Goal: Information Seeking & Learning: Check status

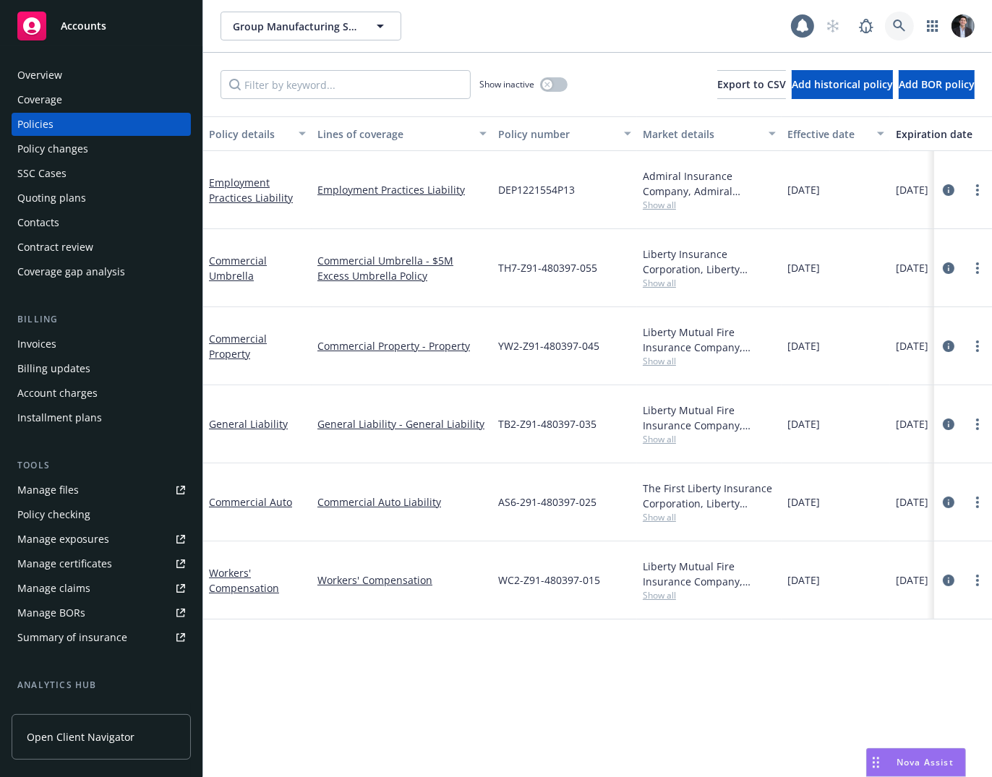
click at [907, 30] on link at bounding box center [899, 26] width 29 height 29
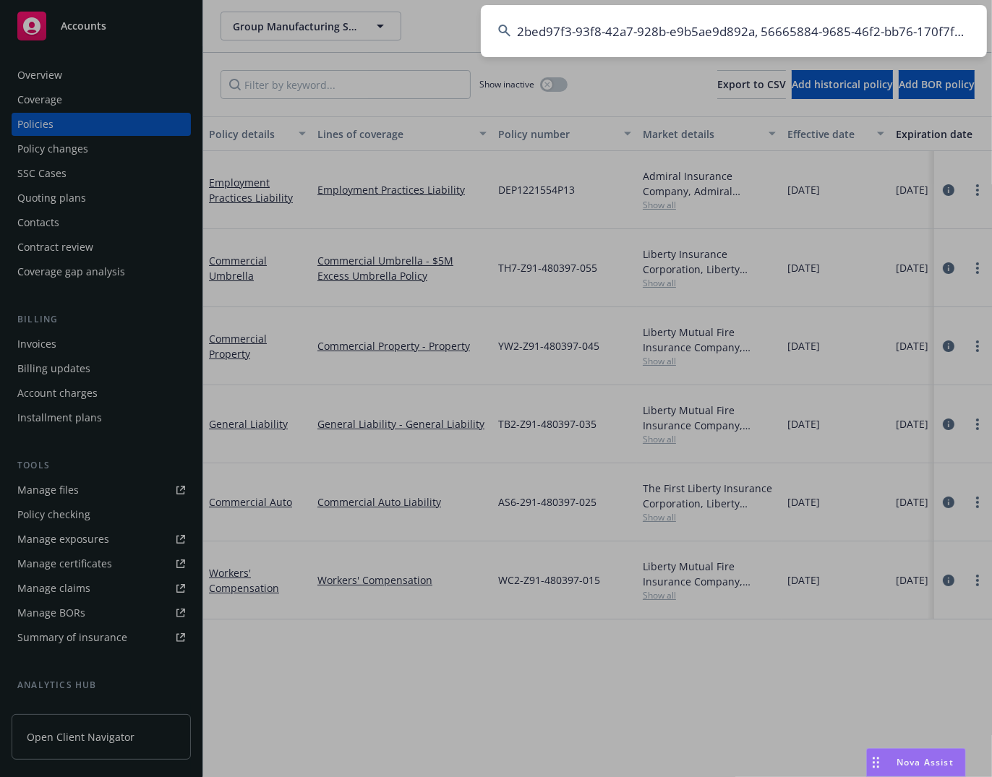
scroll to position [0, 26]
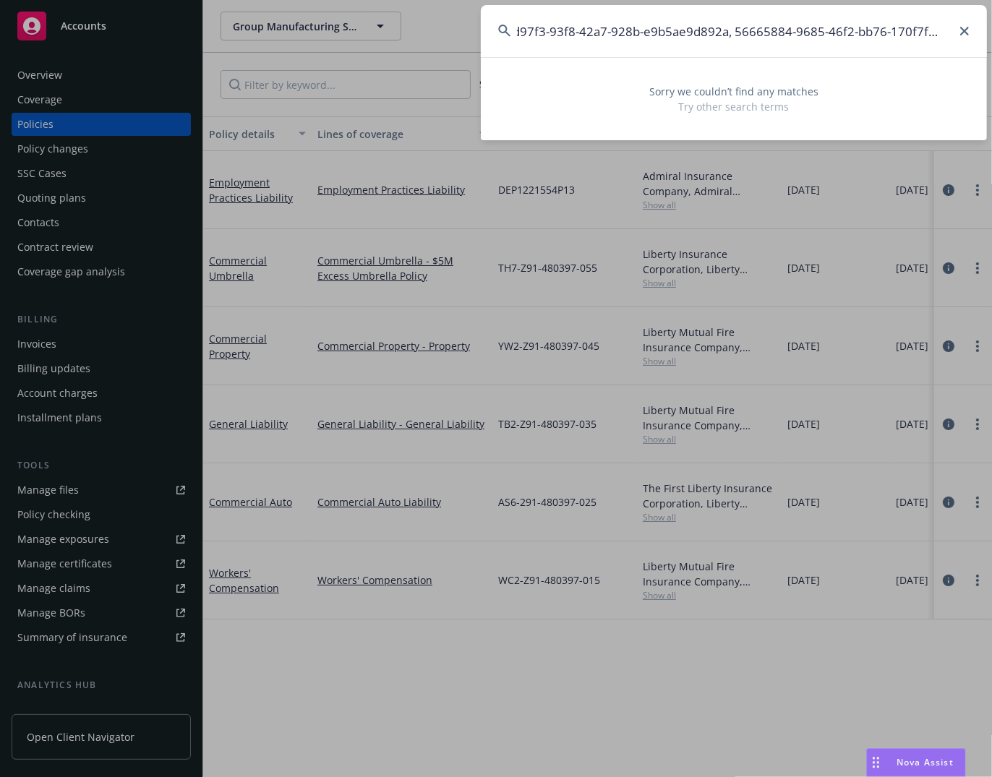
click at [731, 31] on input "2bed97f3-93f8-42a7-928b-e9b5ae9d892a, 56665884-9685-46f2-bb76-170f7f5fb2d0" at bounding box center [734, 31] width 506 height 52
drag, startPoint x: 731, startPoint y: 31, endPoint x: 1257, endPoint y: 51, distance: 526.0
click at [991, 51] on html "Accounts Overview Coverage Policies Policy changes SSC Cases Quoting plans Cont…" at bounding box center [496, 388] width 992 height 777
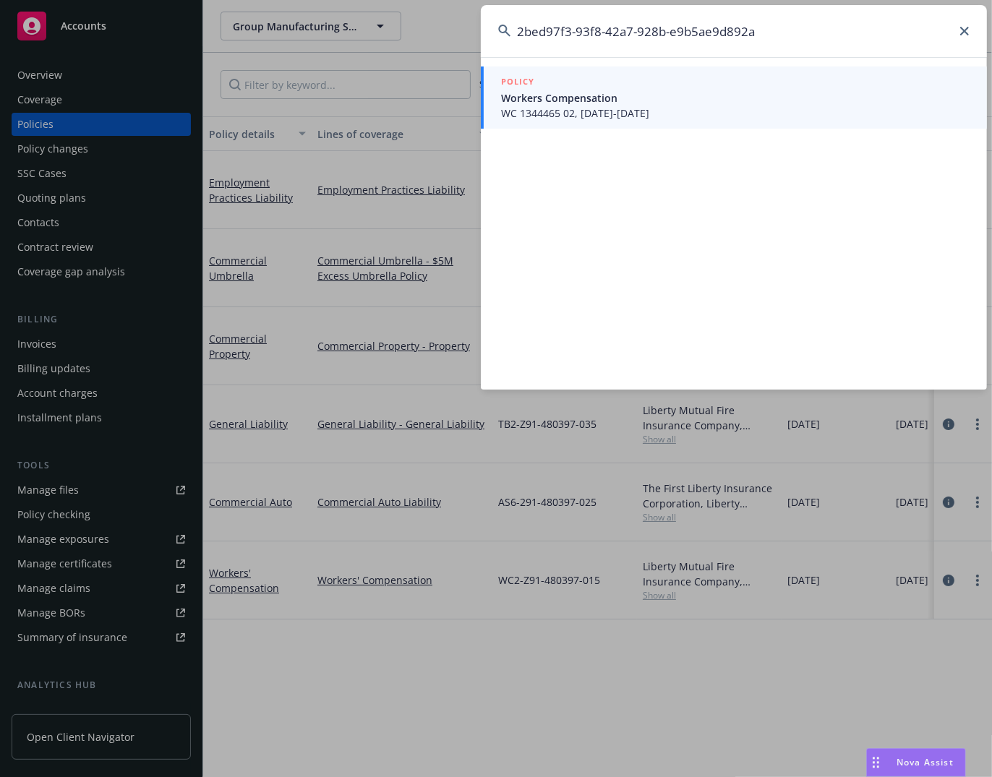
type input "2bed97f3-93f8-42a7-928b-e9b5ae9d892a"
click at [703, 102] on span "Workers Compensation" at bounding box center [735, 97] width 469 height 15
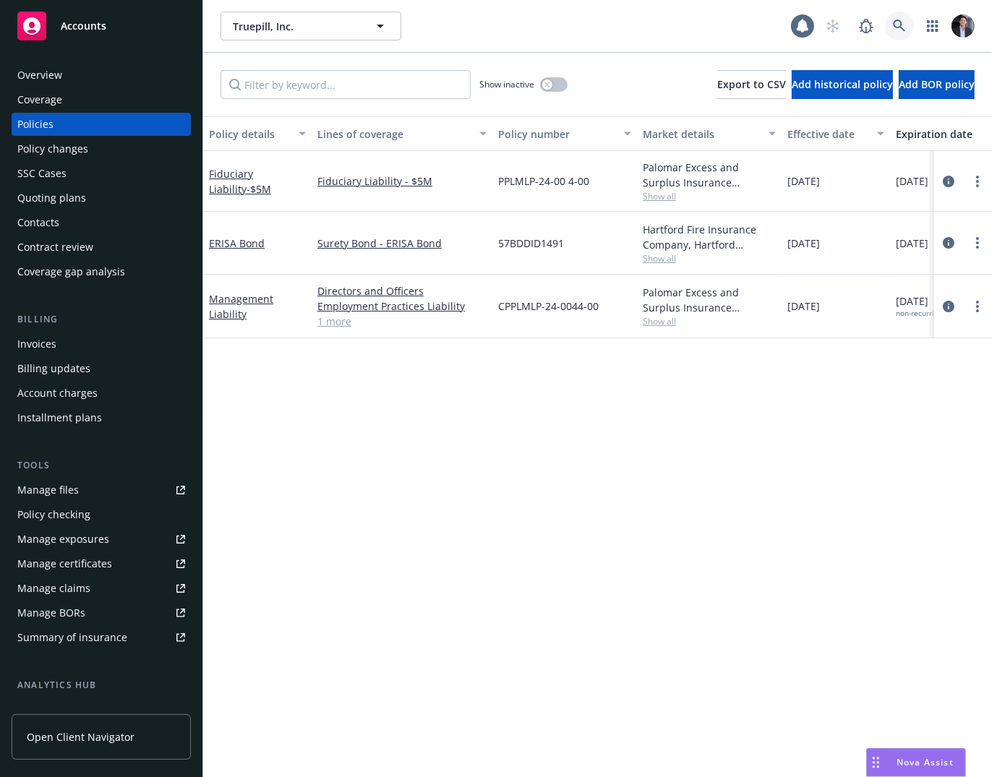
click at [891, 33] on link at bounding box center [899, 26] width 29 height 29
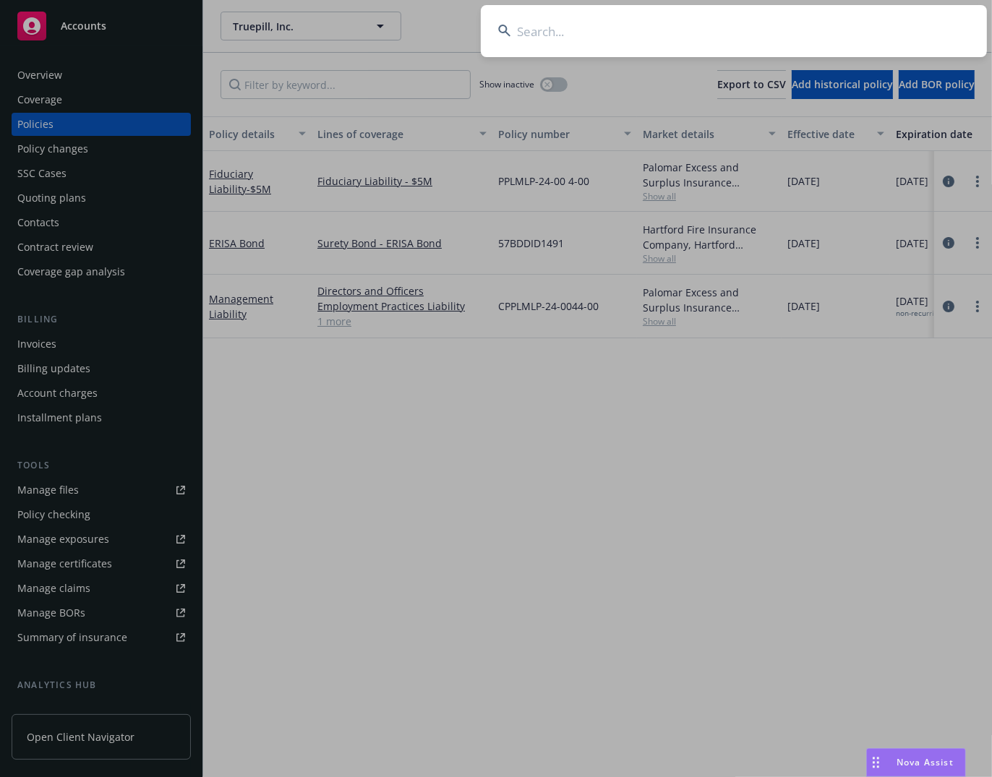
type input "d"
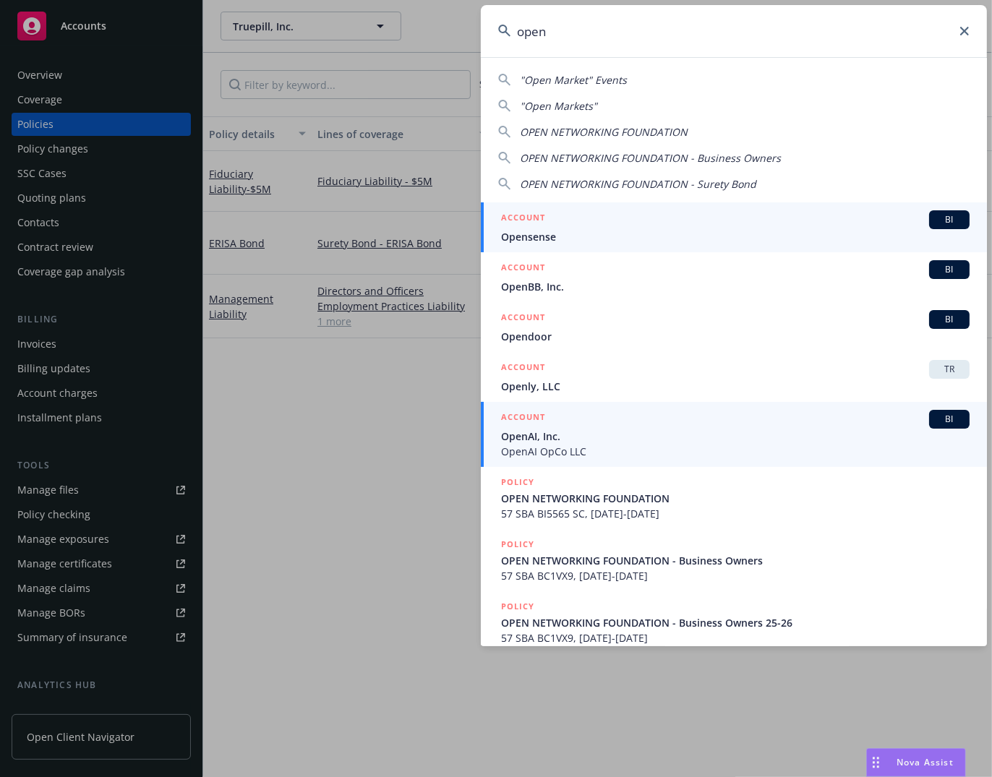
type input "open"
click at [636, 429] on span "OpenAI, Inc." at bounding box center [735, 436] width 469 height 15
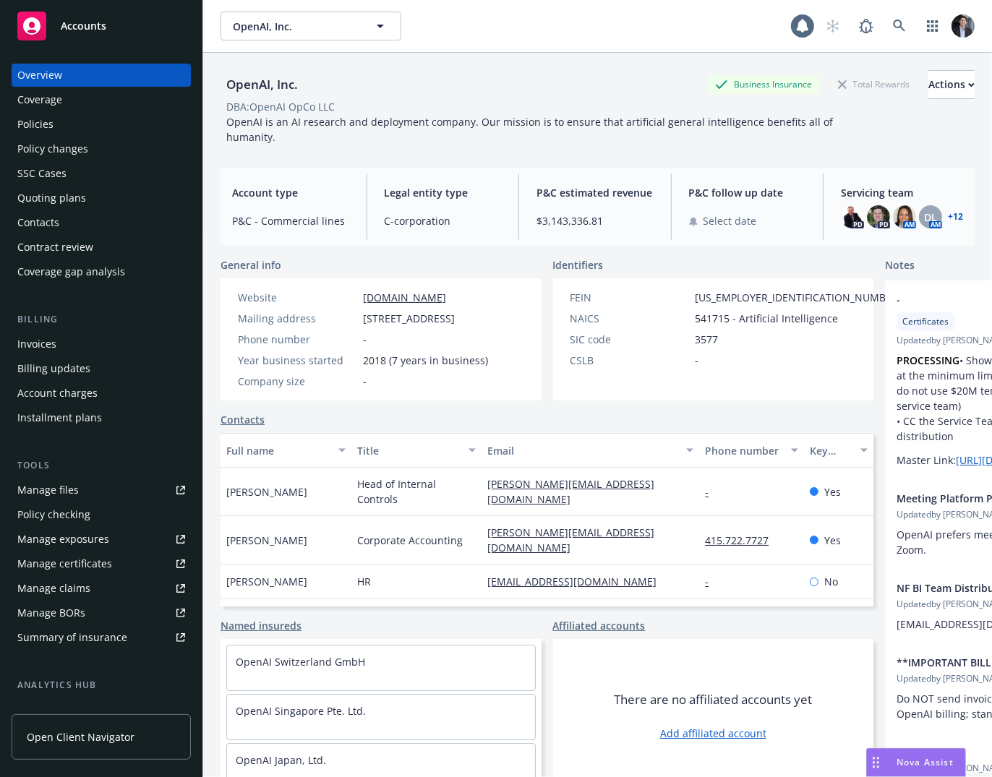
click at [56, 119] on div "Policies" at bounding box center [101, 124] width 168 height 23
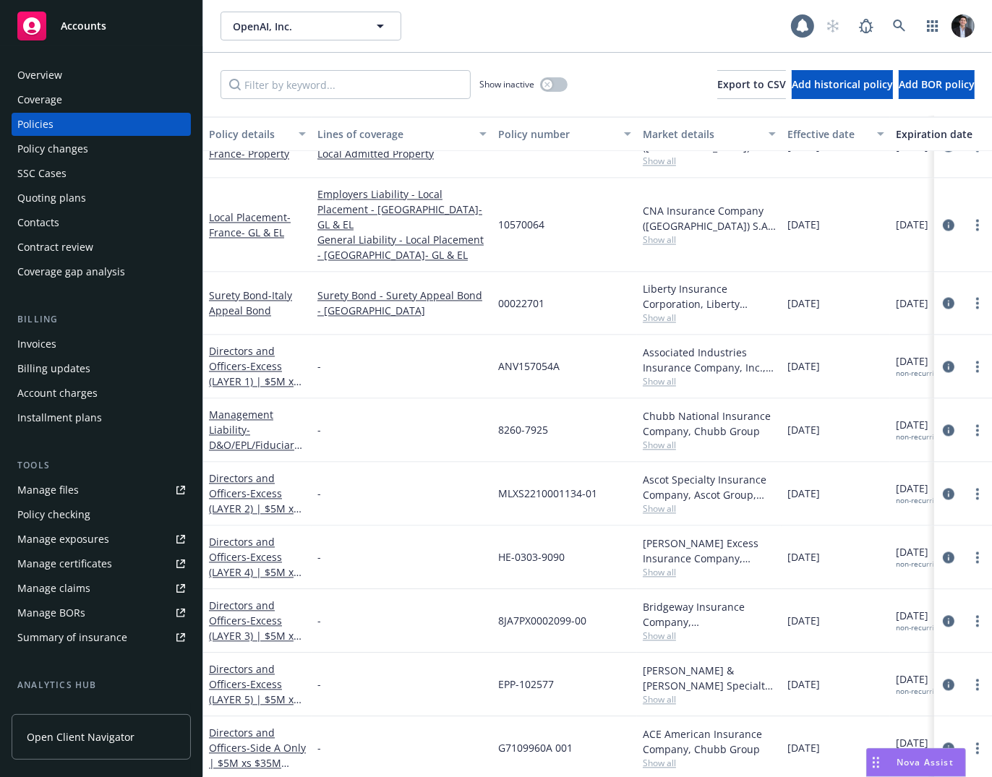
scroll to position [2413, 0]
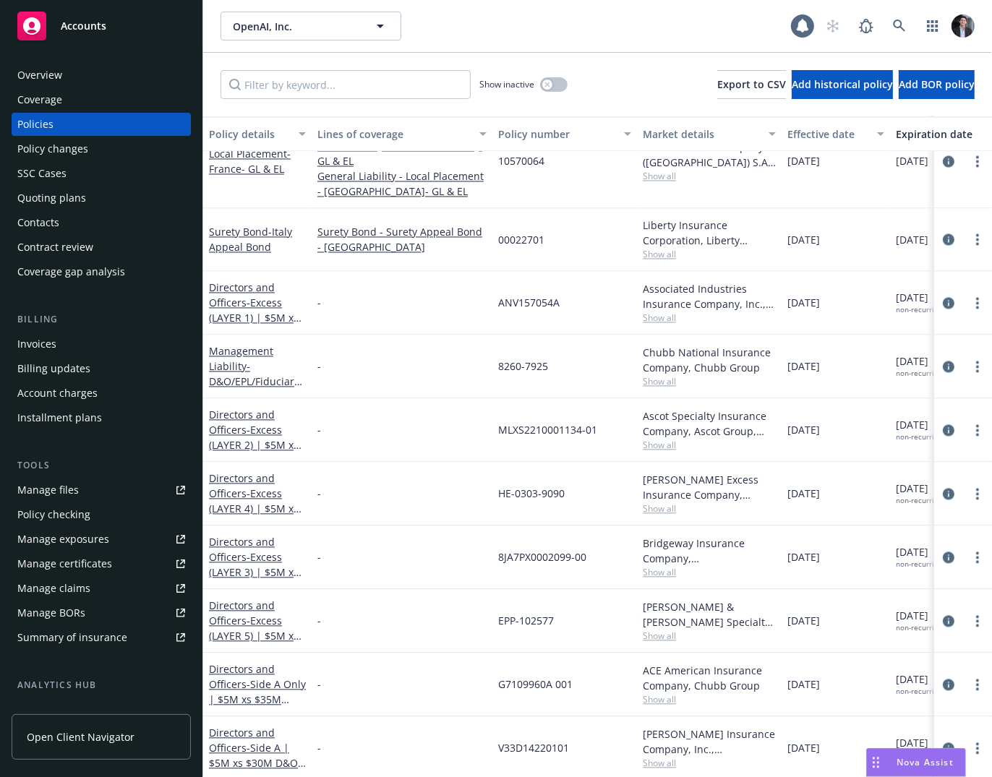
drag, startPoint x: 539, startPoint y: 374, endPoint x: 859, endPoint y: 354, distance: 320.9
click at [821, 359] on div "Management Liability - D&O/EPL/Fiduciary - Run-Off - 8260-7925 Chubb National I…" at bounding box center [900, 367] width 1395 height 64
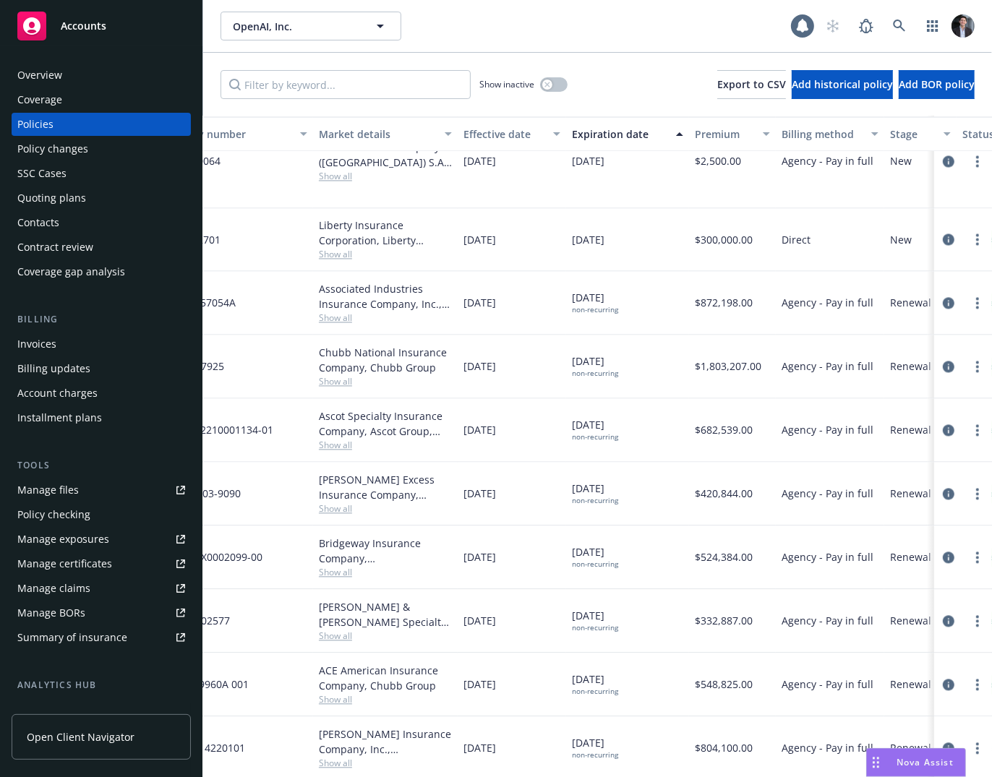
scroll to position [2413, 549]
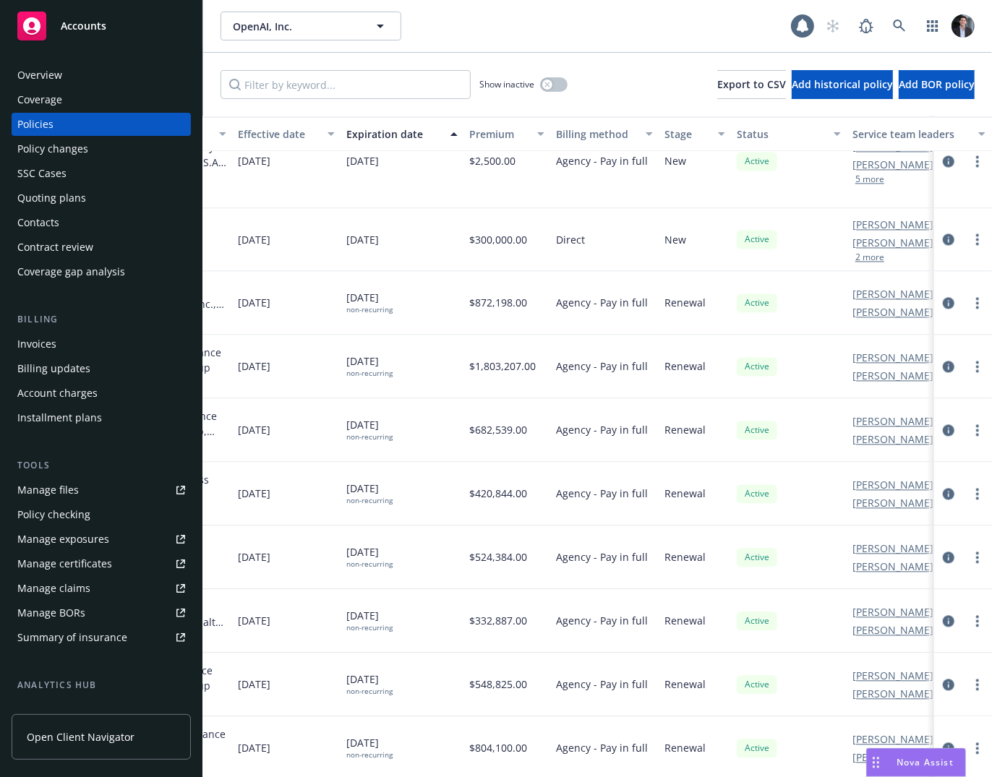
drag, startPoint x: 890, startPoint y: 288, endPoint x: 257, endPoint y: 348, distance: 635.5
click at [437, 335] on div "Local Placement - [GEOGRAPHIC_DATA]- Property Commercial Property - Foreign Loc…" at bounding box center [351, 369] width 1395 height 636
drag, startPoint x: 364, startPoint y: 322, endPoint x: 265, endPoint y: 286, distance: 105.7
click at [0, 311] on html "Accounts Overview Coverage Policies Policy changes SSC Cases Quoting plans Cont…" at bounding box center [496, 388] width 992 height 777
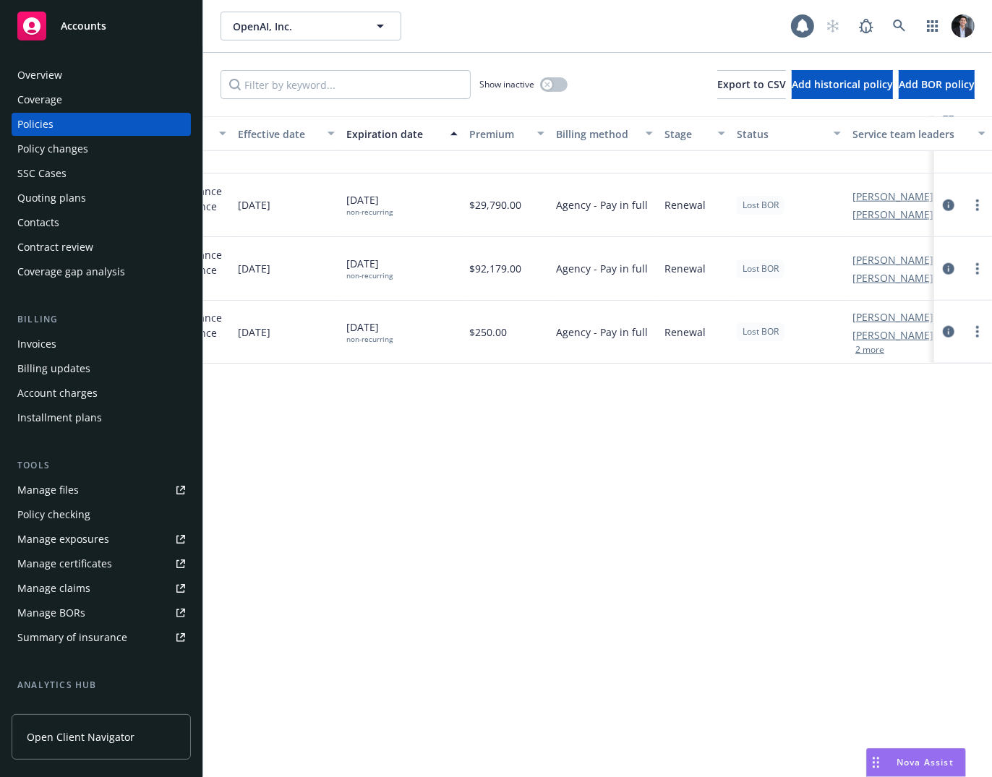
scroll to position [522, 549]
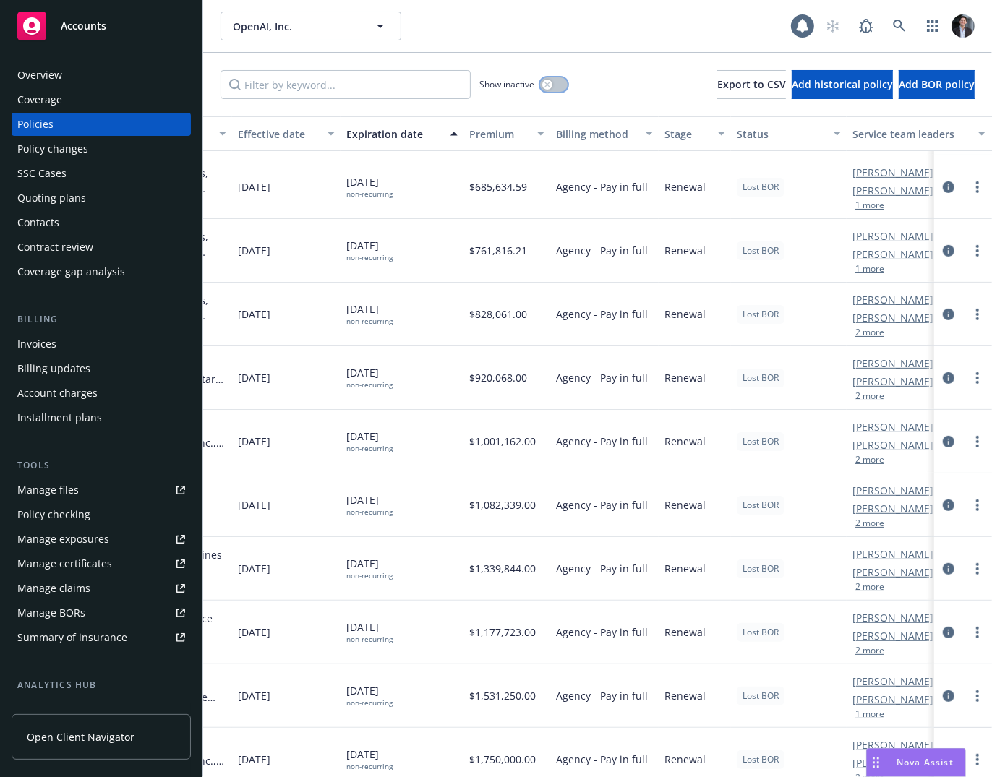
click at [556, 90] on button "button" at bounding box center [553, 84] width 27 height 14
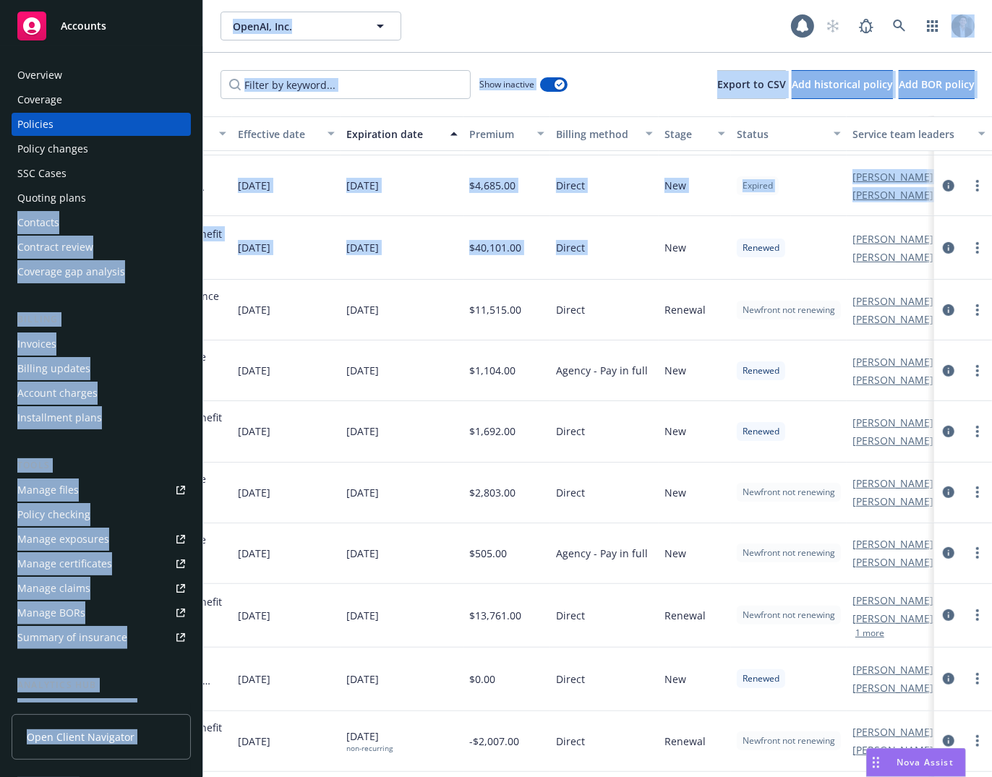
scroll to position [522, 0]
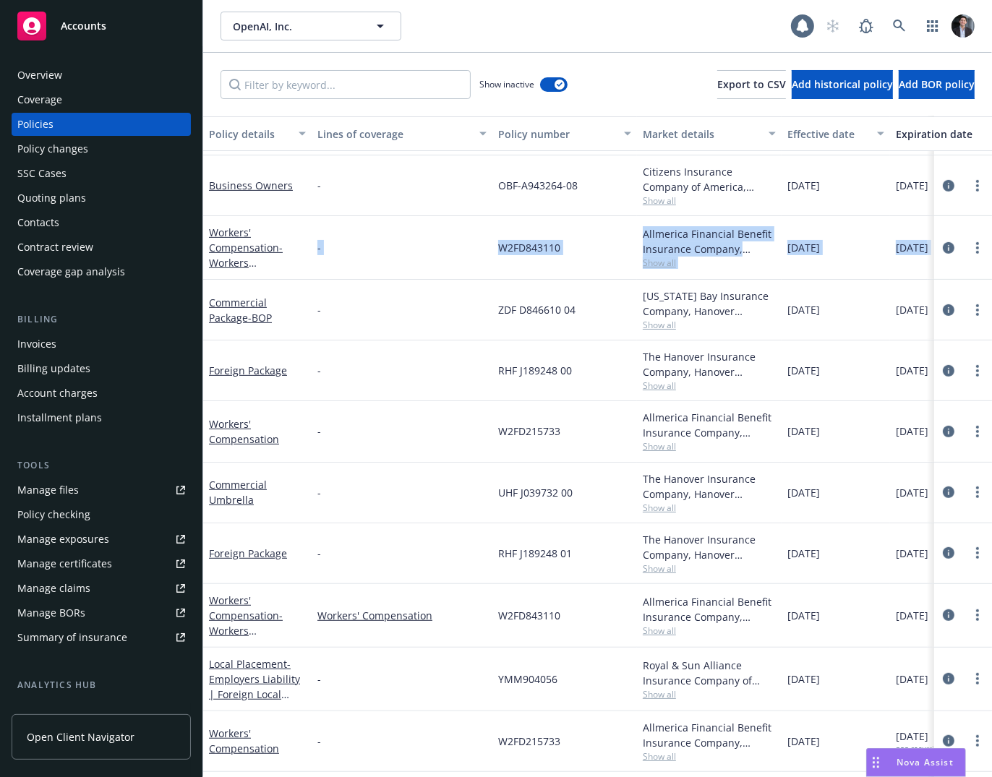
drag, startPoint x: -341, startPoint y: 230, endPoint x: 523, endPoint y: 278, distance: 865.3
click at [348, 268] on div "Workers' Compensation - Workers Compensation - W2FD843110 Allmerica Financial B…" at bounding box center [900, 248] width 1395 height 64
click at [628, 277] on div "W2FD843110" at bounding box center [564, 248] width 145 height 64
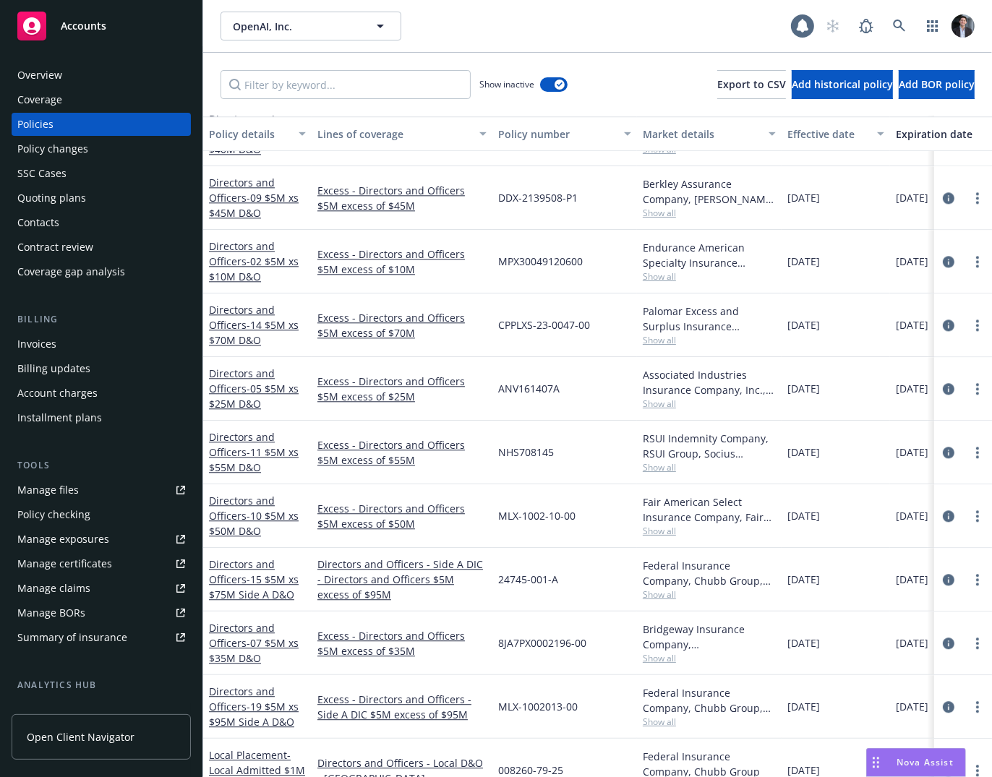
scroll to position [2883, 0]
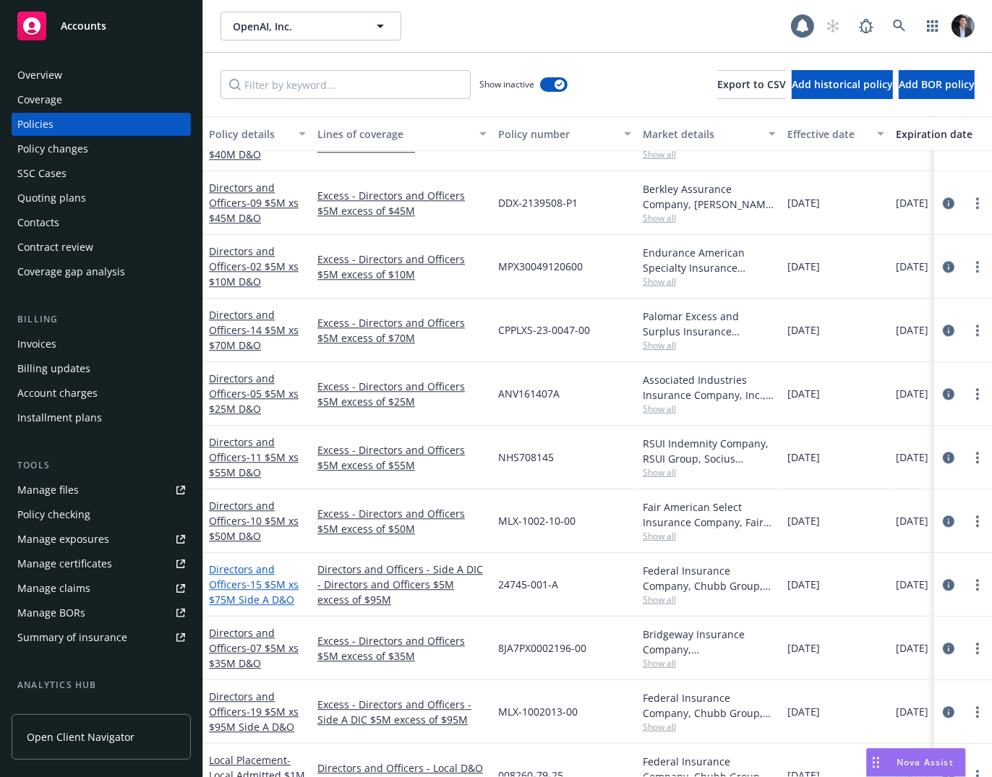
click at [264, 599] on span "- 15 $5M xs $75M Side A D&O" at bounding box center [254, 592] width 90 height 29
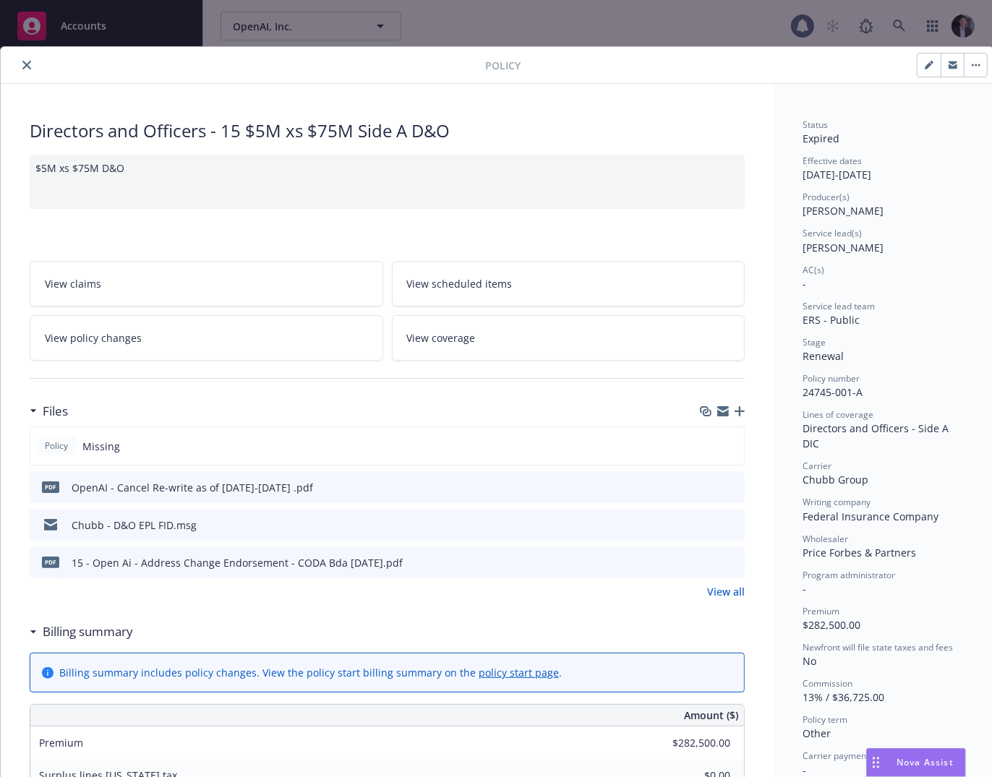
click at [895, 17] on div "Policy Directors and Officers - 15 $5M xs $75M Side A D&O $5M xs $75M D&O View …" at bounding box center [496, 388] width 992 height 777
click at [804, 27] on div "Policy Directors and Officers - 15 $5M xs $75M Side A D&O $5M xs $75M D&O View …" at bounding box center [496, 388] width 992 height 777
click at [24, 72] on button "close" at bounding box center [26, 64] width 17 height 17
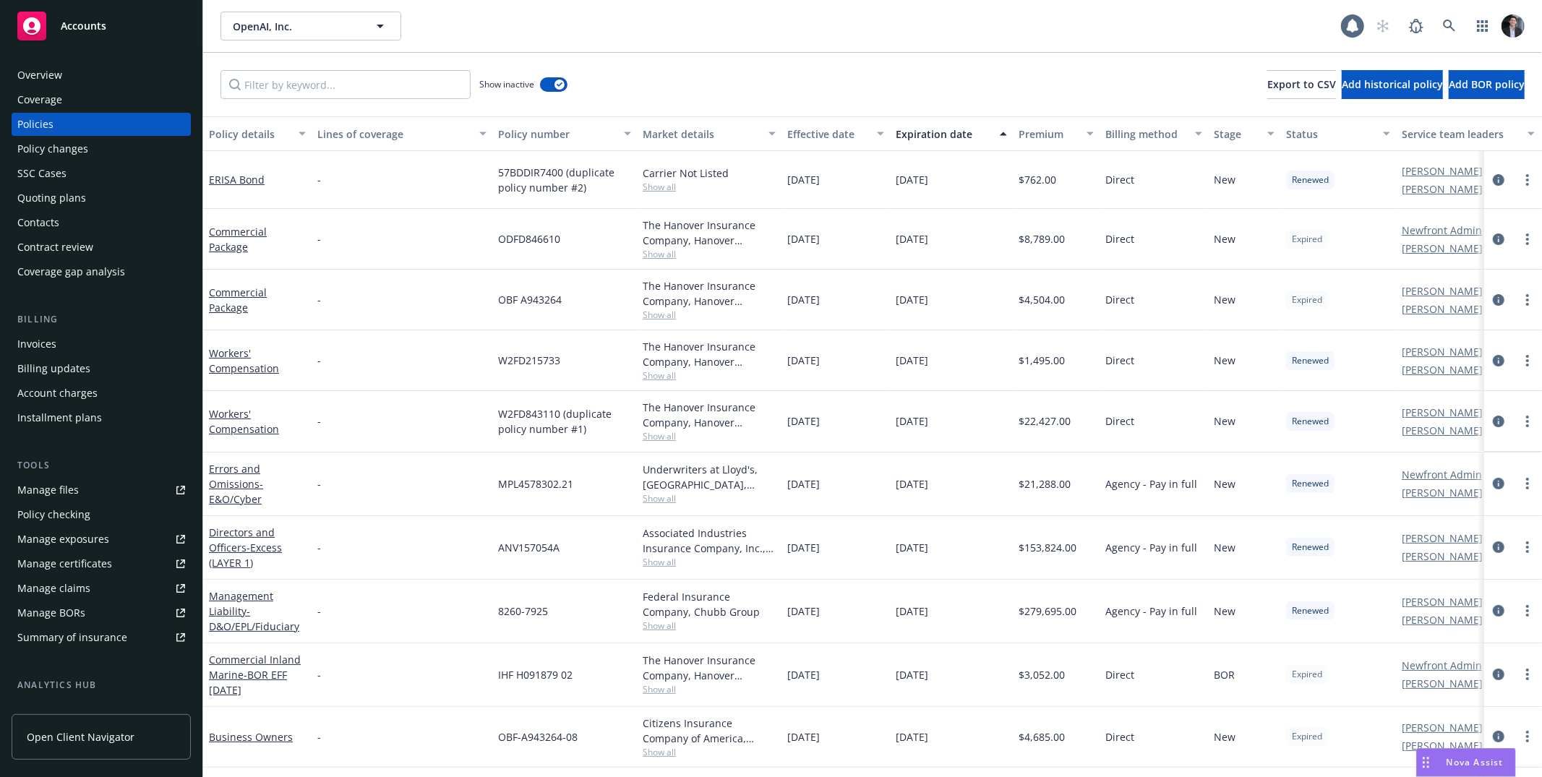
click at [930, 128] on div "Expiration date" at bounding box center [943, 134] width 95 height 15
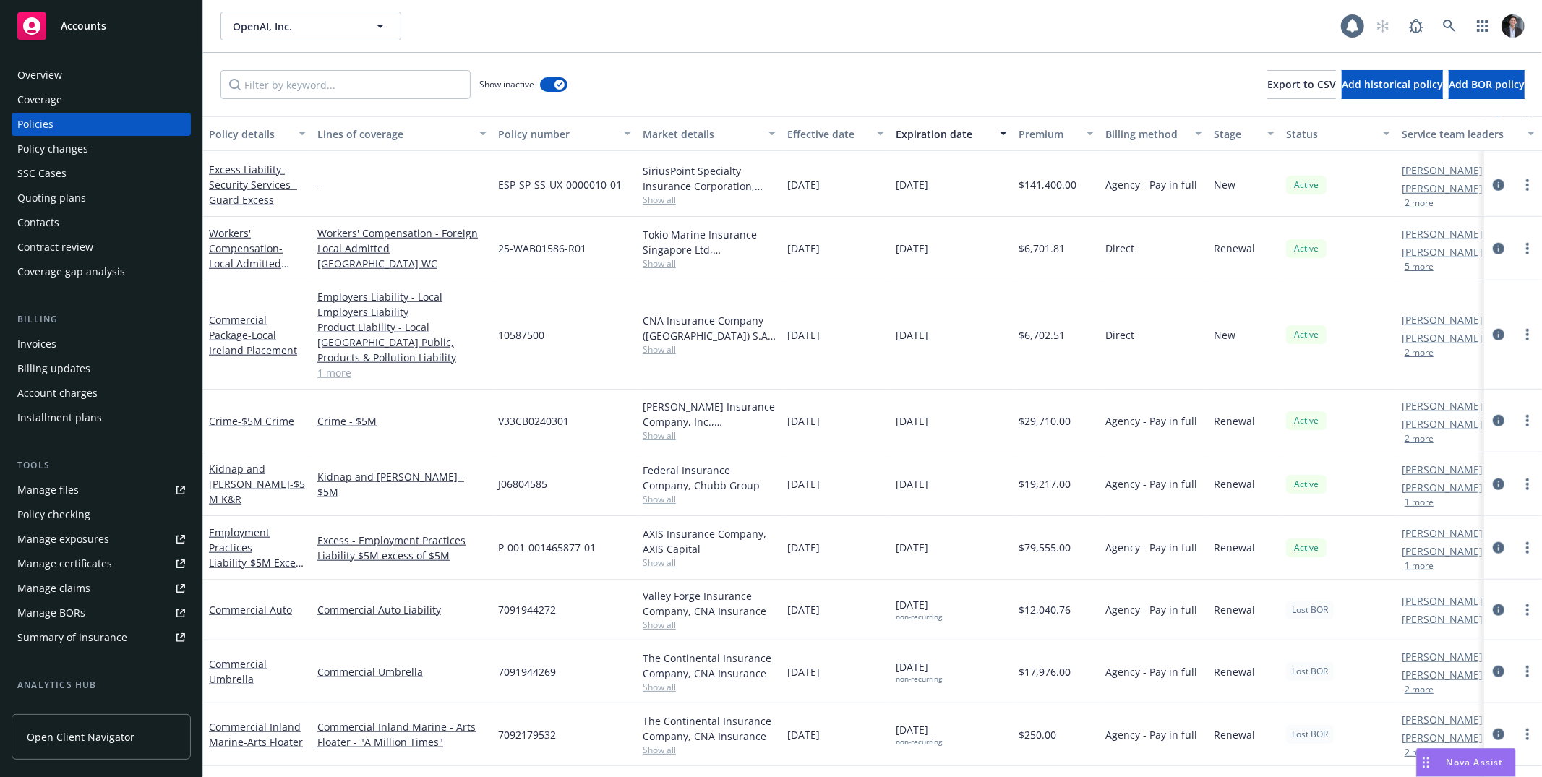
scroll to position [1104, 0]
drag, startPoint x: 997, startPoint y: 568, endPoint x: 419, endPoint y: 652, distance: 584.5
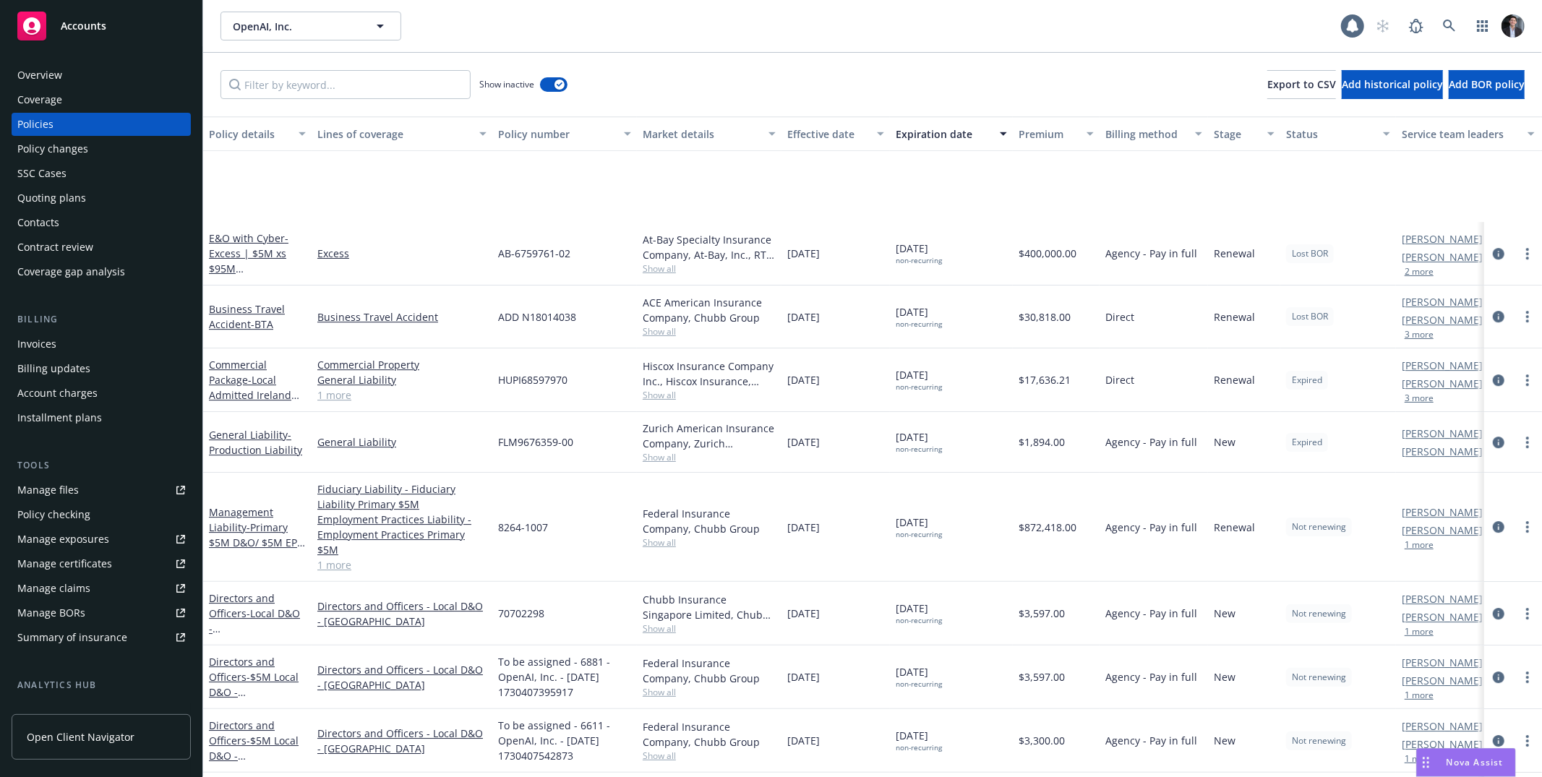
scroll to position [3909, 0]
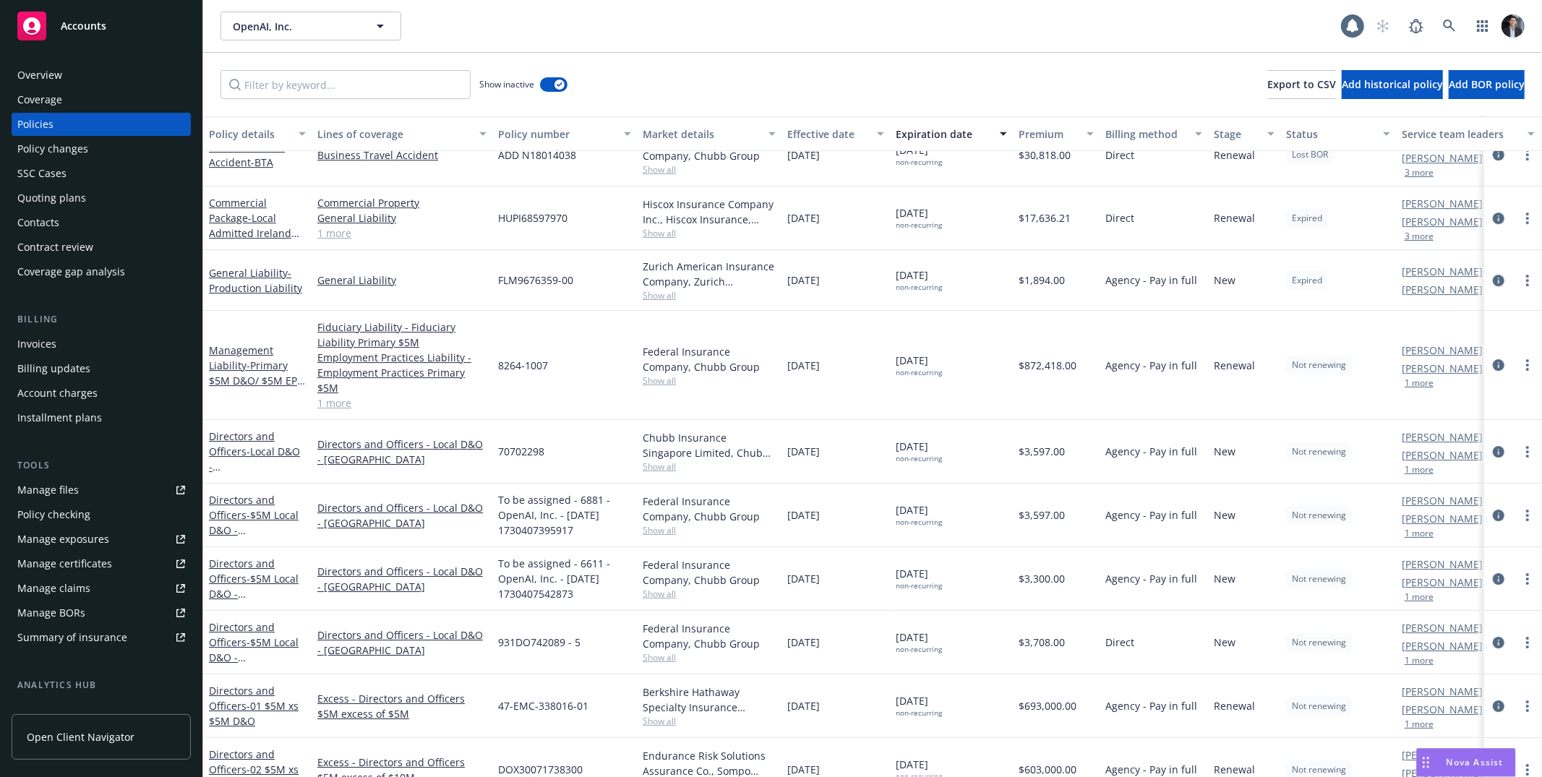
click at [958, 675] on div "[DATE] non-recurring" at bounding box center [951, 707] width 123 height 64
click at [240, 688] on link "Directors and Officers - 01 $5M xs $5M D&O" at bounding box center [254, 706] width 90 height 44
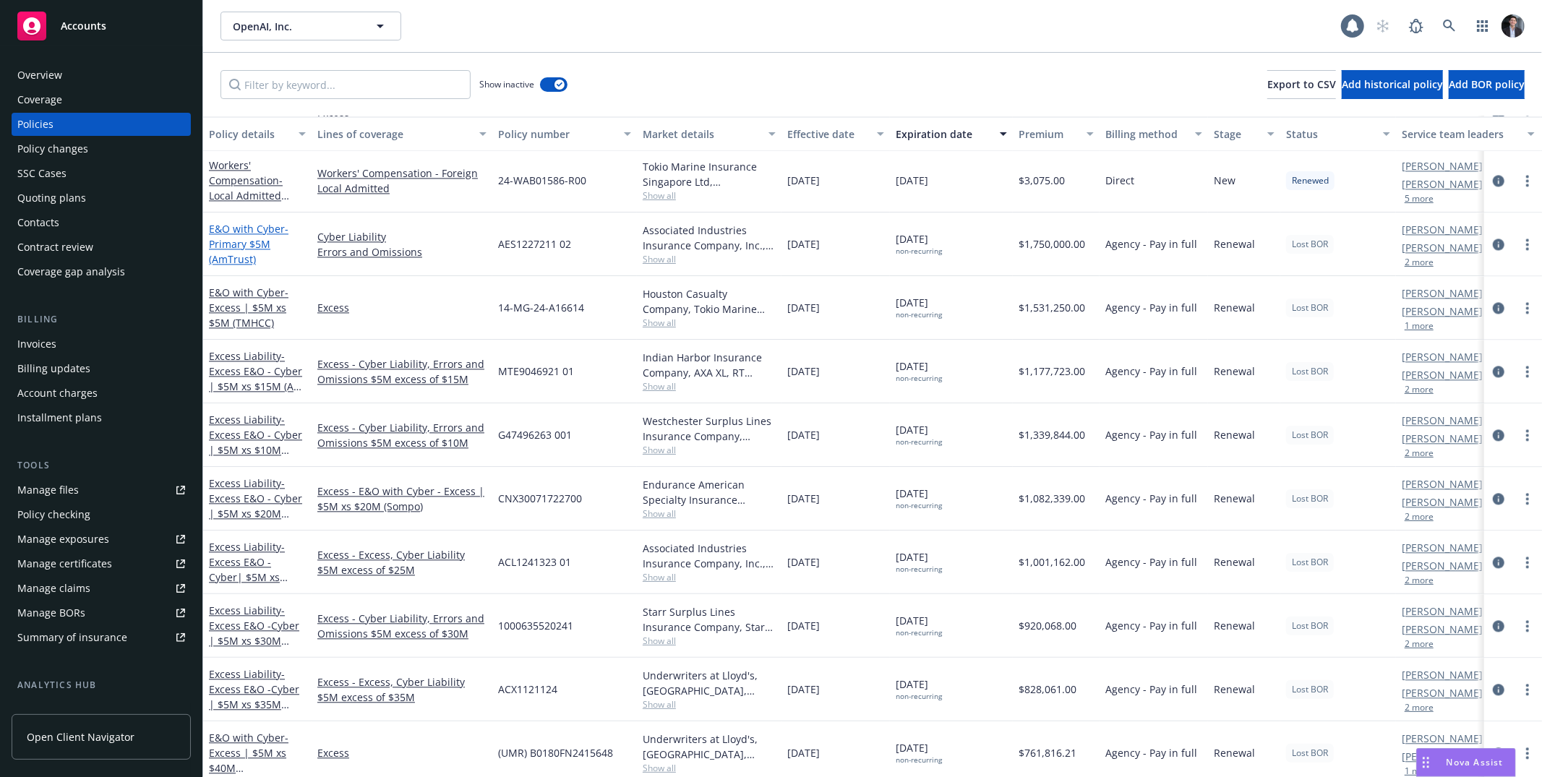
scroll to position [2625, 0]
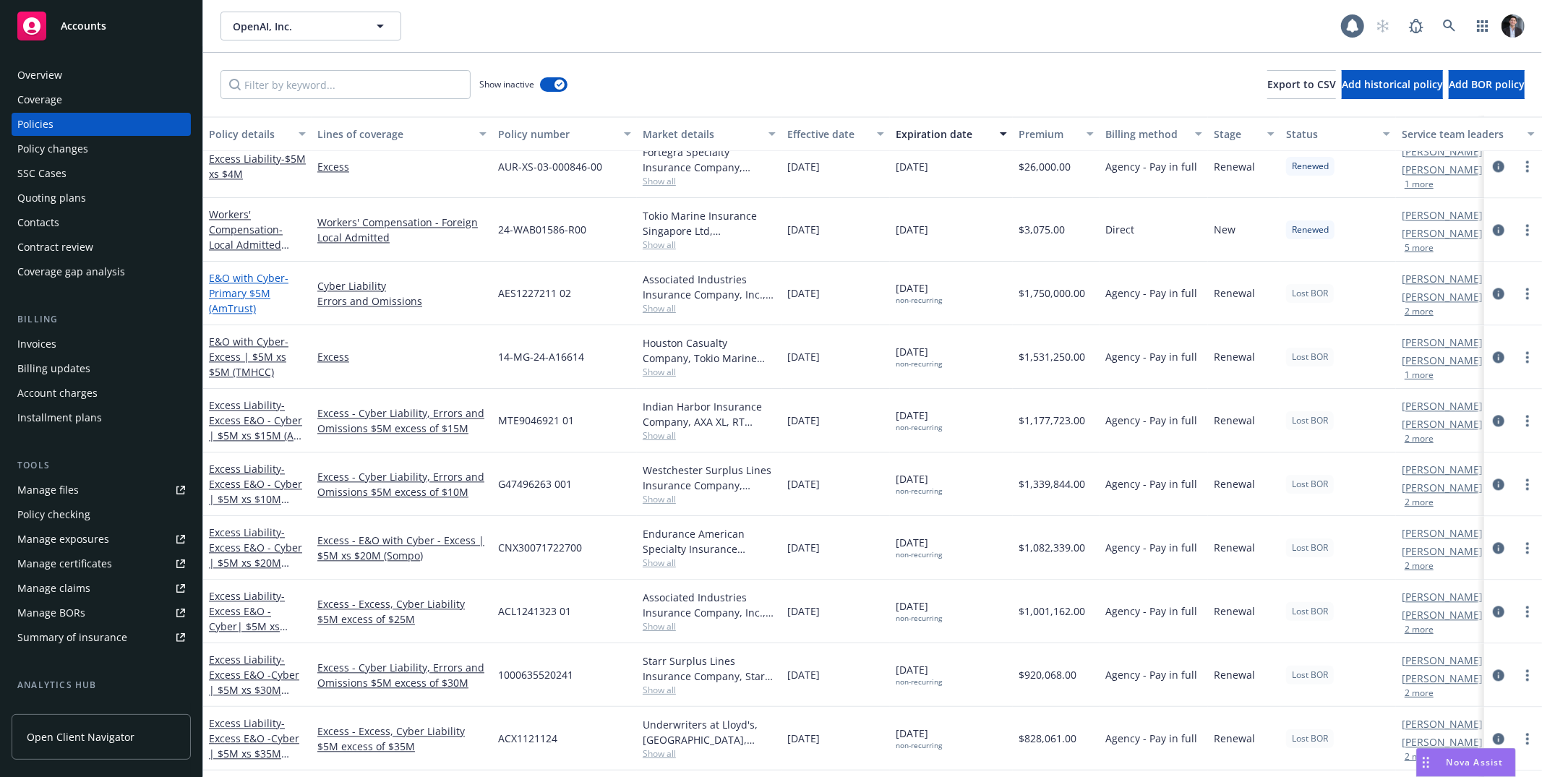
click at [256, 278] on link "E&O with Cyber - Primary $5M (AmTrust)" at bounding box center [249, 293] width 80 height 44
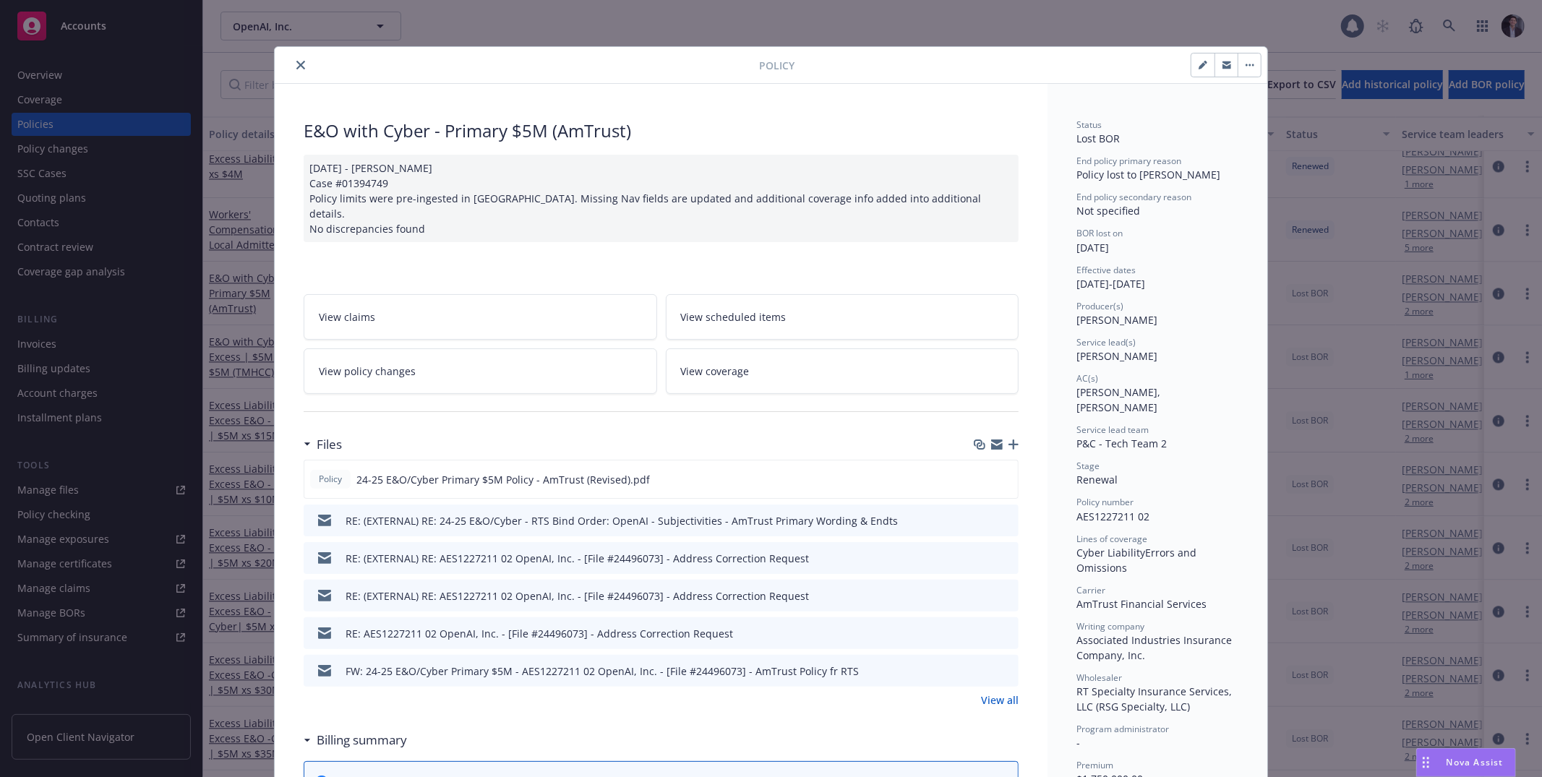
click at [991, 338] on div "Policy E&O with Cyber - Primary $5M (AmTrust) [DATE] - [PERSON_NAME] Case #0139…" at bounding box center [771, 388] width 1542 height 777
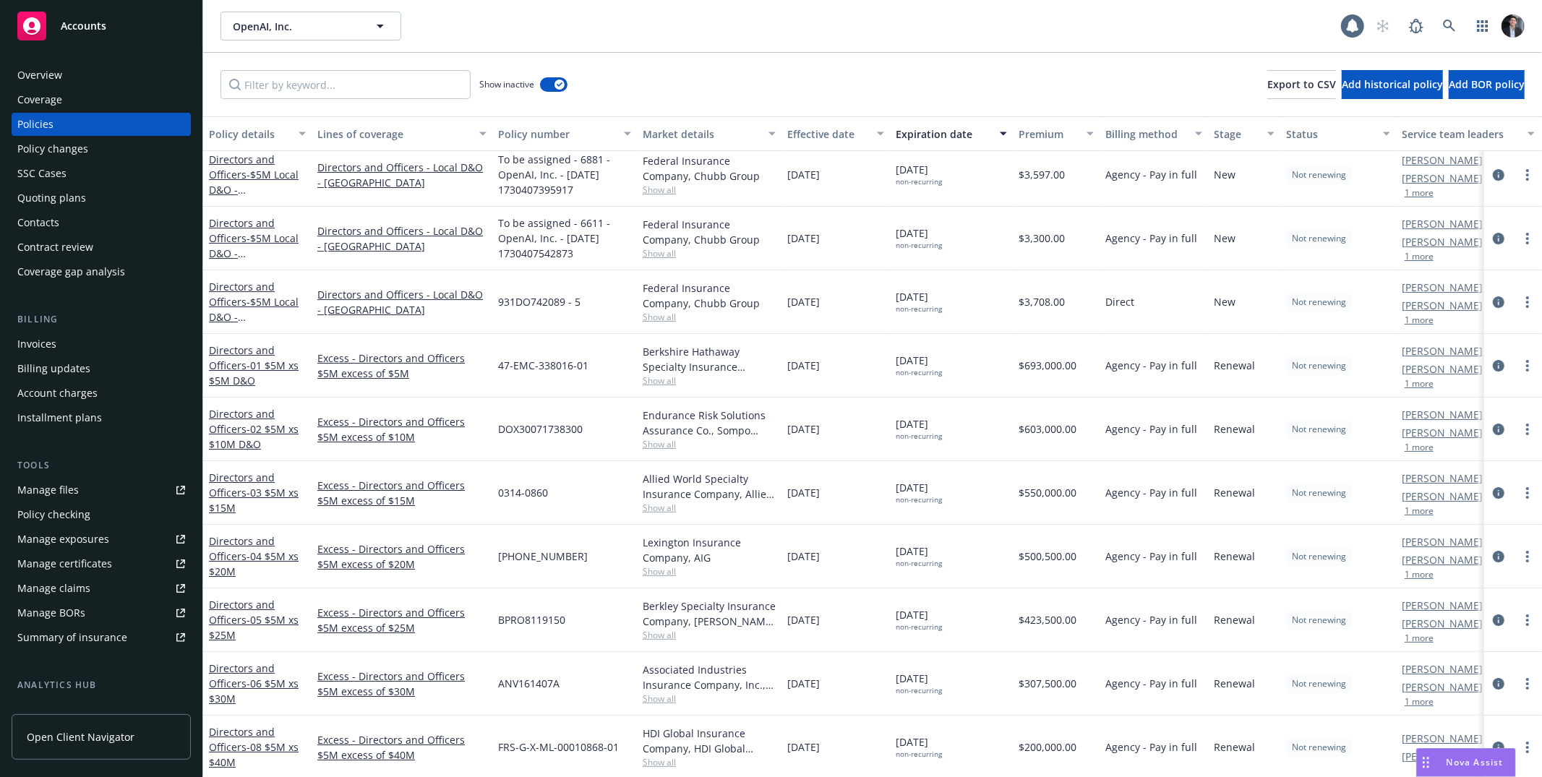
scroll to position [4232, 0]
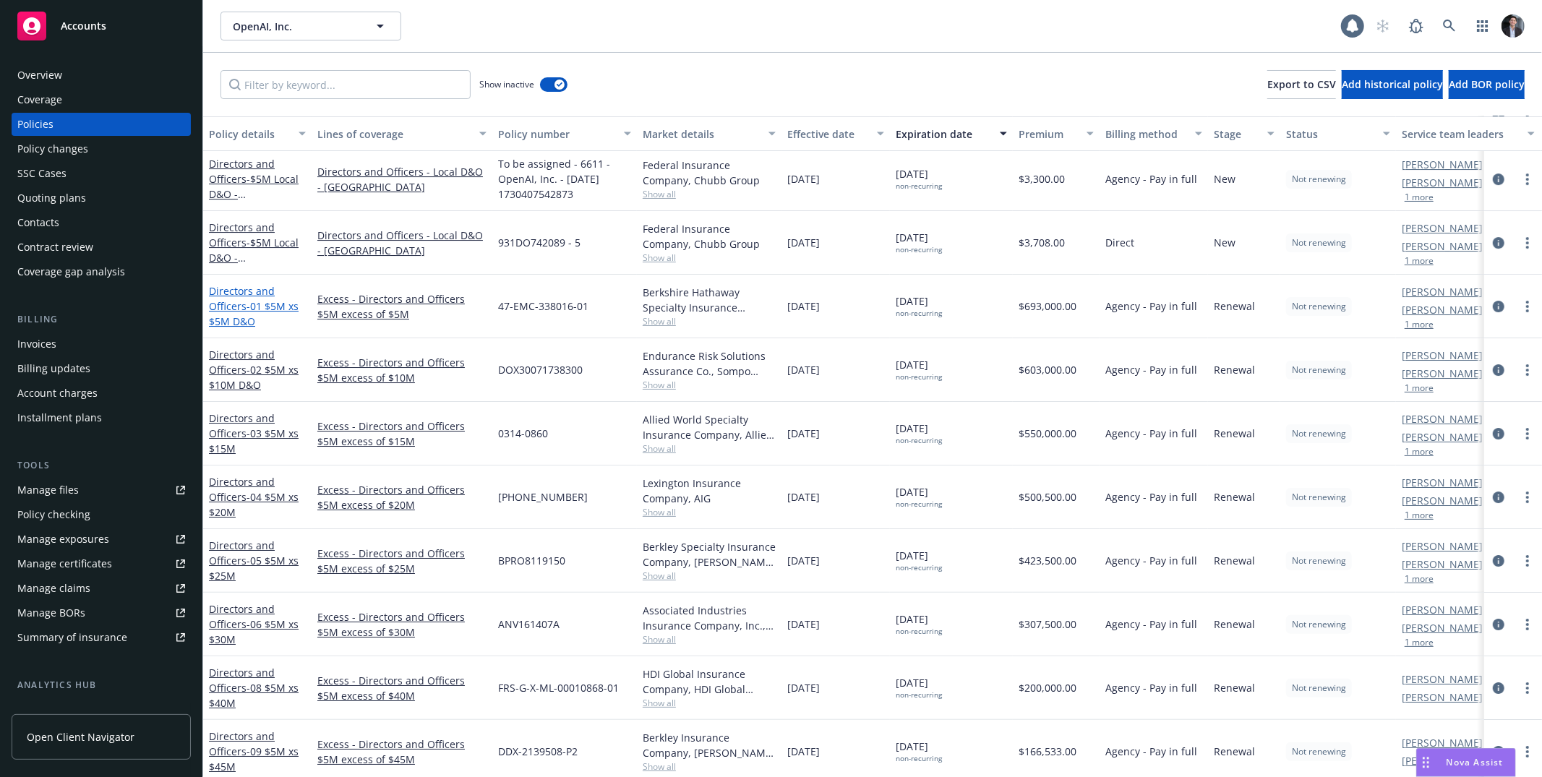
click at [245, 315] on span "- 01 $5M xs $5M D&O" at bounding box center [254, 313] width 90 height 29
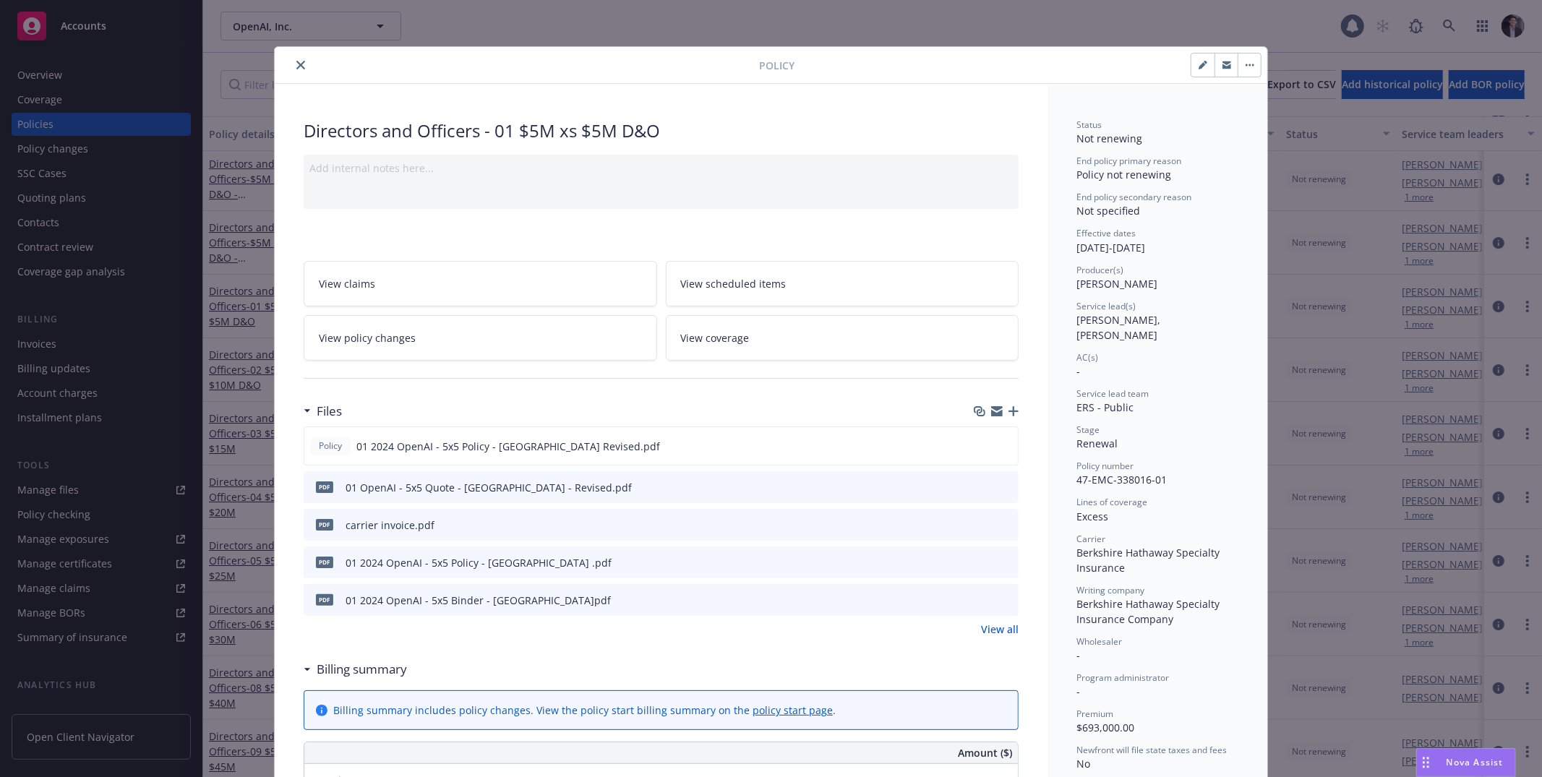
click at [991, 260] on div "Policy Directors and Officers - 01 $5M xs $5M D&O Add internal notes here... Vi…" at bounding box center [771, 388] width 1542 height 777
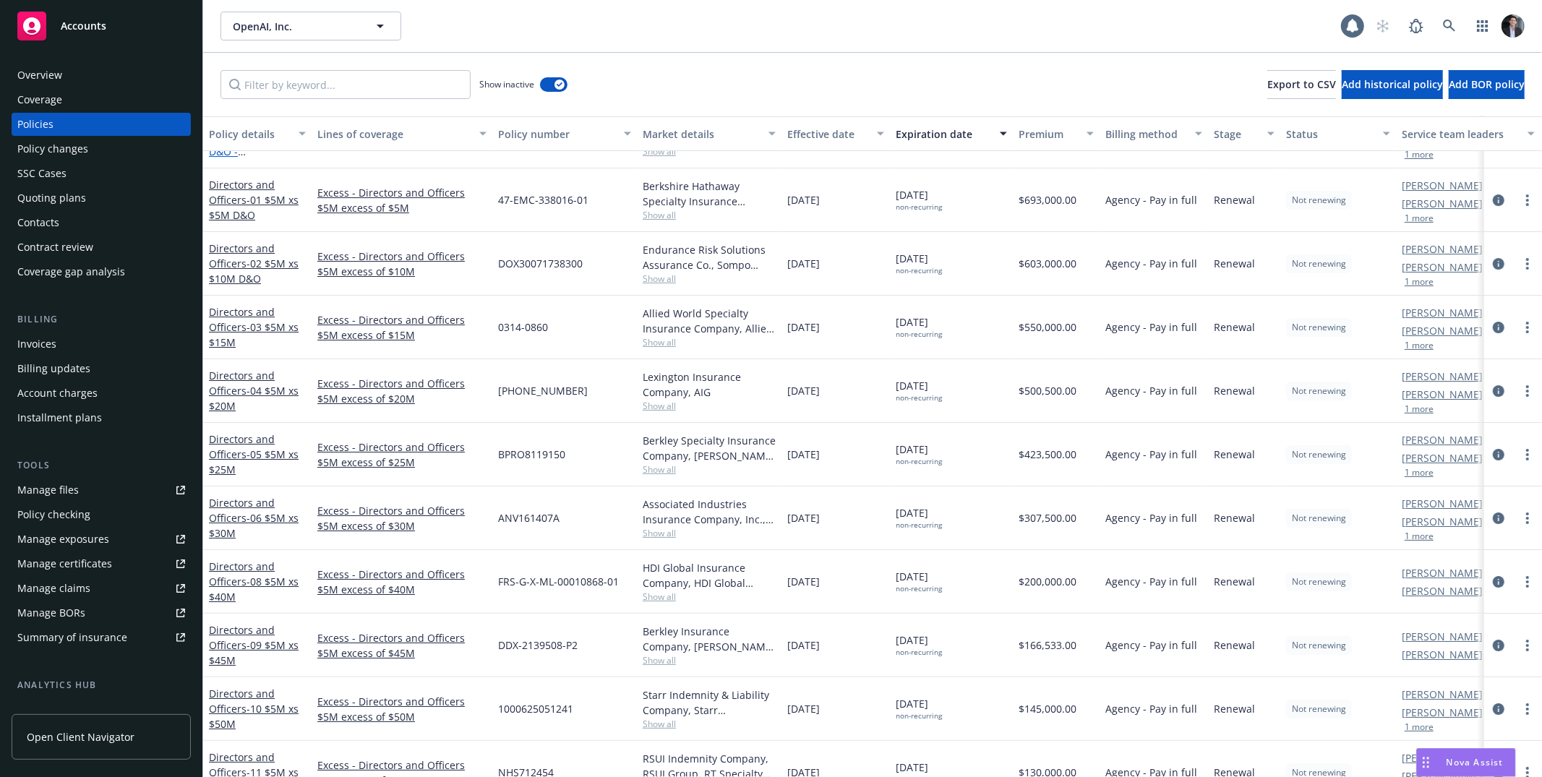
scroll to position [4189, 0]
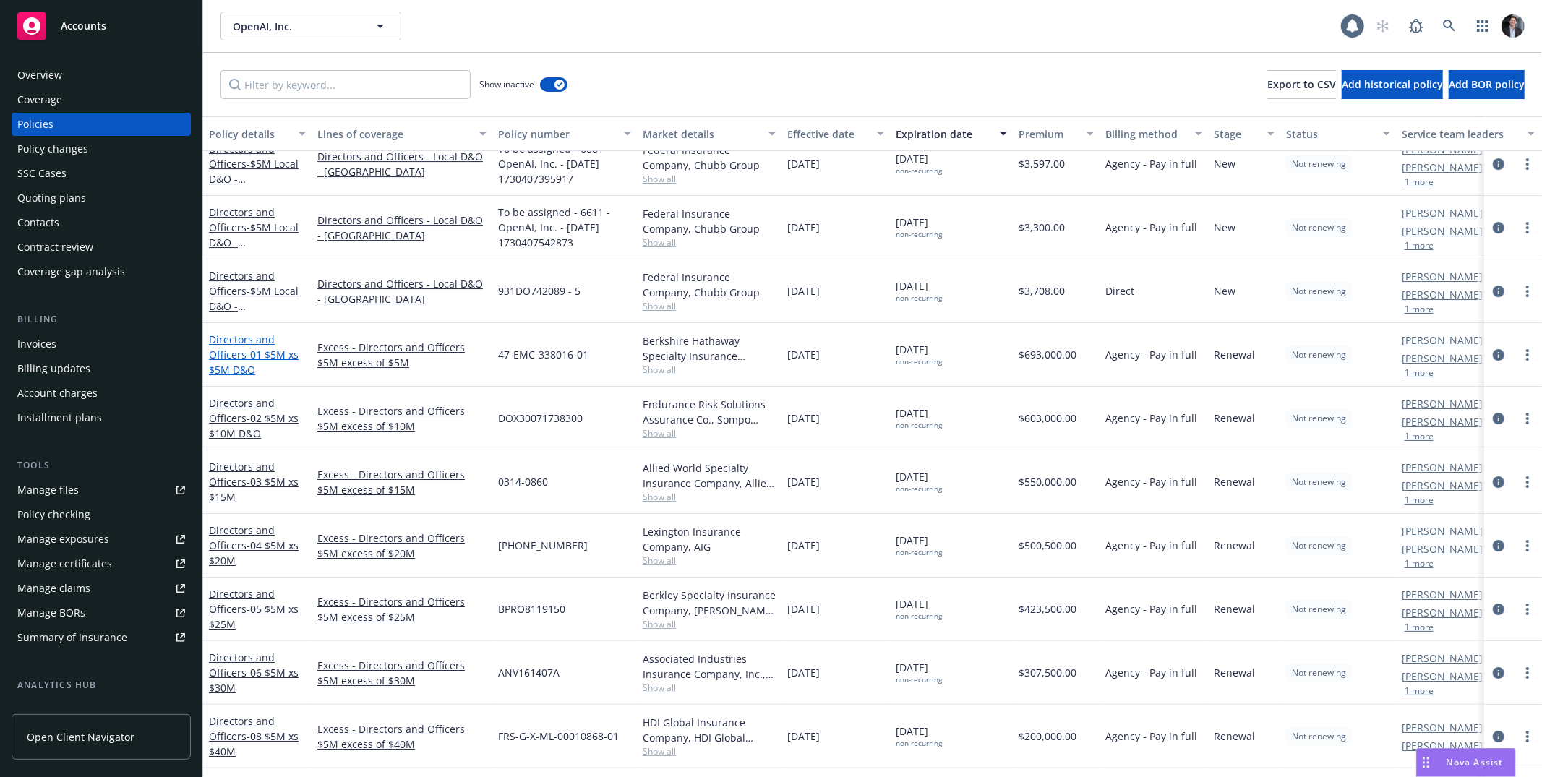
click at [241, 351] on link "Directors and Officers - 01 $5M xs $5M D&O" at bounding box center [254, 355] width 90 height 44
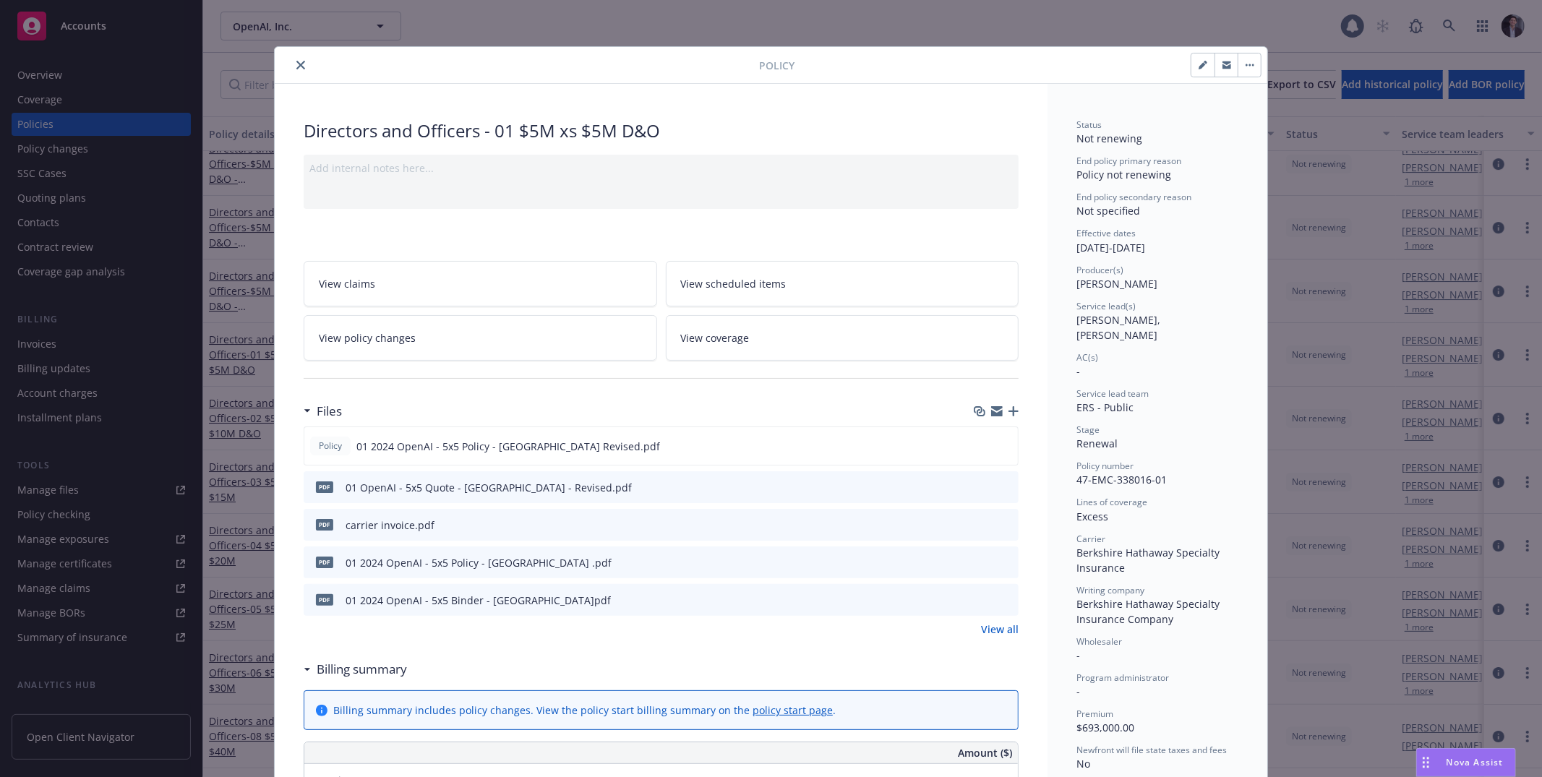
scroll to position [43, 0]
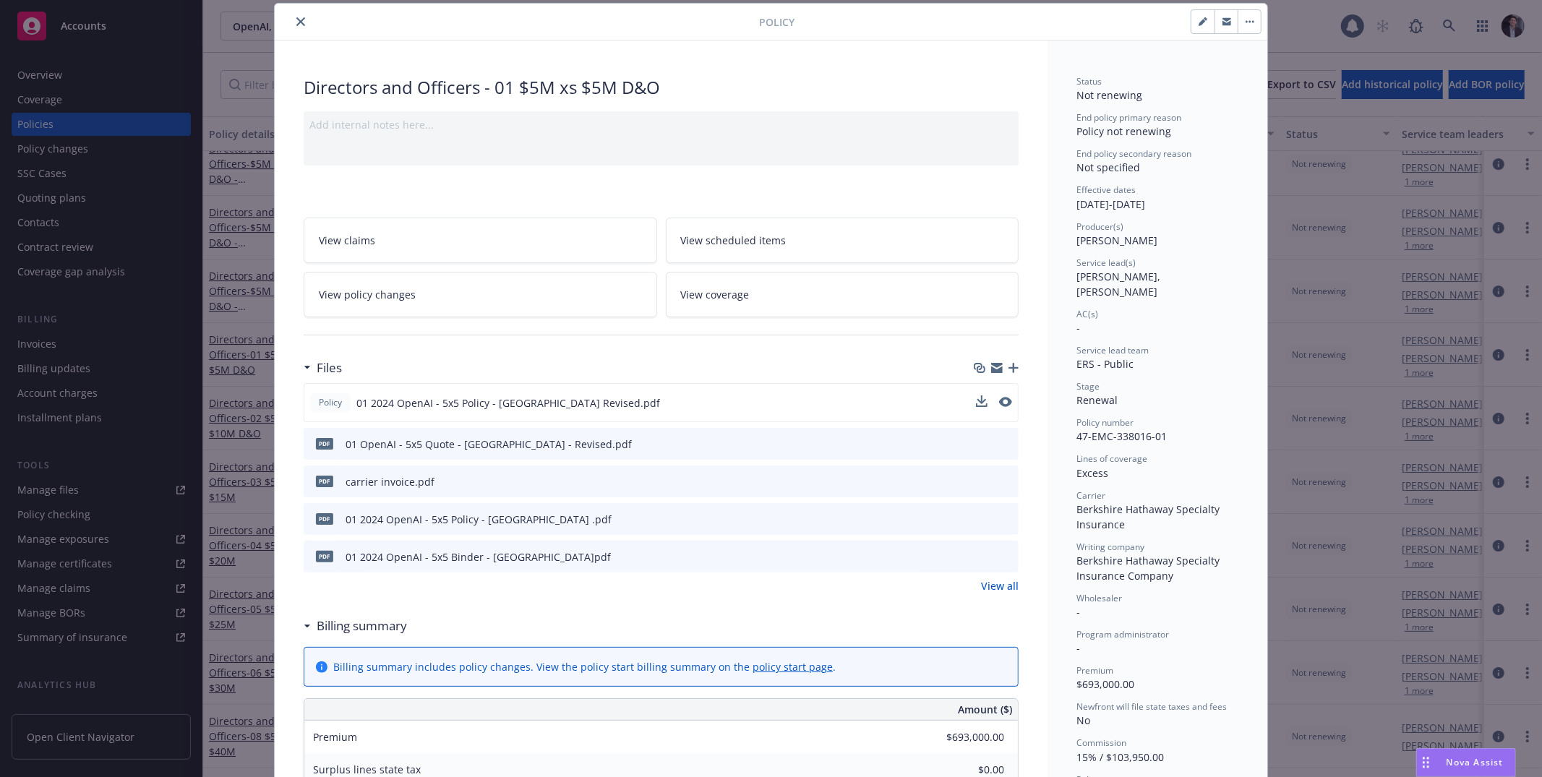
click at [991, 401] on div "Policy 01 2024 OpenAI - 5x5 Policy - [GEOGRAPHIC_DATA] Revised.pdf" at bounding box center [661, 402] width 715 height 39
click at [991, 402] on icon "preview file" at bounding box center [1004, 402] width 13 height 10
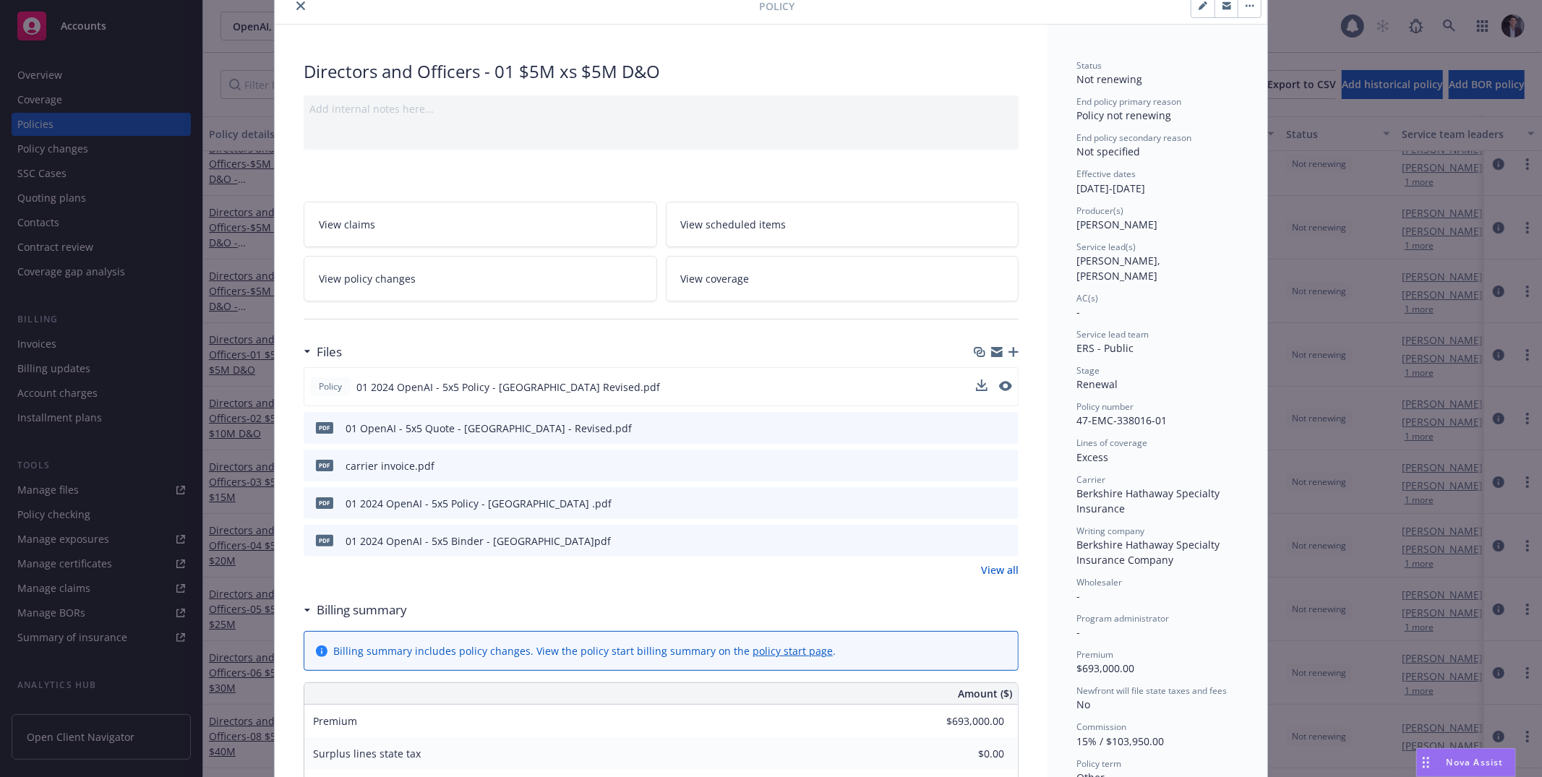
scroll to position [69, 0]
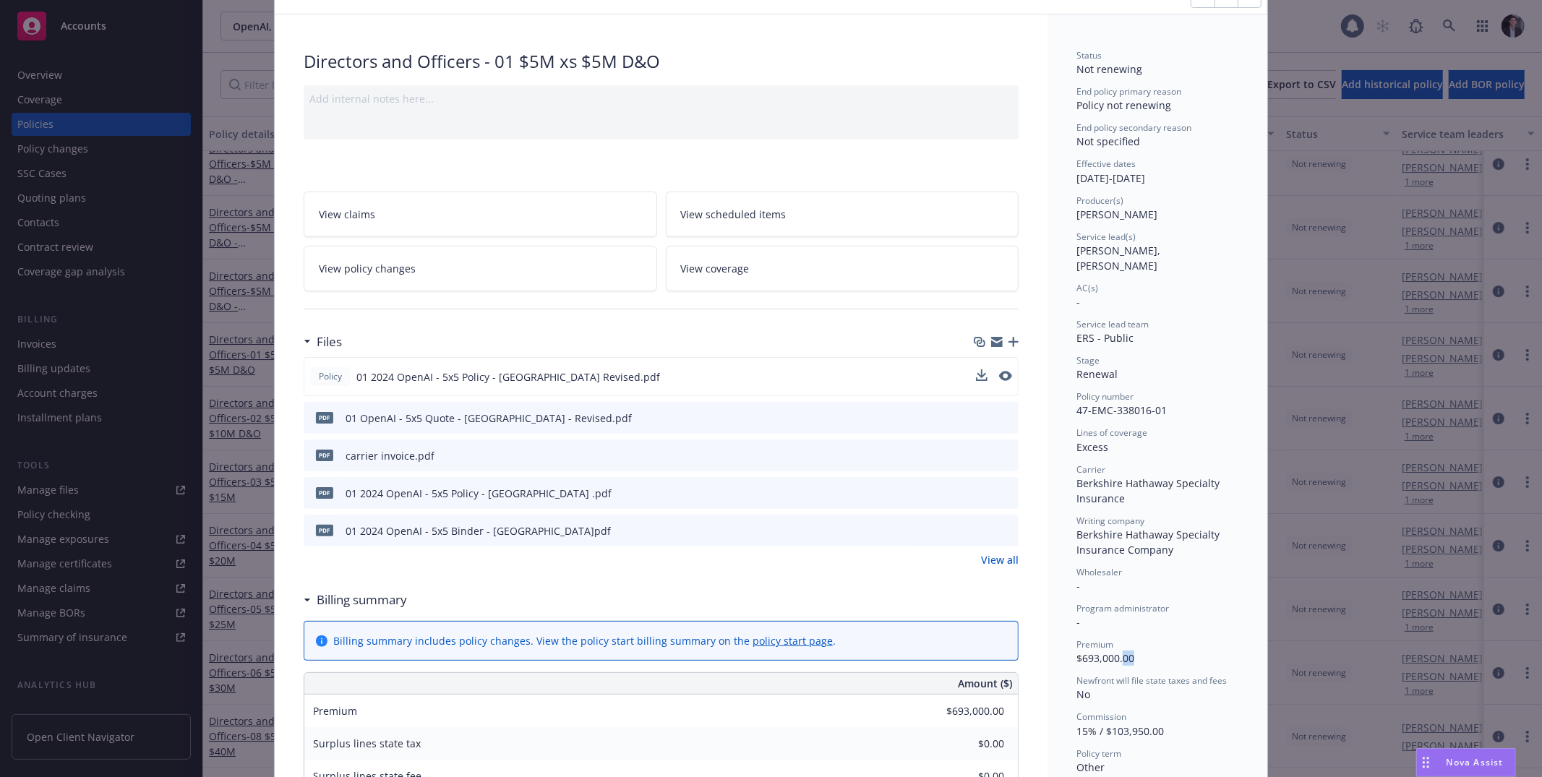
drag, startPoint x: 1144, startPoint y: 646, endPoint x: 1066, endPoint y: 648, distance: 78.1
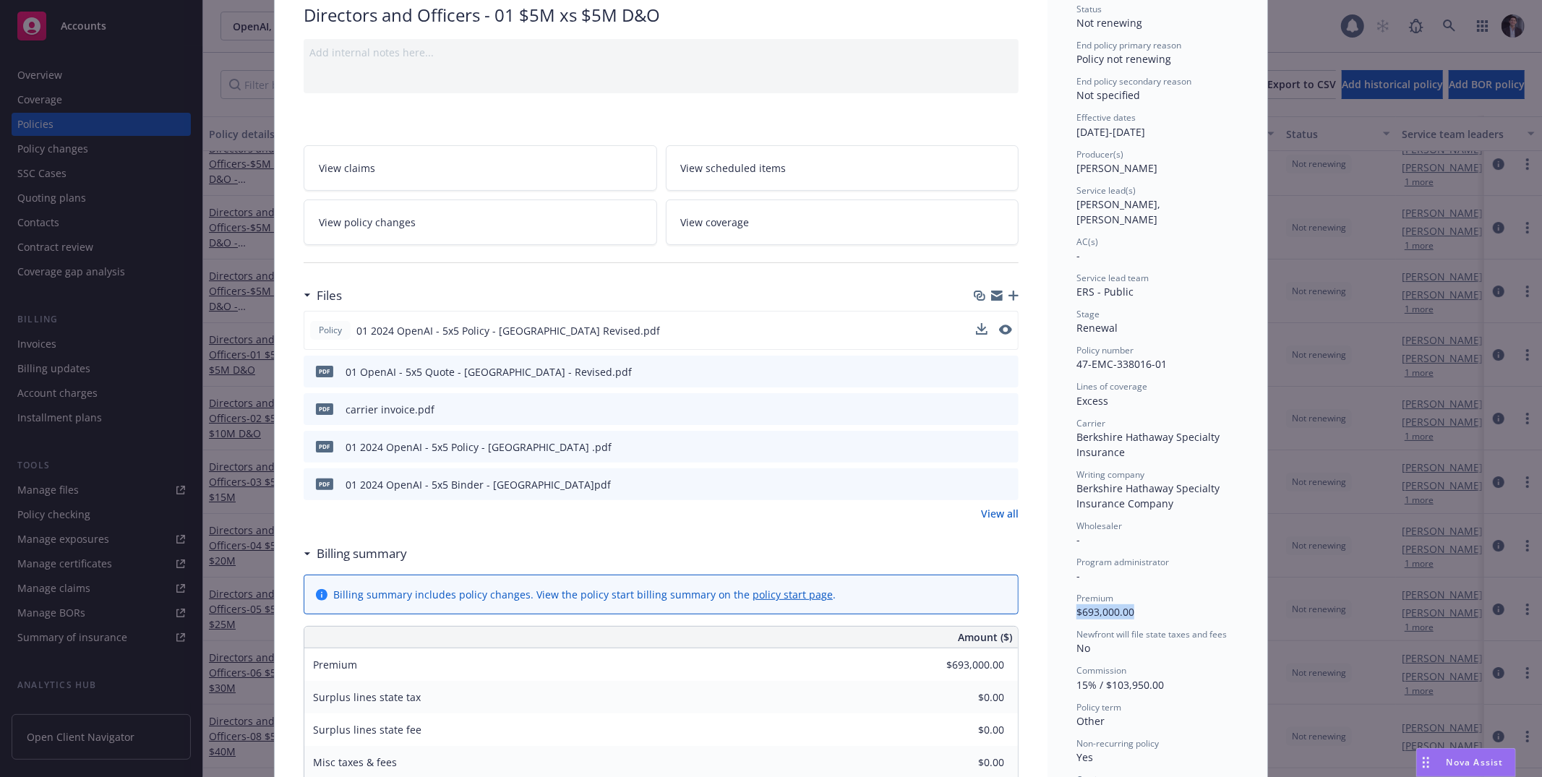
scroll to position [195, 0]
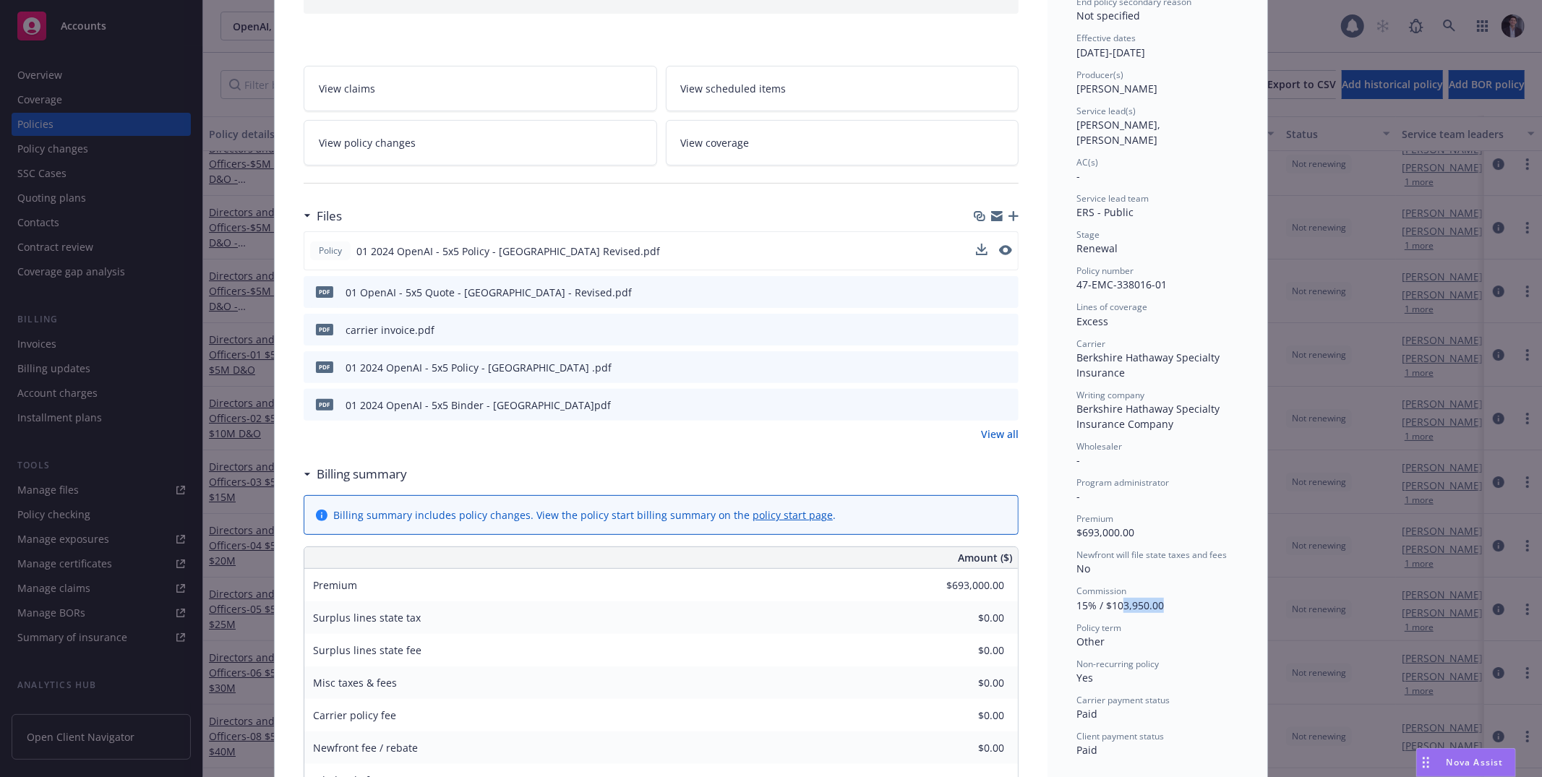
drag, startPoint x: 1164, startPoint y: 592, endPoint x: 1079, endPoint y: 606, distance: 85.7
click at [991, 599] on div "Status Not renewing End policy primary reason Policy not renewing End policy se…" at bounding box center [1158, 340] width 162 height 834
click at [991, 599] on span "15% / $103,950.00" at bounding box center [1120, 606] width 87 height 14
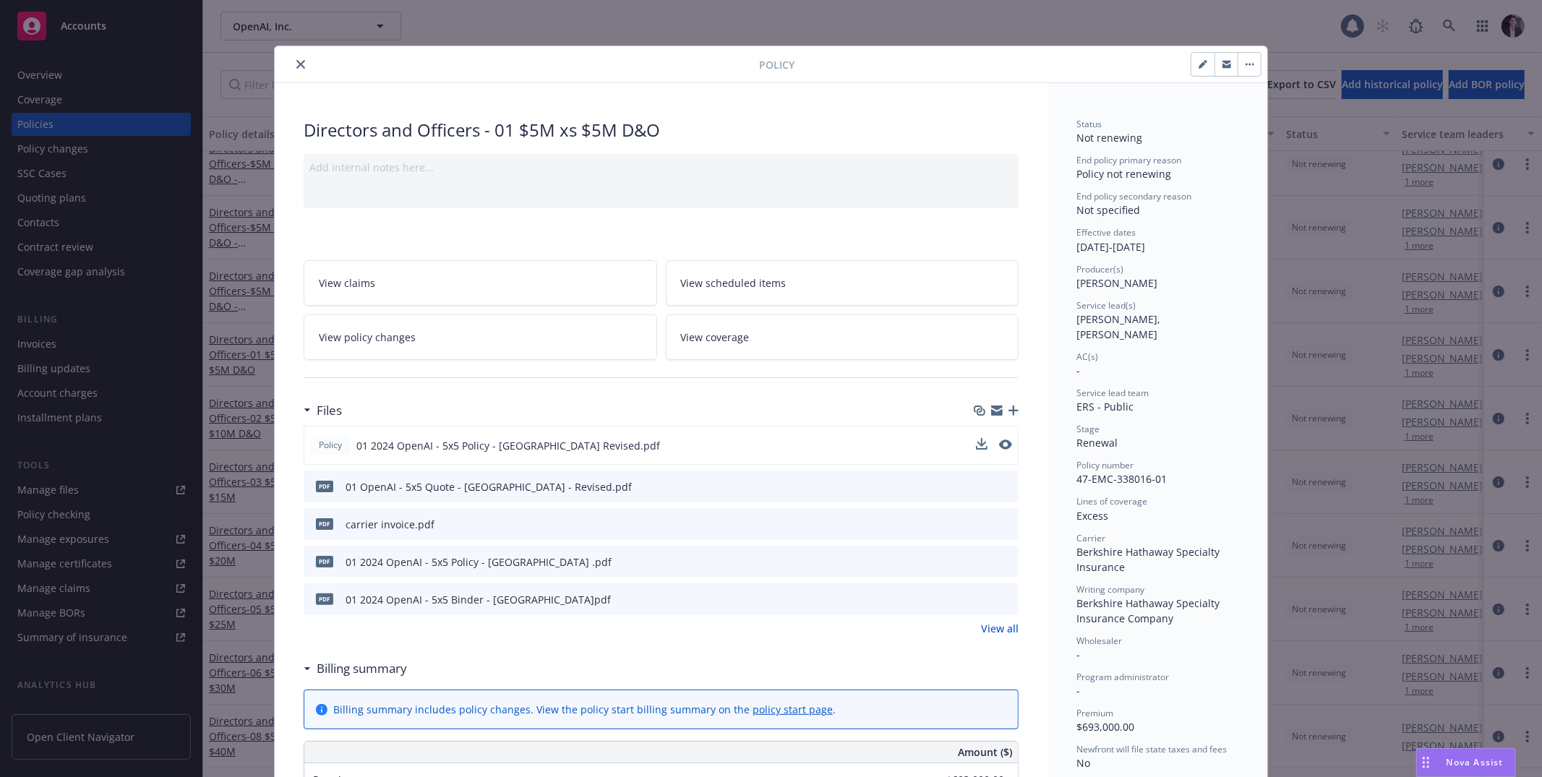
scroll to position [0, 0]
drag, startPoint x: 1187, startPoint y: 234, endPoint x: 1134, endPoint y: 241, distance: 53.9
click at [991, 241] on div "Effective dates [DATE] - [DATE]" at bounding box center [1158, 240] width 162 height 27
click at [991, 244] on div "Effective dates [DATE] - [DATE]" at bounding box center [1158, 240] width 162 height 27
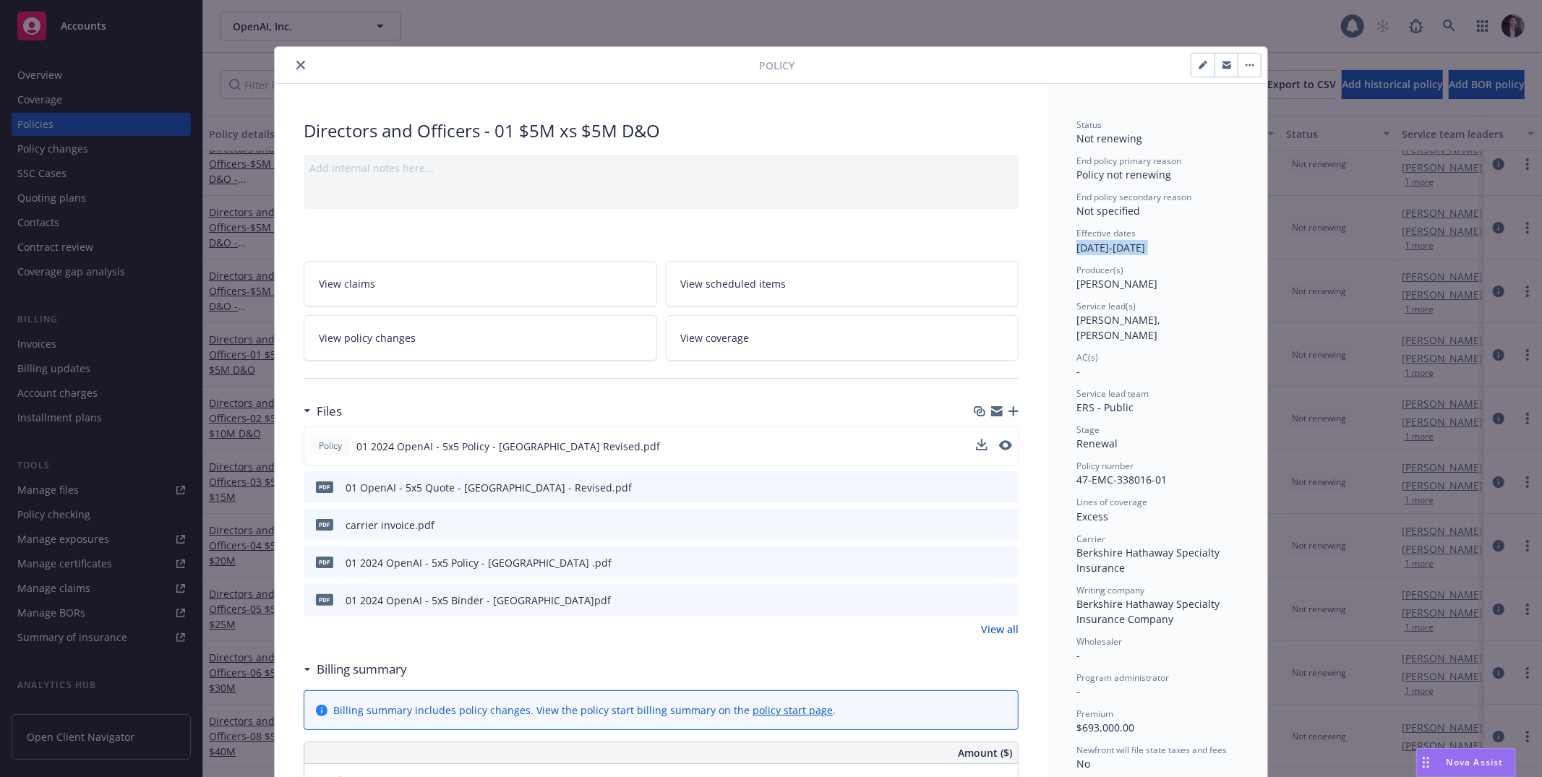
click at [991, 244] on div "Effective dates [DATE] - [DATE]" at bounding box center [1158, 240] width 162 height 27
click at [991, 250] on div "Effective dates [DATE] - [DATE]" at bounding box center [1158, 240] width 162 height 27
drag, startPoint x: 1180, startPoint y: 250, endPoint x: 1135, endPoint y: 252, distance: 44.8
click at [991, 252] on div "Effective dates [DATE] - [DATE]" at bounding box center [1158, 240] width 162 height 27
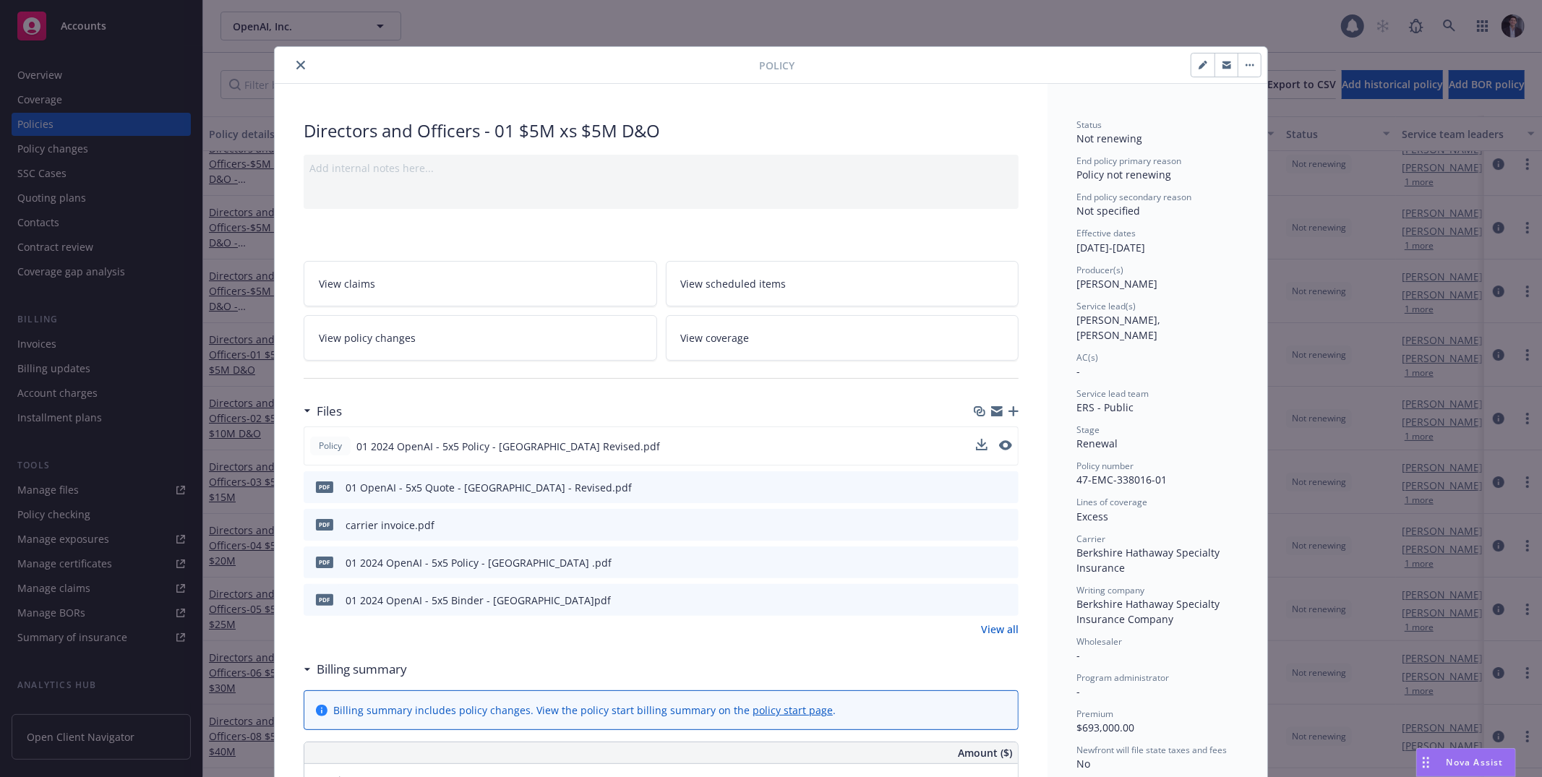
drag, startPoint x: 1135, startPoint y: 252, endPoint x: 1178, endPoint y: 252, distance: 42.7
click at [991, 252] on div "Effective dates [DATE] - [DATE]" at bounding box center [1158, 240] width 162 height 27
drag, startPoint x: 1179, startPoint y: 252, endPoint x: 1145, endPoint y: 252, distance: 33.3
click at [991, 252] on div "Effective dates [DATE] - [DATE]" at bounding box center [1158, 240] width 162 height 27
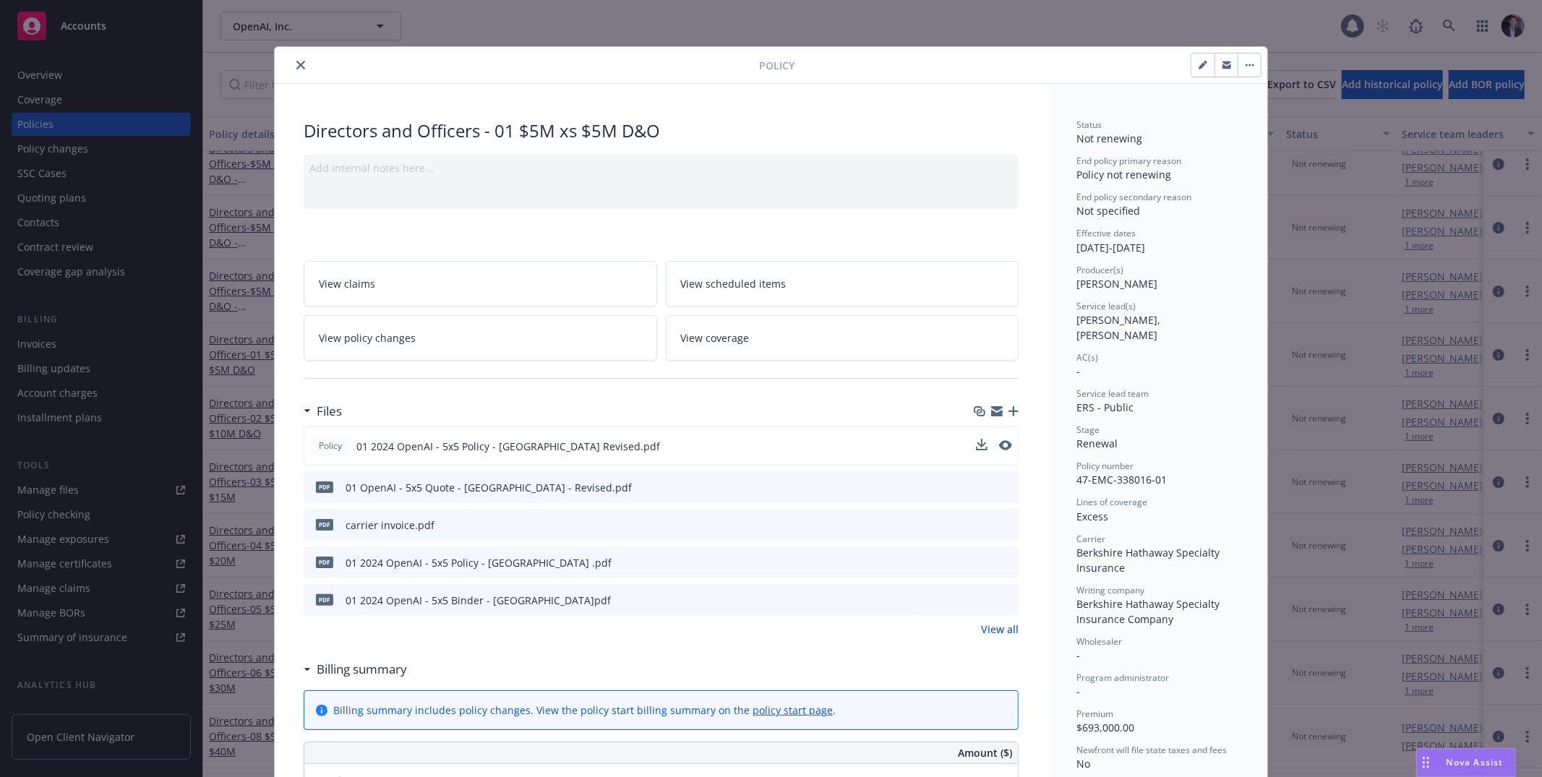
click at [991, 252] on div "Effective dates [DATE] - [DATE]" at bounding box center [1158, 240] width 162 height 27
drag, startPoint x: 1139, startPoint y: 252, endPoint x: 1184, endPoint y: 250, distance: 44.1
click at [991, 250] on div "Effective dates [DATE] - [DATE]" at bounding box center [1158, 240] width 162 height 27
click at [991, 69] on button "button" at bounding box center [1203, 65] width 23 height 23
select select "RENEWAL"
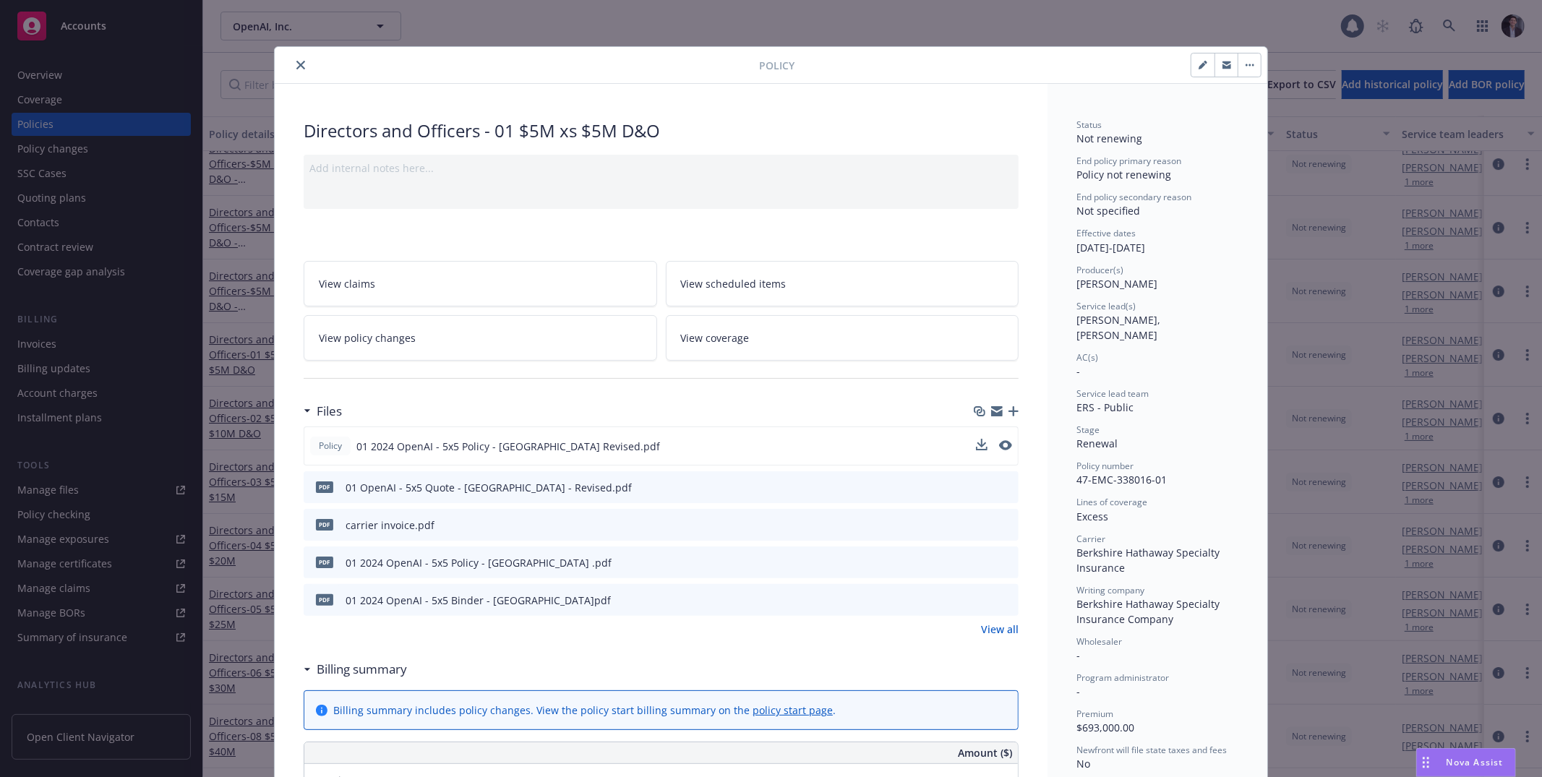
select select "other"
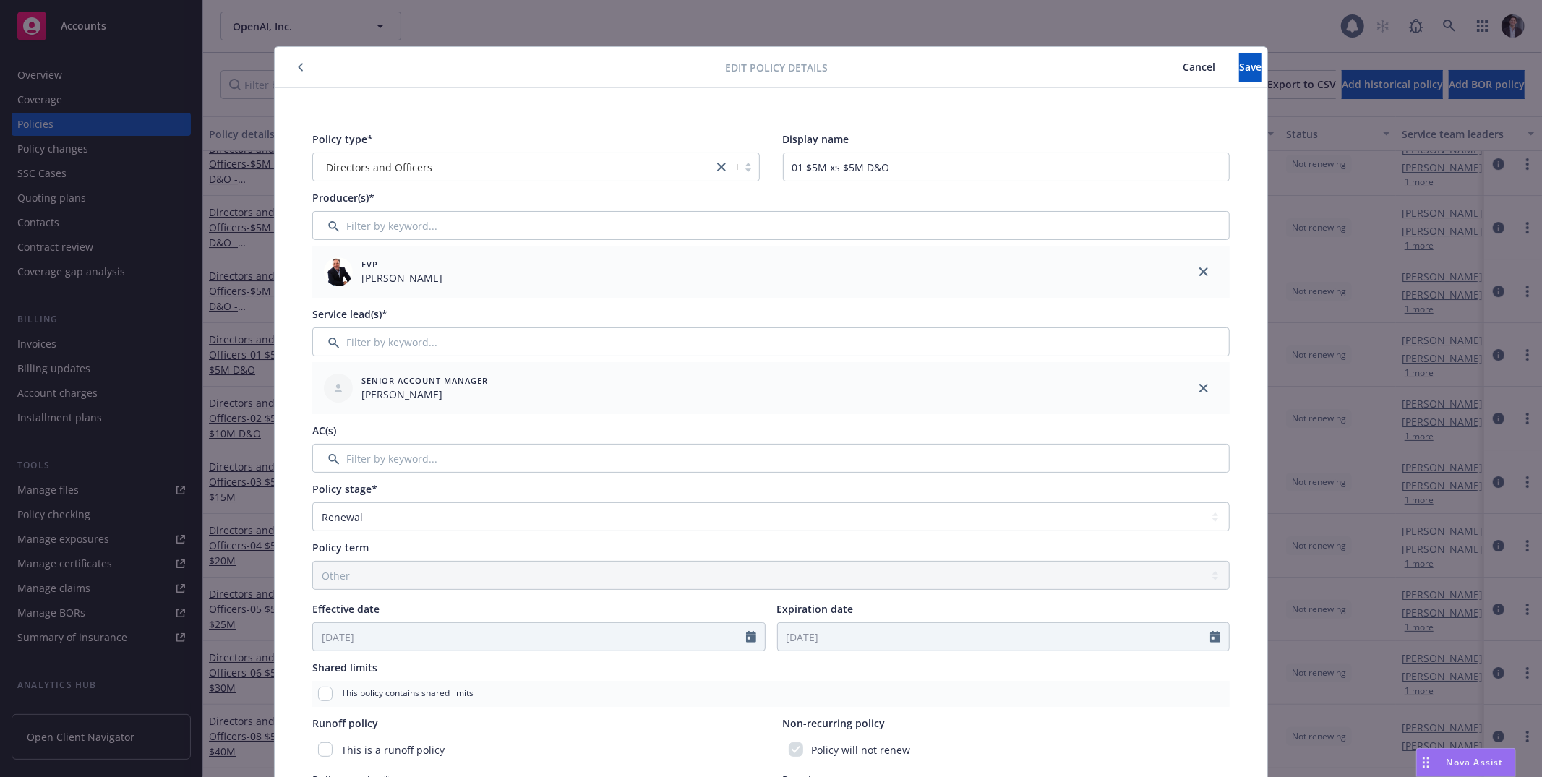
click at [991, 330] on div "Edit policy details Cancel Save Policy type* Directors and Officers Display nam…" at bounding box center [771, 388] width 1542 height 777
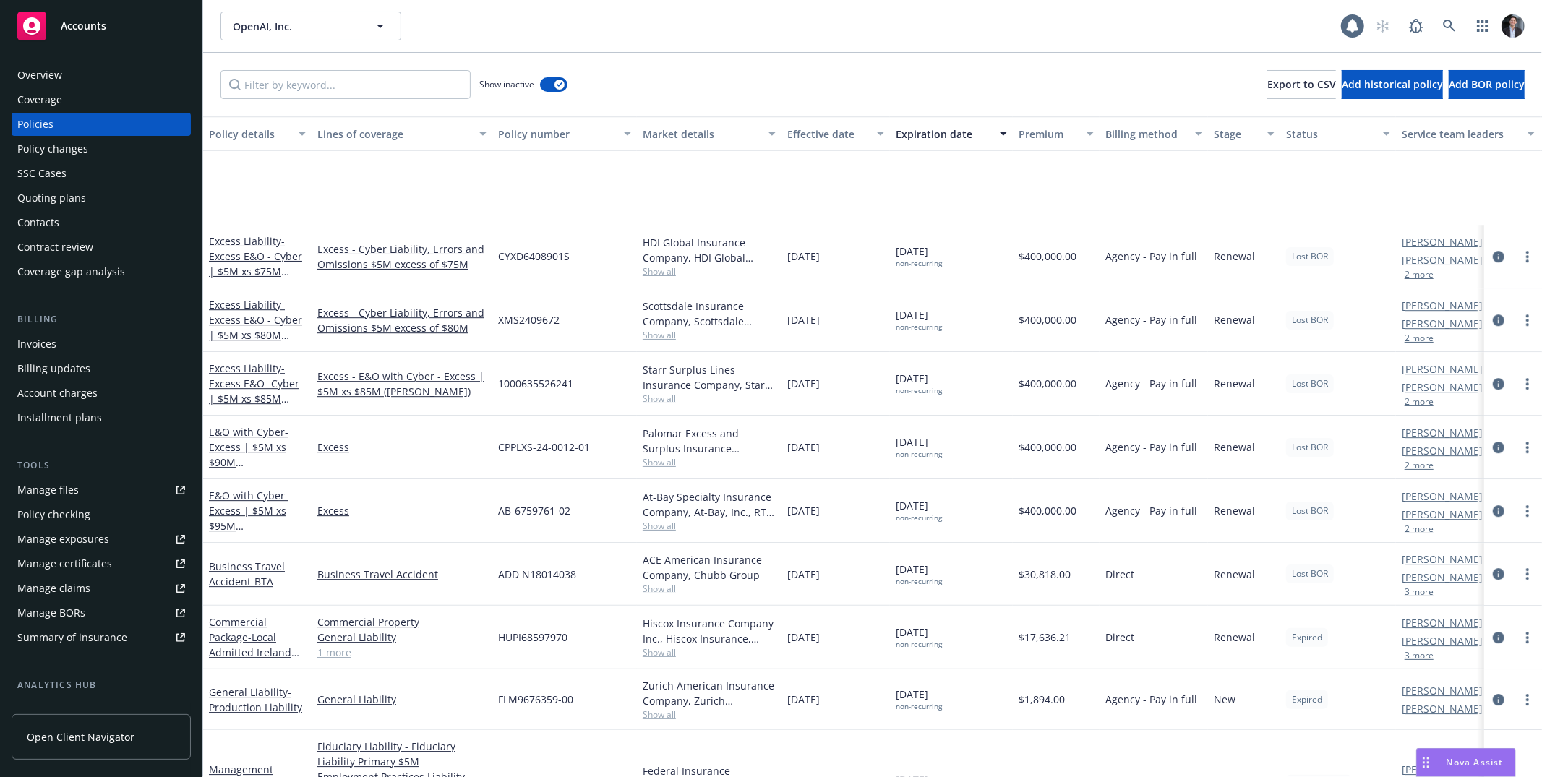
scroll to position [3794, 0]
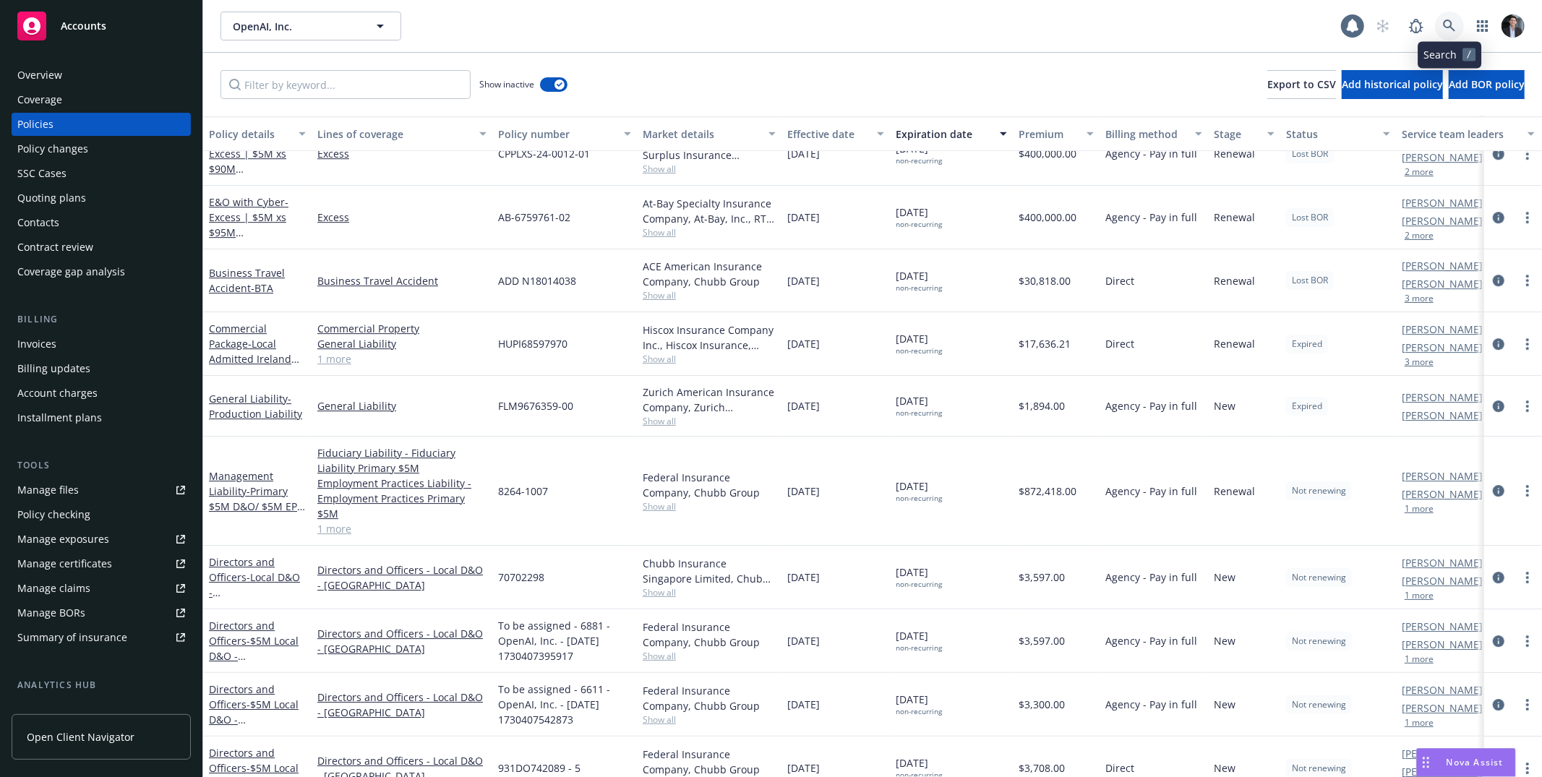
click at [991, 25] on icon at bounding box center [1449, 26] width 13 height 13
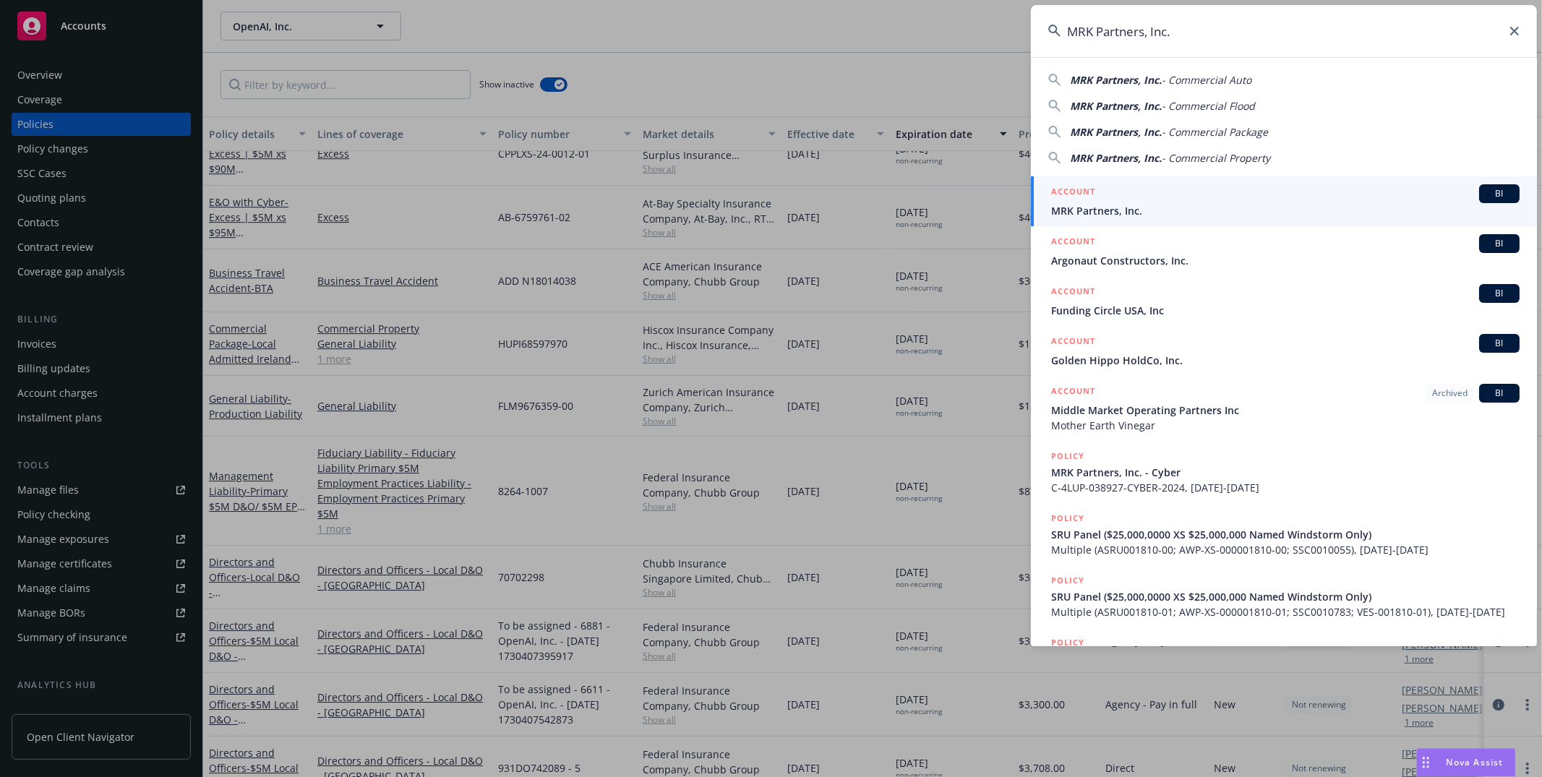
type input "MRK Partners, Inc."
click at [991, 187] on div "ACCOUNT BI" at bounding box center [1285, 193] width 469 height 19
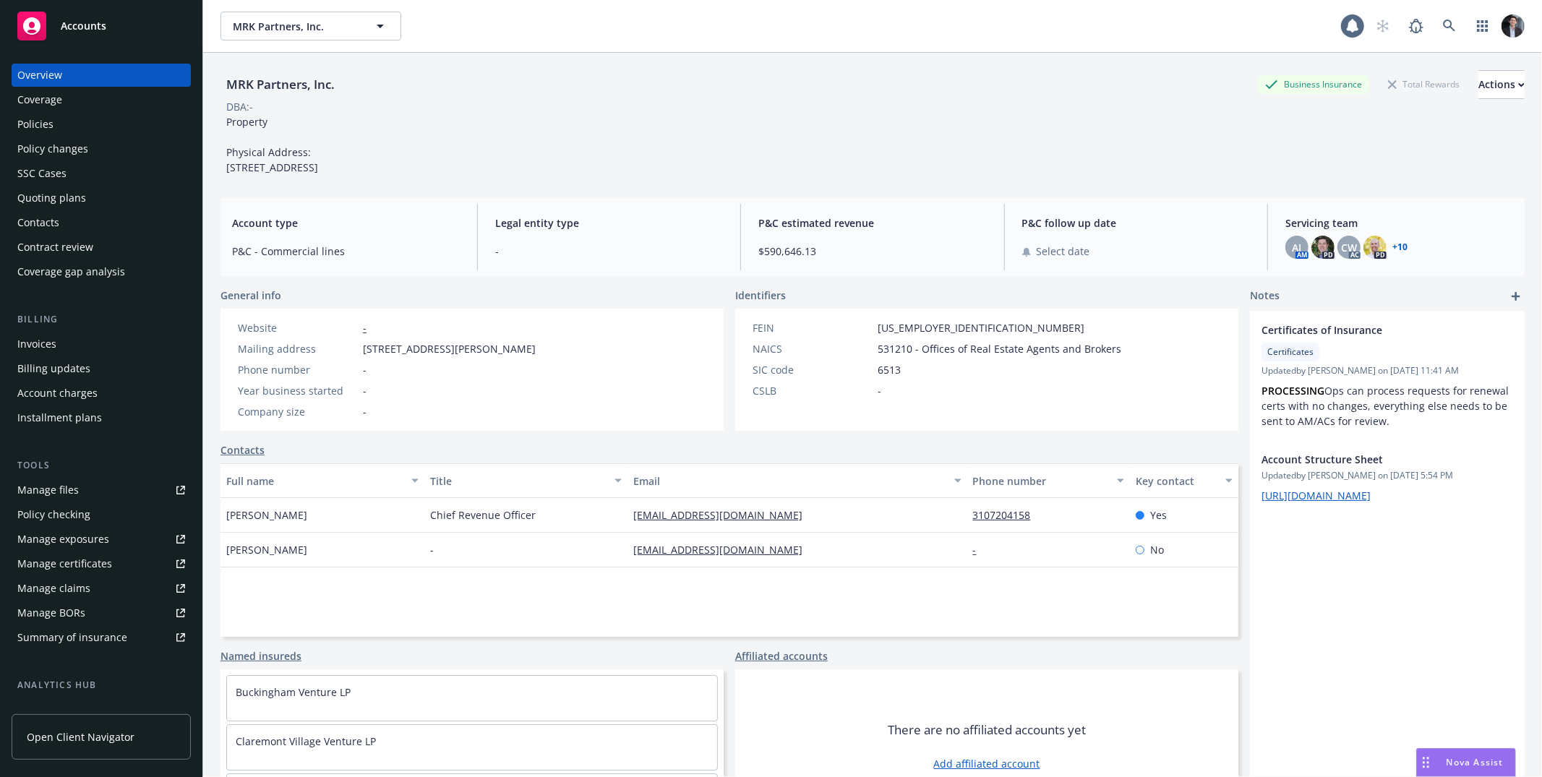
click at [72, 126] on div "Policies" at bounding box center [101, 124] width 168 height 23
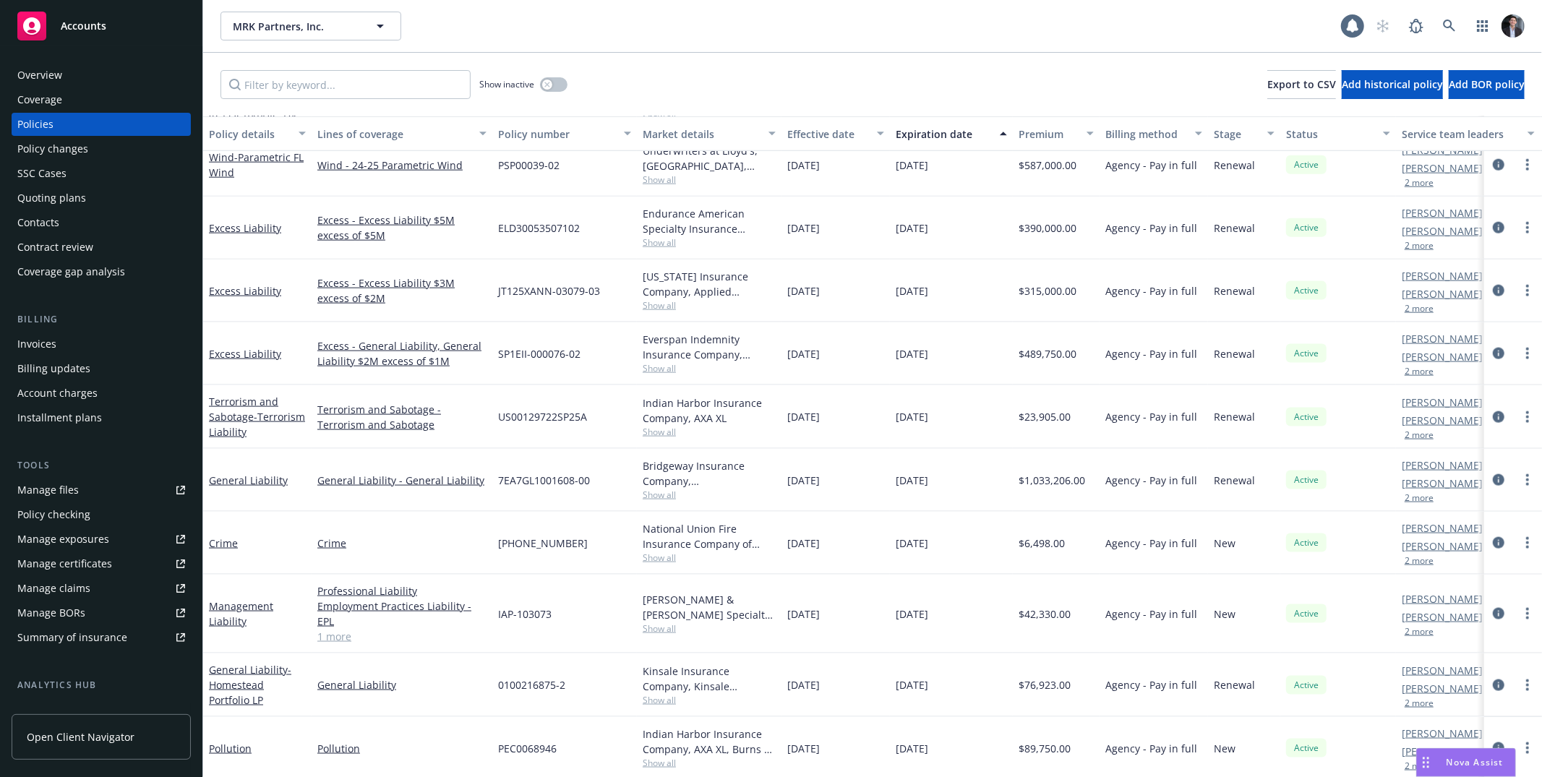
scroll to position [1038, 0]
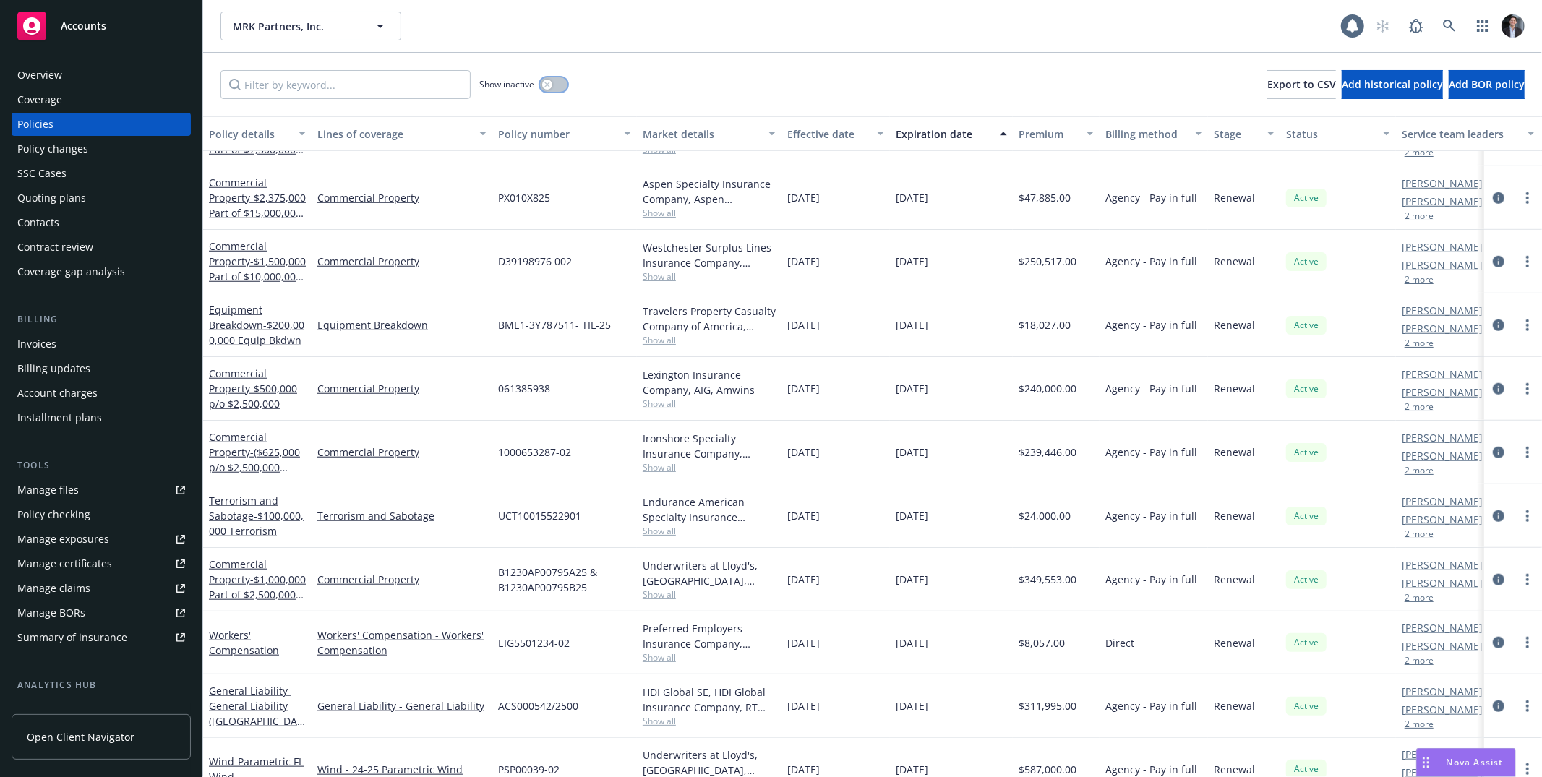
click at [544, 87] on div "button" at bounding box center [547, 85] width 10 height 10
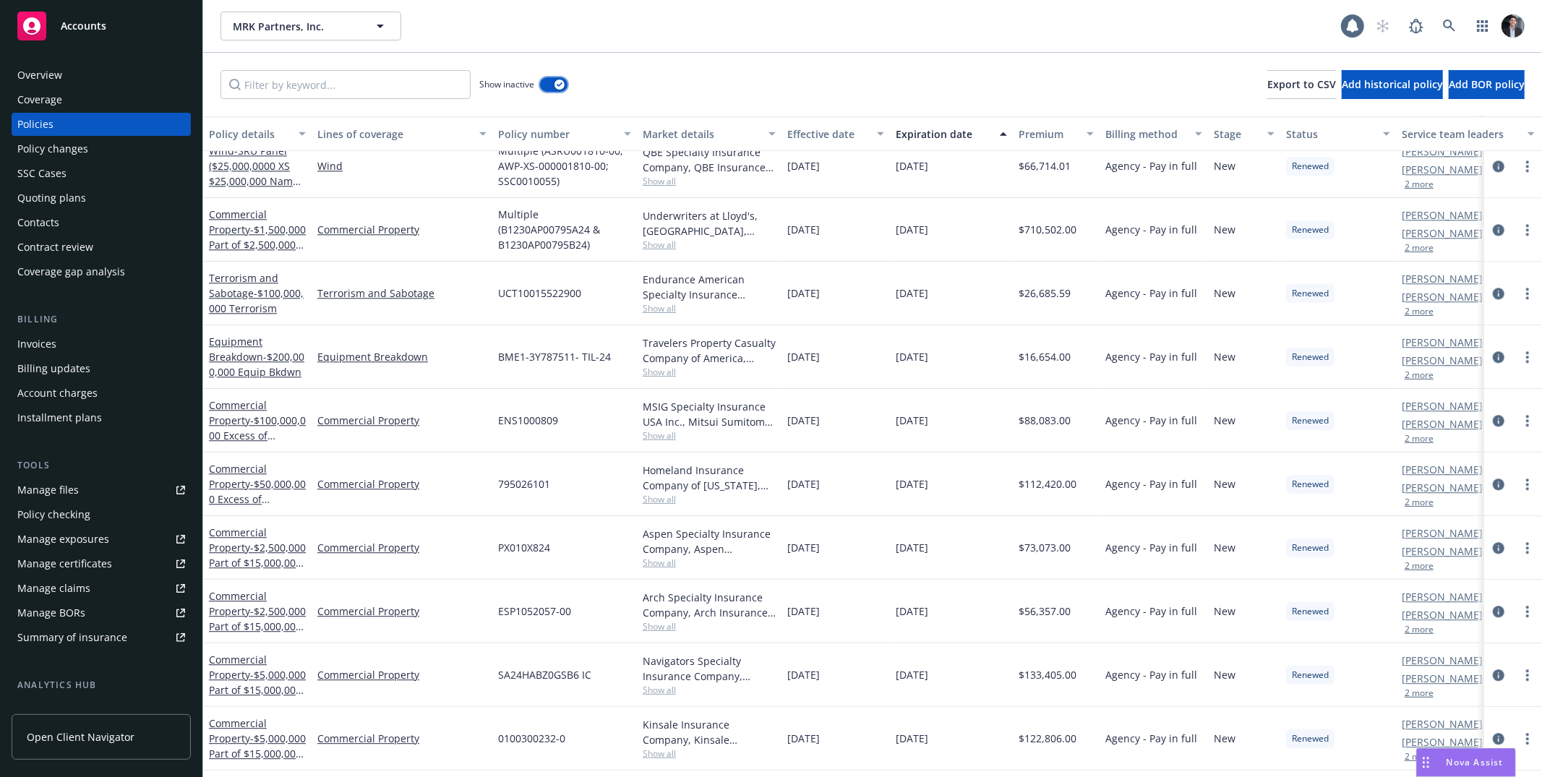
scroll to position [3009, 0]
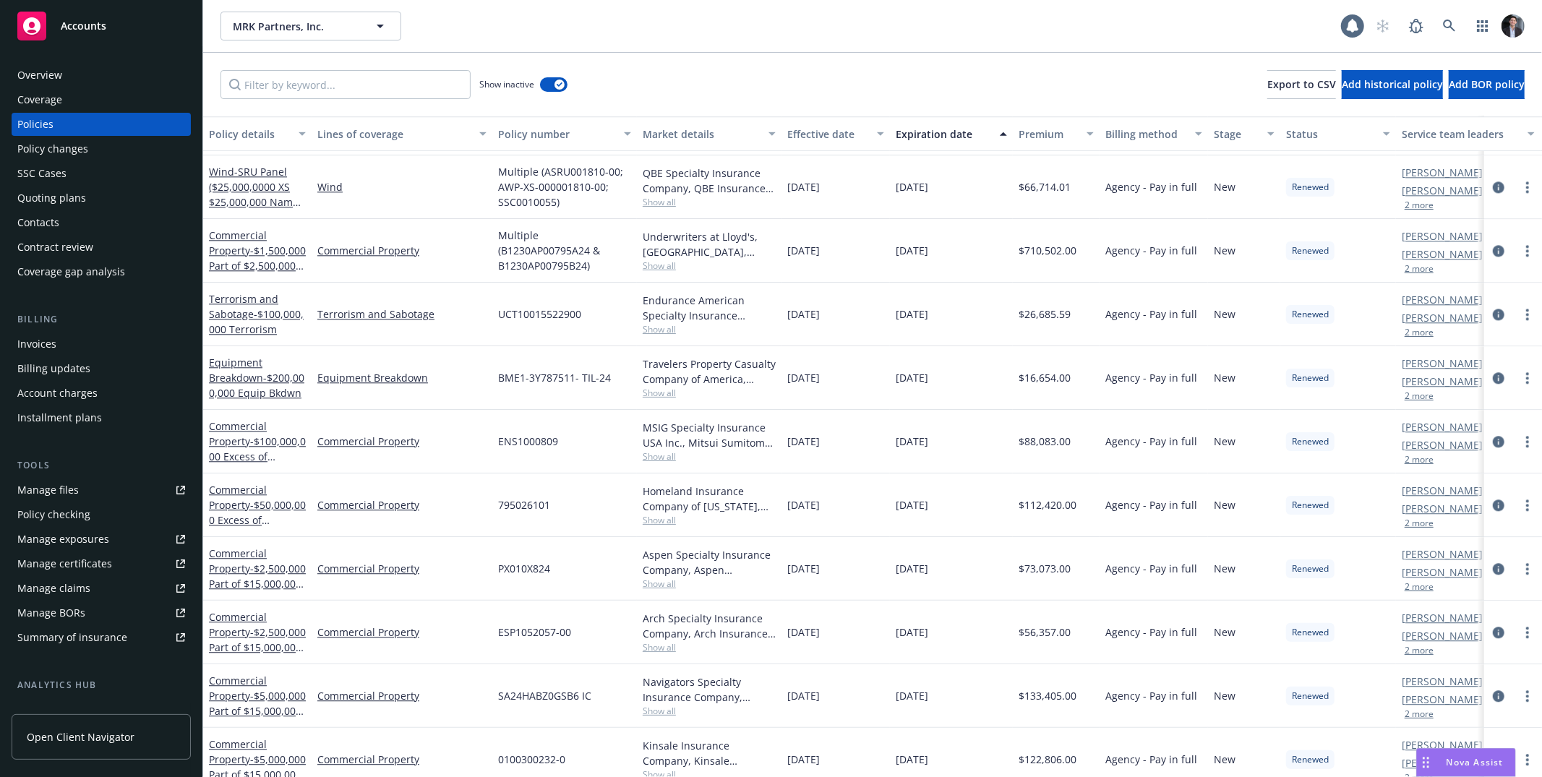
drag, startPoint x: 923, startPoint y: 446, endPoint x: 779, endPoint y: 442, distance: 143.2
click at [780, 442] on div "Commercial Property - $100,000,000 Excess of $100,000,000 Commercial Property E…" at bounding box center [900, 442] width 1395 height 64
click at [805, 443] on span "[DATE]" at bounding box center [803, 441] width 33 height 15
click at [805, 444] on span "[DATE]" at bounding box center [803, 441] width 33 height 15
drag, startPoint x: 805, startPoint y: 444, endPoint x: 949, endPoint y: 452, distance: 144.1
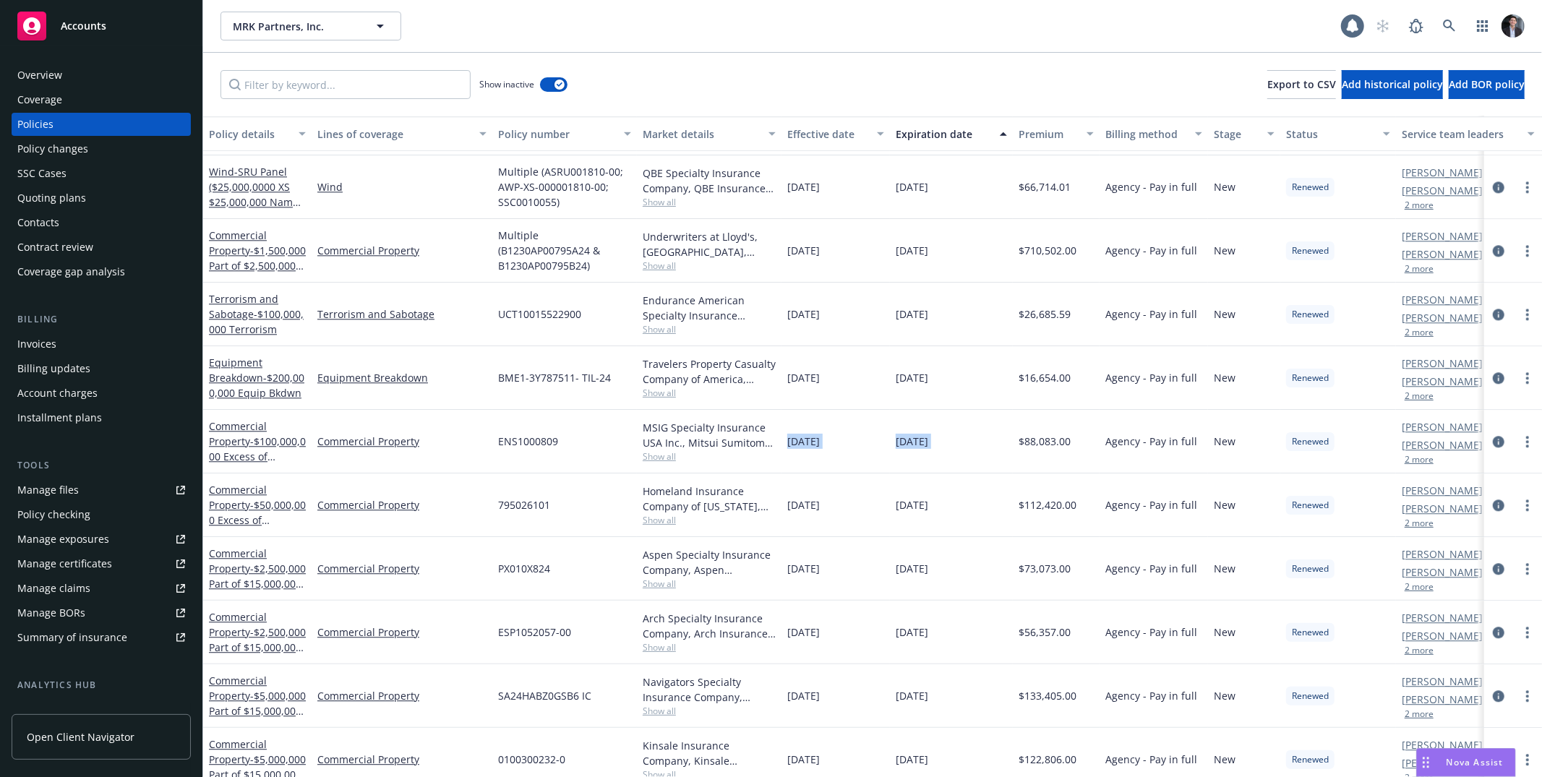
click at [948, 452] on div "Commercial Property - $100,000,000 Excess of $100,000,000 Commercial Property E…" at bounding box center [900, 442] width 1395 height 64
click at [949, 452] on div "[DATE]" at bounding box center [951, 442] width 123 height 64
click at [907, 380] on span "[DATE]" at bounding box center [912, 377] width 33 height 15
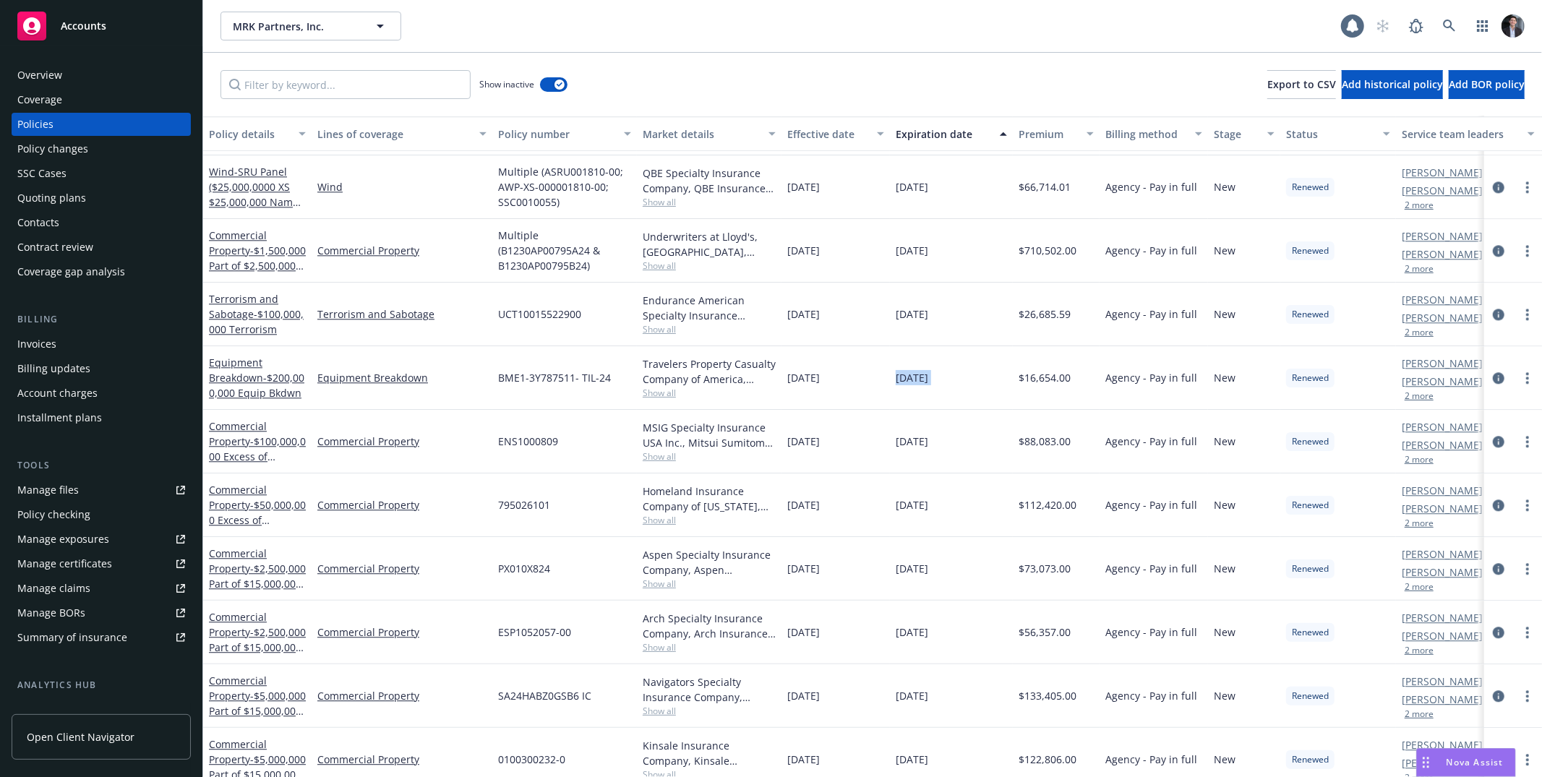
click at [989, 382] on div "[DATE]" at bounding box center [951, 378] width 123 height 64
drag, startPoint x: 989, startPoint y: 382, endPoint x: 775, endPoint y: 376, distance: 214.1
click at [775, 376] on div "Equipment Breakdown - $200,000,000 Equip Bkdwn Equipment Breakdown BME1-3Y78751…" at bounding box center [900, 378] width 1395 height 64
click at [820, 385] on span "[DATE]" at bounding box center [803, 377] width 33 height 15
click at [816, 380] on span "[DATE]" at bounding box center [803, 377] width 33 height 15
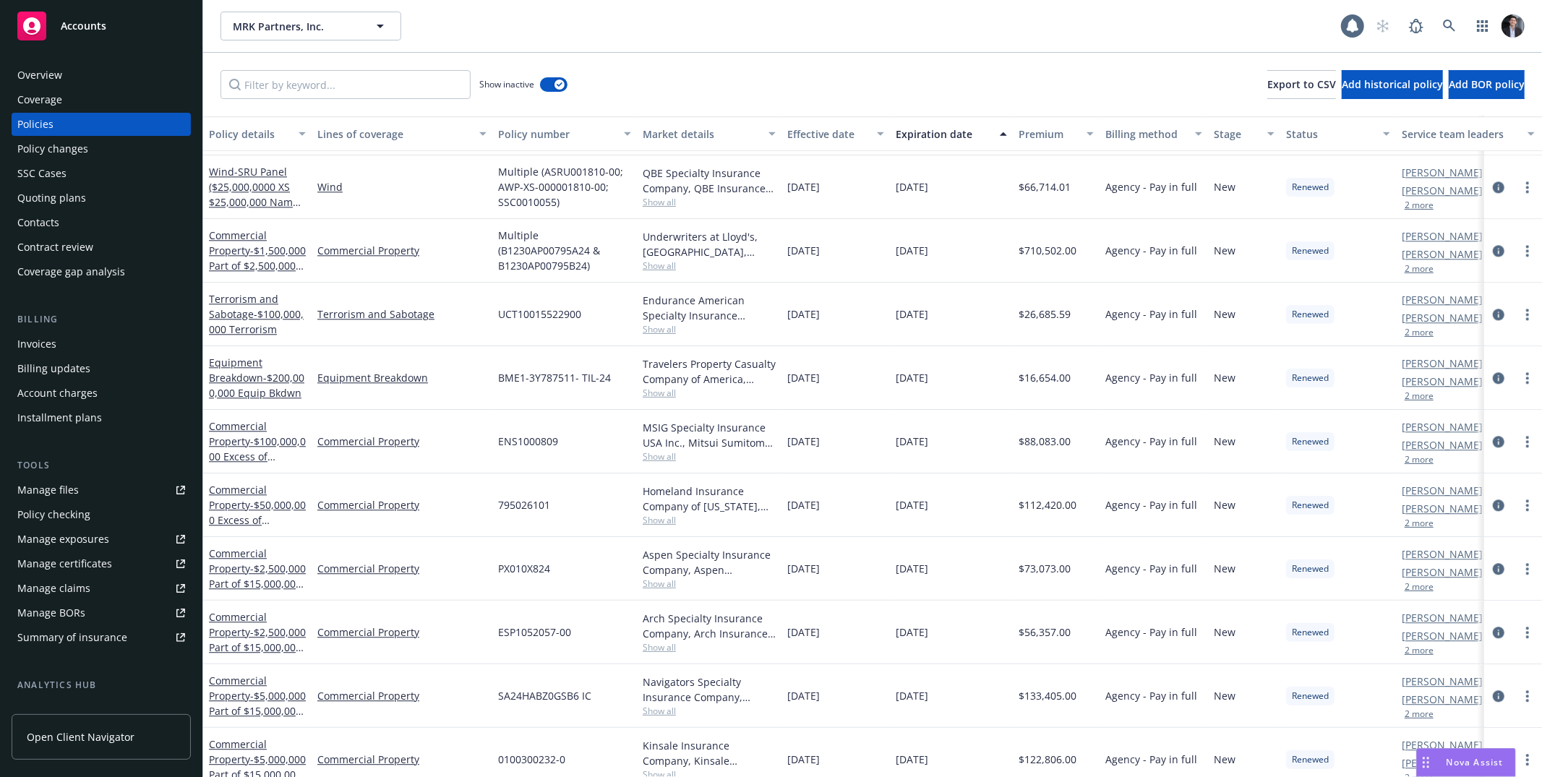
click at [816, 380] on span "[DATE]" at bounding box center [803, 377] width 33 height 15
drag, startPoint x: 816, startPoint y: 380, endPoint x: 926, endPoint y: 384, distance: 110.0
click at [923, 383] on div "Equipment Breakdown - $200,000,000 Equip Bkdwn Equipment Breakdown BME1-3Y78751…" at bounding box center [900, 378] width 1395 height 64
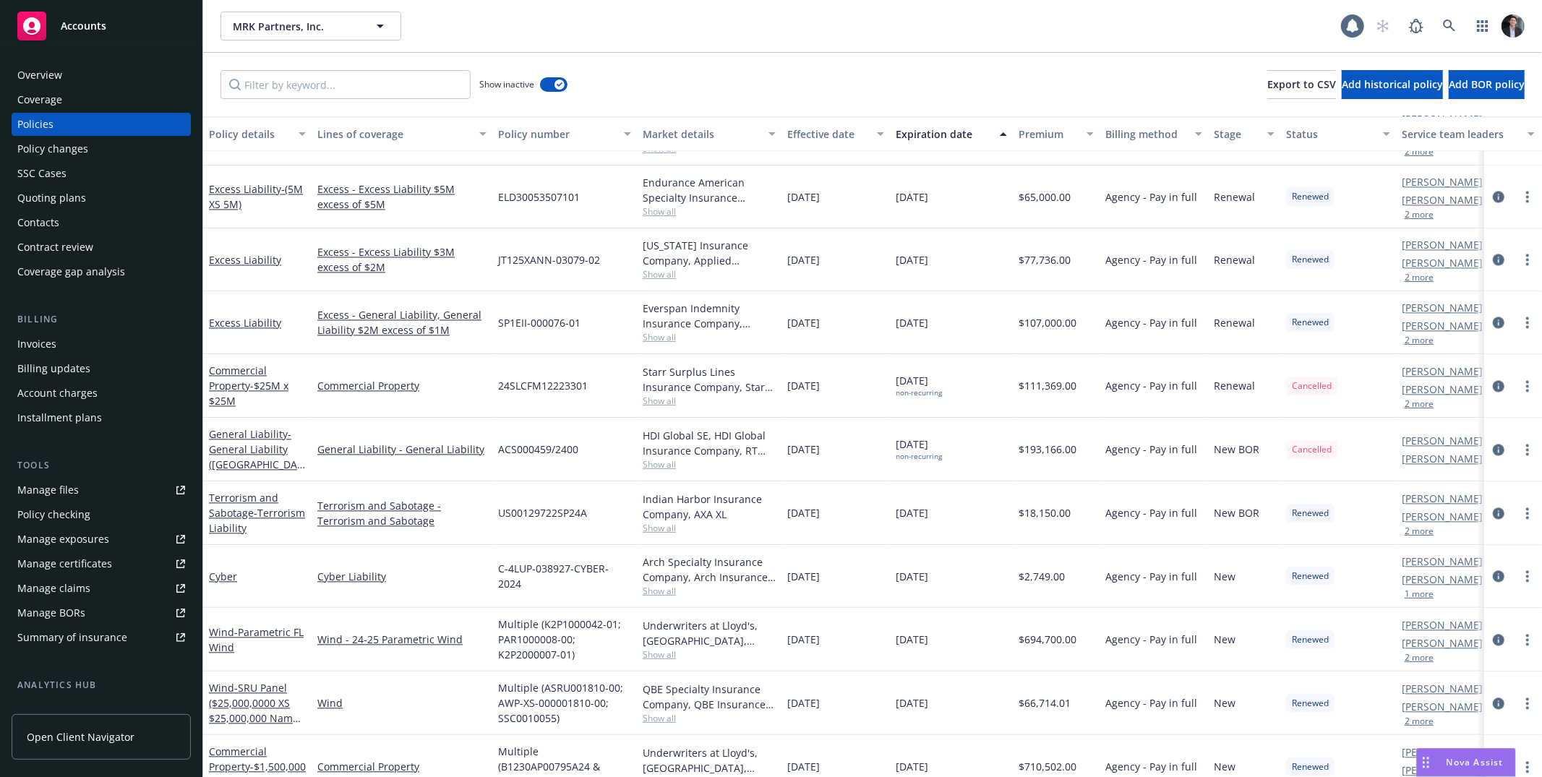
scroll to position [2544, 0]
drag, startPoint x: 978, startPoint y: 631, endPoint x: 897, endPoint y: 623, distance: 82.2
click at [897, 627] on div "[DATE]" at bounding box center [951, 637] width 123 height 64
drag, startPoint x: 897, startPoint y: 623, endPoint x: 925, endPoint y: 617, distance: 29.5
click at [901, 622] on div "Wind - Parametric FL Wind Wind - 24-25 Parametric Wind Multiple (K2P1000042-01;…" at bounding box center [900, 637] width 1395 height 64
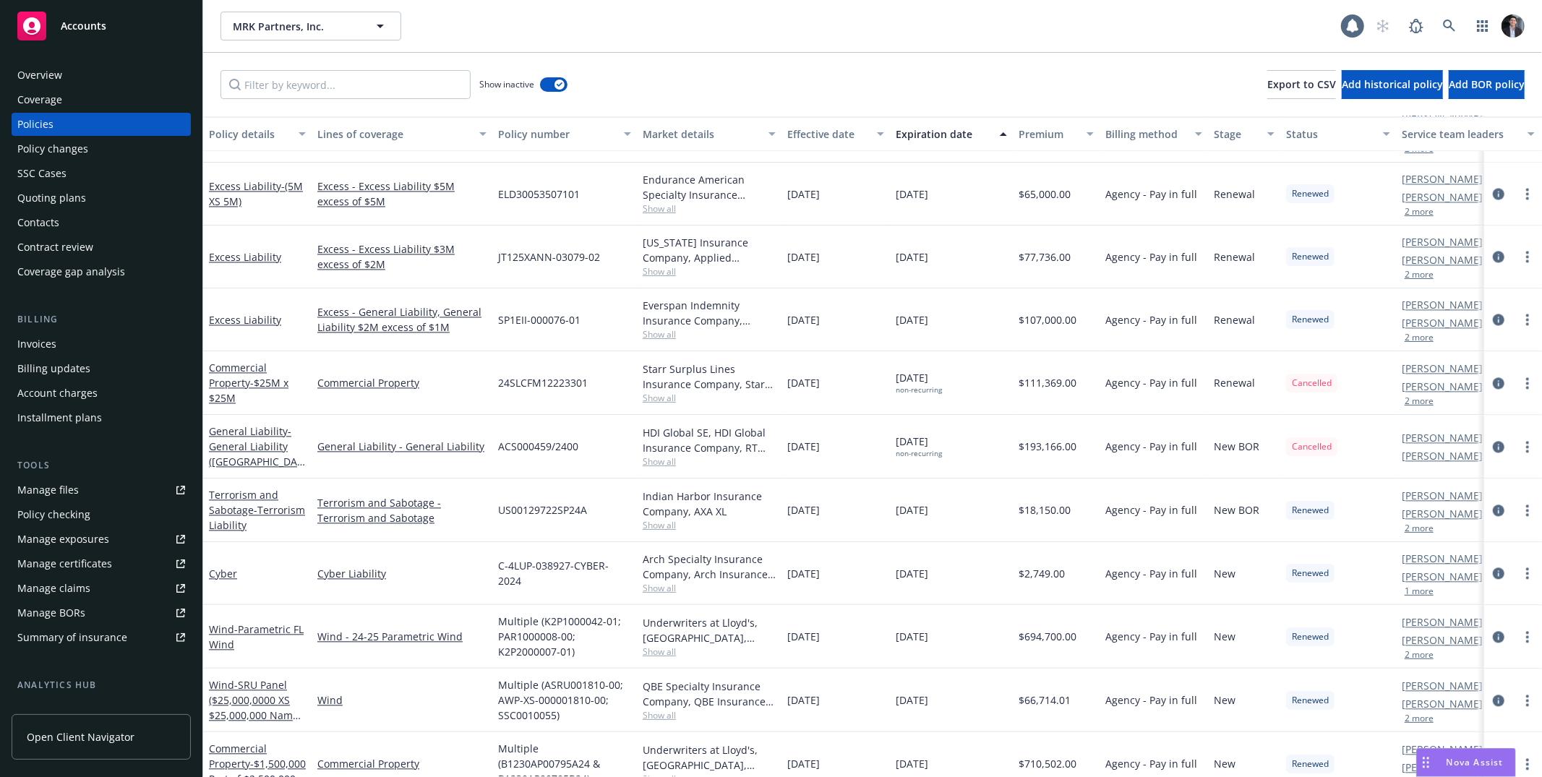
click at [970, 643] on div "[DATE]" at bounding box center [951, 637] width 123 height 64
drag, startPoint x: 970, startPoint y: 643, endPoint x: 848, endPoint y: 629, distance: 122.3
click at [848, 629] on div "Wind - Parametric FL Wind Wind - 24-25 Parametric Wind Multiple (K2P1000042-01;…" at bounding box center [900, 637] width 1395 height 64
click at [850, 630] on div "[DATE]" at bounding box center [836, 637] width 108 height 64
click at [991, 636] on icon "circleInformation" at bounding box center [1499, 637] width 12 height 12
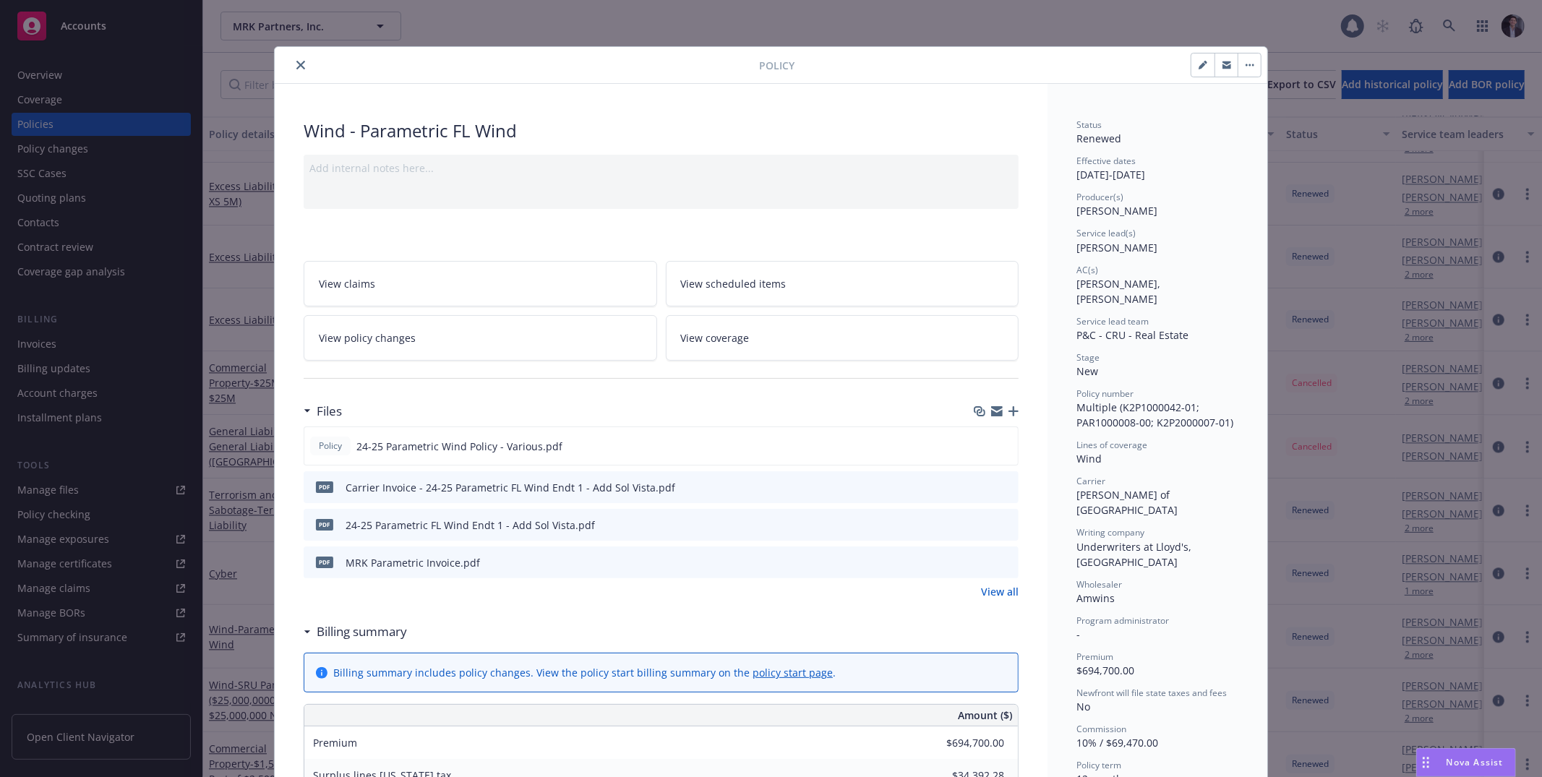
click at [469, 344] on link "View policy changes" at bounding box center [481, 338] width 354 height 46
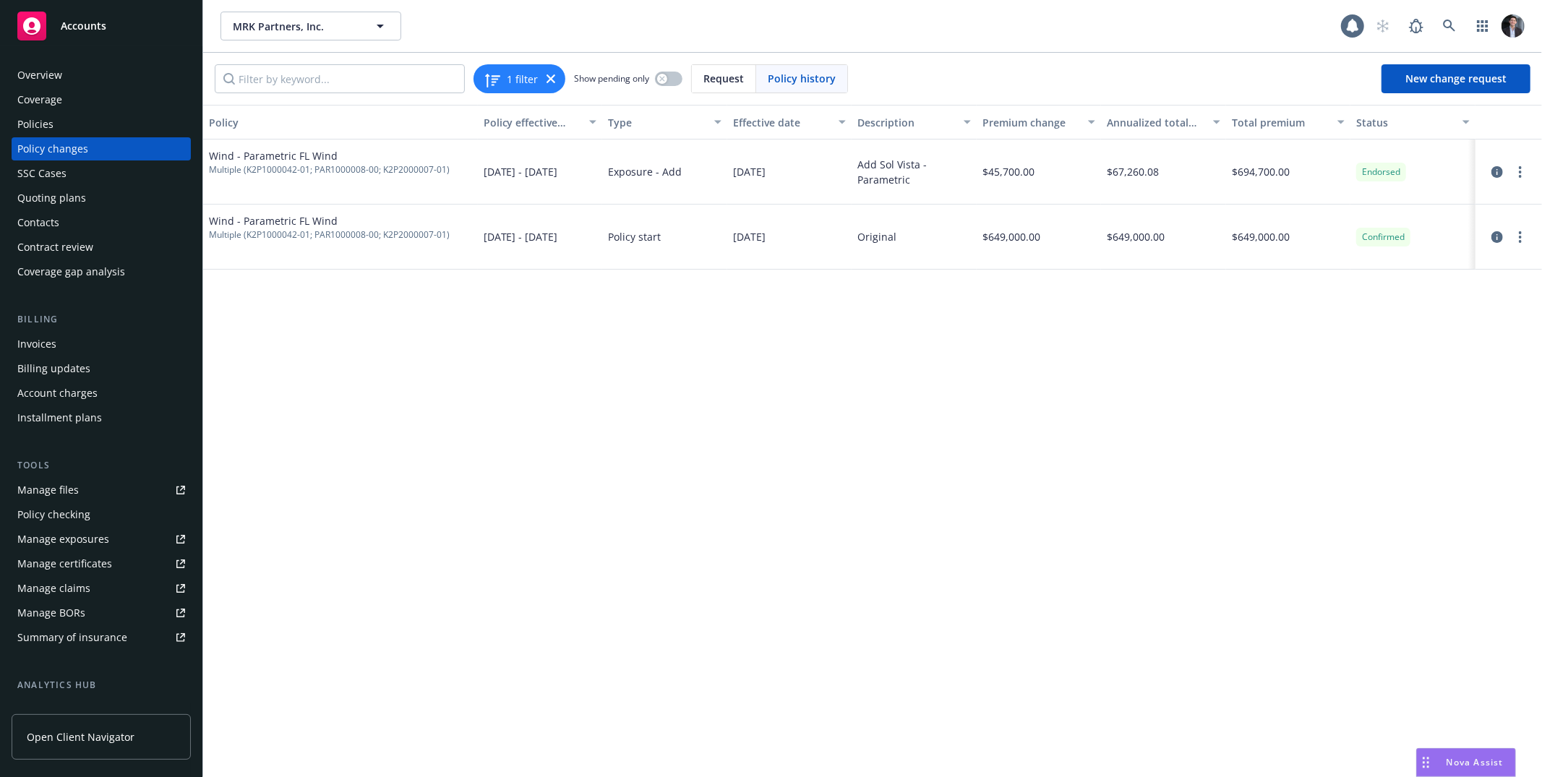
drag, startPoint x: 1092, startPoint y: 174, endPoint x: 917, endPoint y: 163, distance: 174.6
click at [956, 168] on div "Wind - Parametric FL Wind Multiple (K2P1000042-01; PAR1000008-00; K2P2000007-01…" at bounding box center [872, 172] width 1339 height 65
click at [908, 176] on div "Add Sol Vista - Parametric" at bounding box center [914, 172] width 114 height 30
drag, startPoint x: 547, startPoint y: 179, endPoint x: 439, endPoint y: 163, distance: 109.0
click at [440, 163] on div "Wind - Parametric FL Wind Multiple (K2P1000042-01; PAR1000008-00; K2P2000007-01…" at bounding box center [872, 172] width 1339 height 65
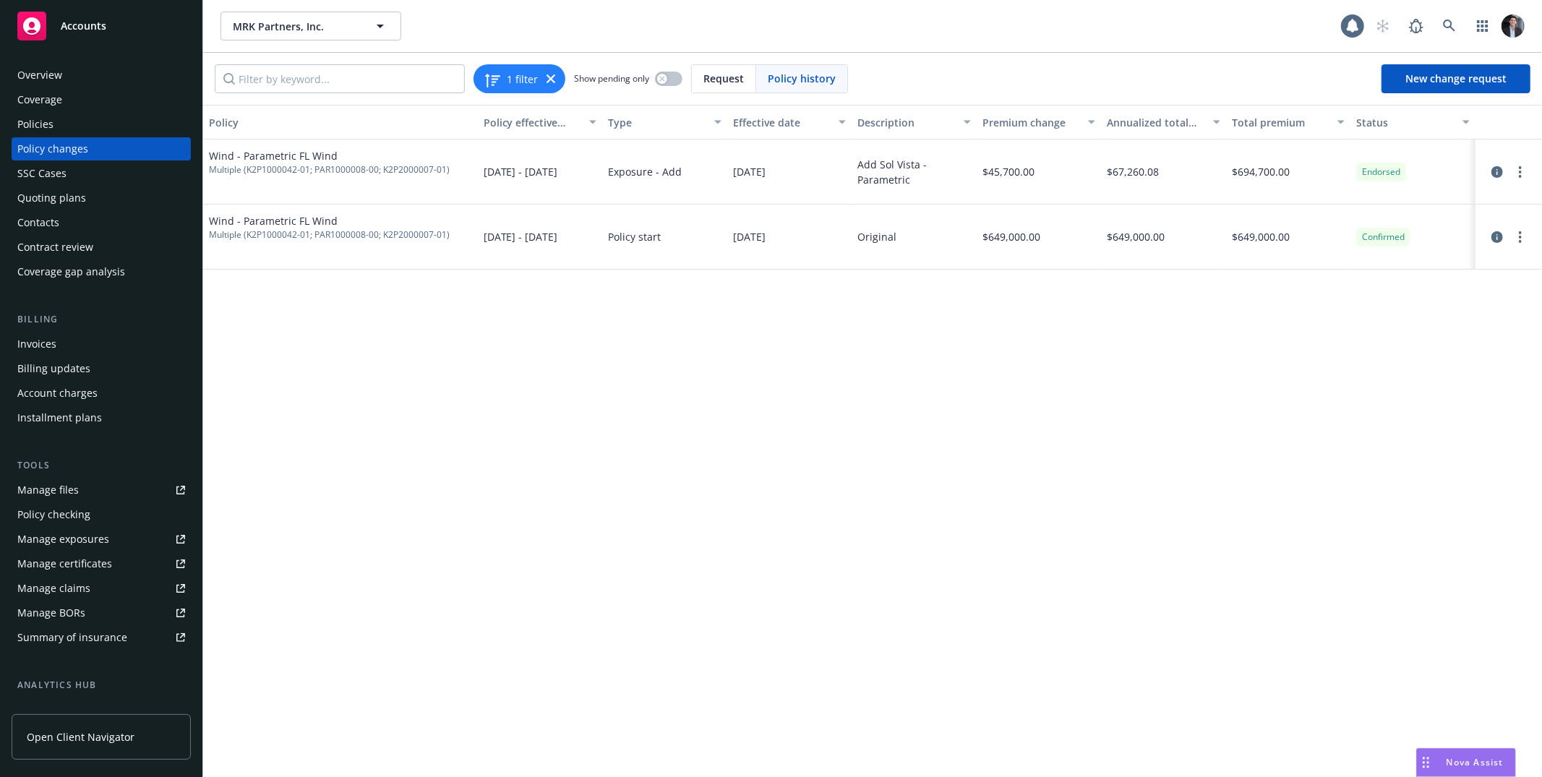
click at [782, 198] on div "[DATE]" at bounding box center [789, 172] width 125 height 65
drag, startPoint x: 792, startPoint y: 173, endPoint x: 738, endPoint y: 174, distance: 54.2
click at [738, 174] on div "[DATE]" at bounding box center [789, 172] width 125 height 65
click at [738, 174] on span "[DATE]" at bounding box center [749, 171] width 33 height 15
drag, startPoint x: 777, startPoint y: 166, endPoint x: 729, endPoint y: 163, distance: 47.8
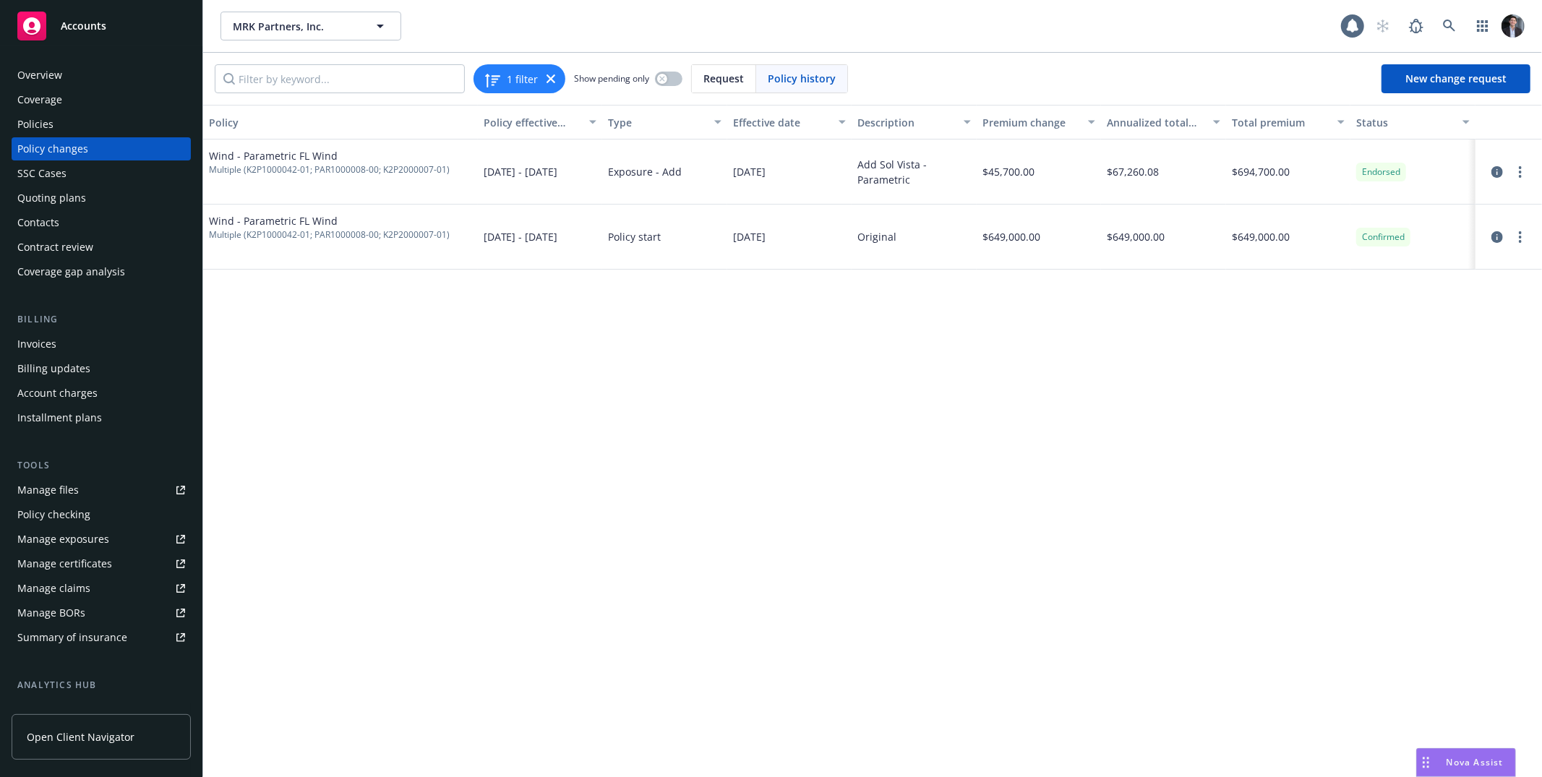
click at [729, 163] on div "[DATE]" at bounding box center [789, 172] width 125 height 65
drag, startPoint x: 1069, startPoint y: 158, endPoint x: 989, endPoint y: 161, distance: 79.6
click at [991, 158] on div "Wind - Parametric FL Wind Multiple (K2P1000042-01; PAR1000008-00; K2P2000007-01…" at bounding box center [872, 172] width 1339 height 65
drag, startPoint x: 811, startPoint y: 174, endPoint x: 708, endPoint y: 176, distance: 103.4
click at [709, 176] on div "Wind - Parametric FL Wind Multiple (K2P1000042-01; PAR1000008-00; K2P2000007-01…" at bounding box center [872, 172] width 1339 height 65
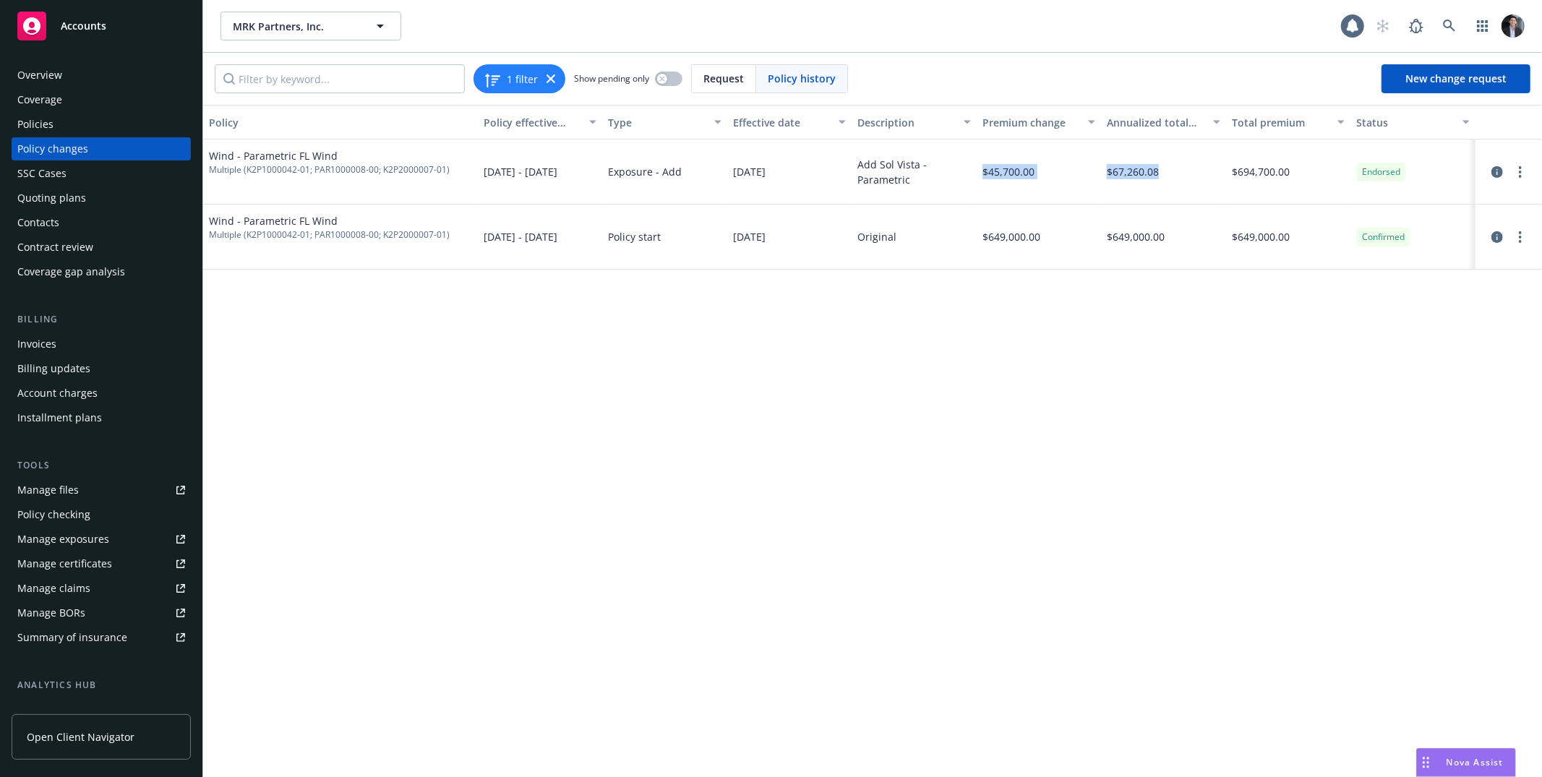
click at [798, 177] on div "[DATE]" at bounding box center [789, 172] width 125 height 65
drag, startPoint x: 892, startPoint y: 183, endPoint x: 913, endPoint y: 236, distance: 57.5
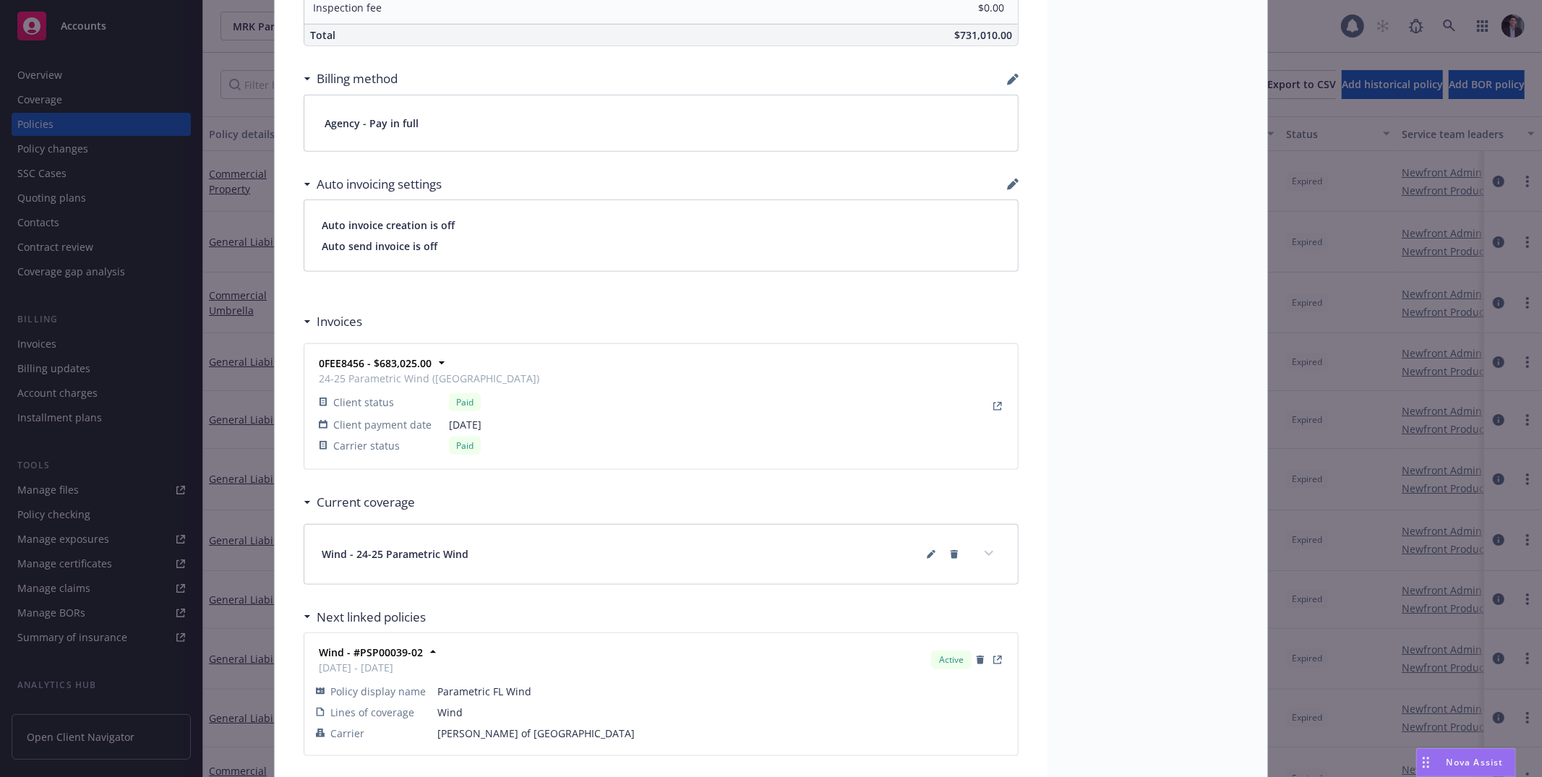
scroll to position [1024, 0]
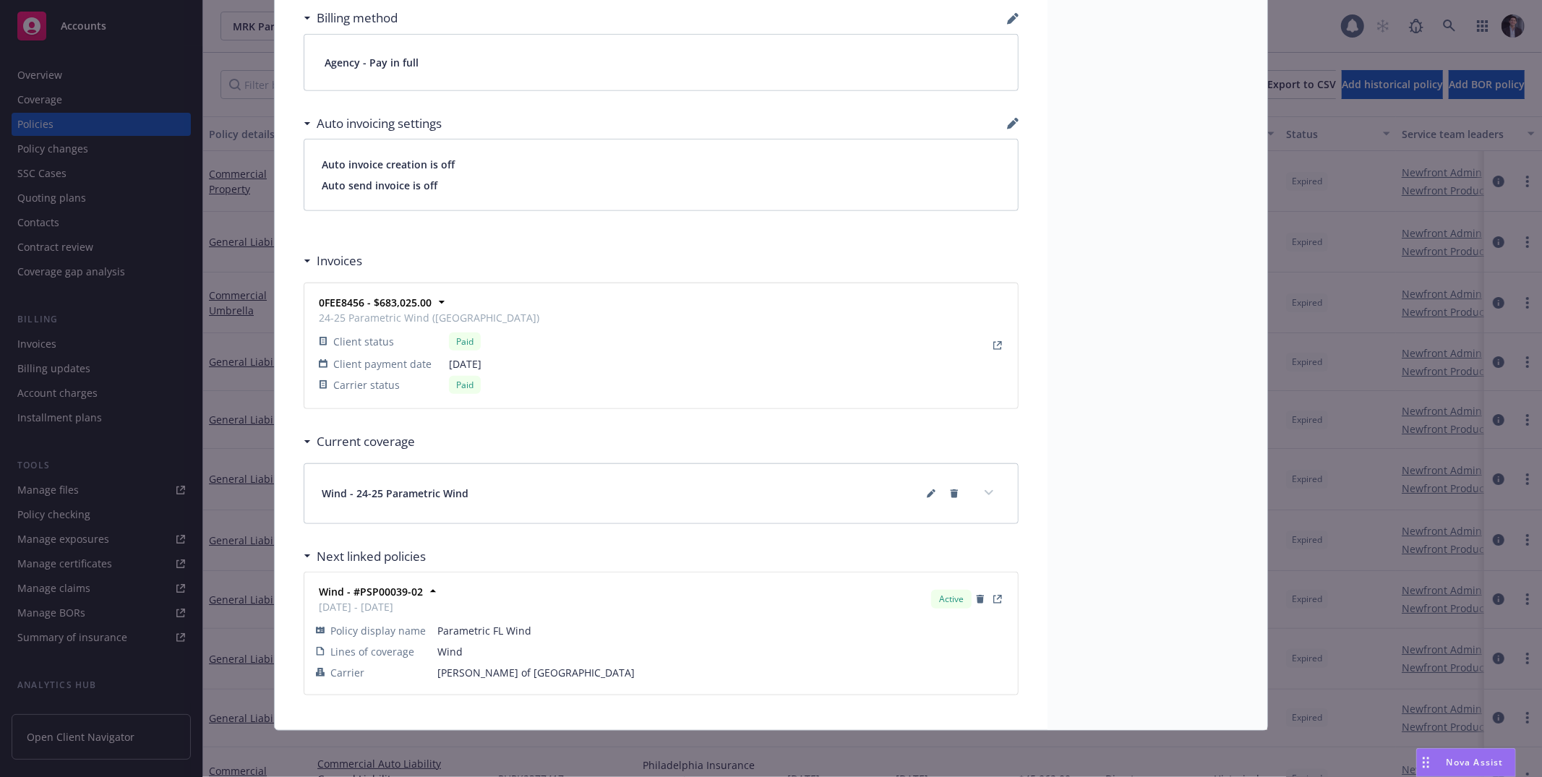
click at [990, 493] on button "expand content" at bounding box center [989, 493] width 23 height 23
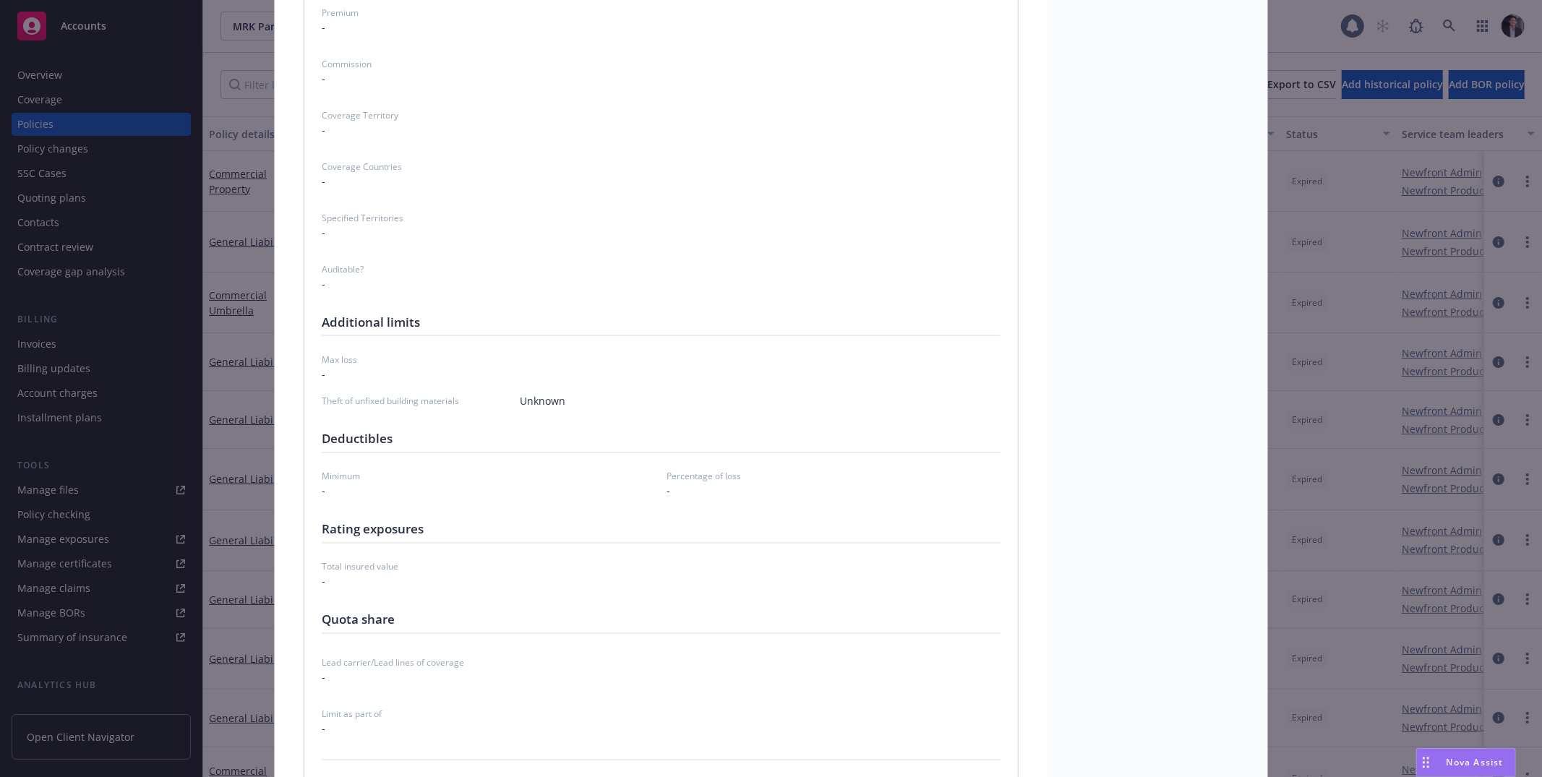
scroll to position [2241, 0]
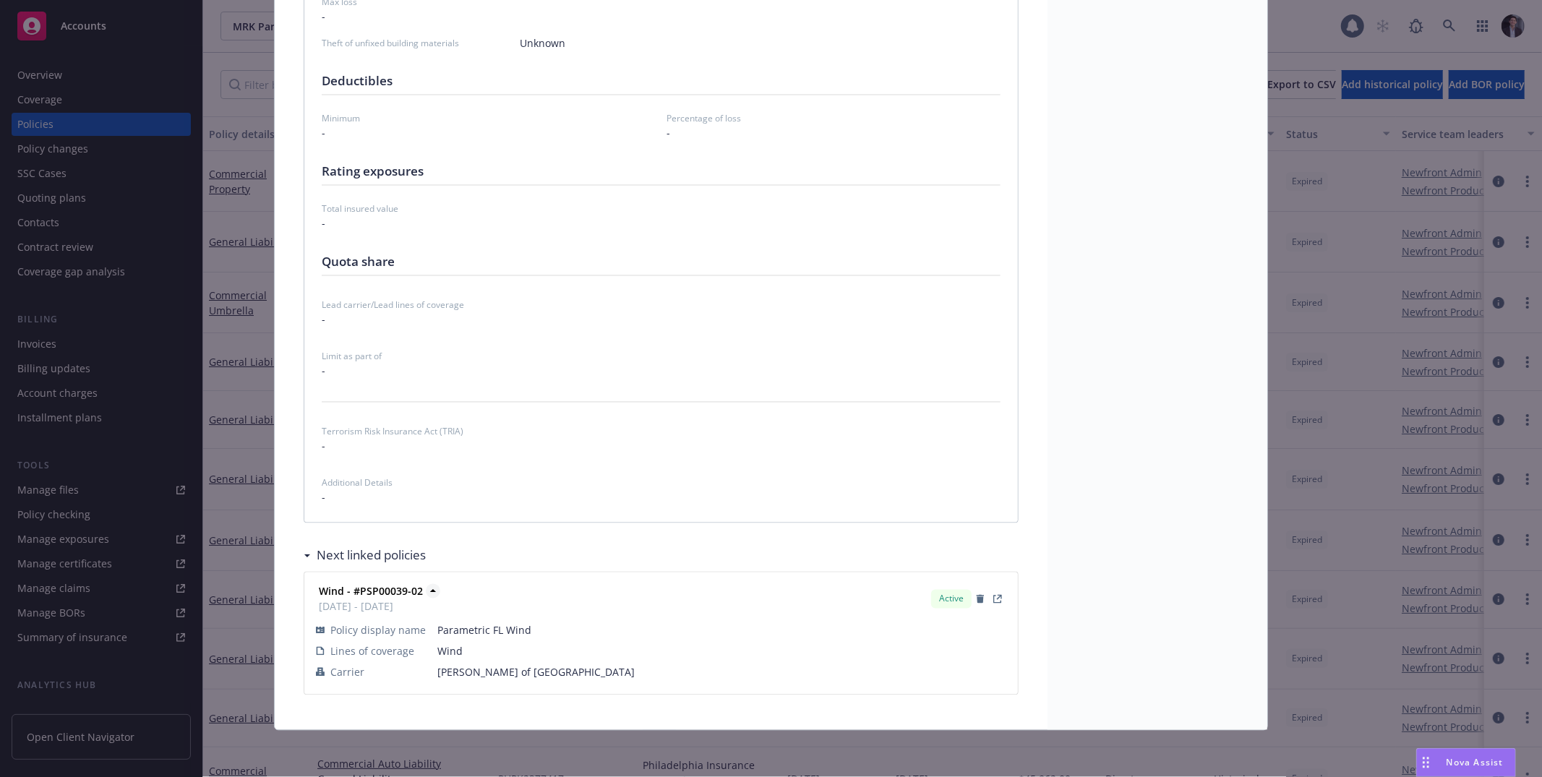
click at [354, 586] on strong "Wind - #PSP00039-02" at bounding box center [371, 592] width 104 height 14
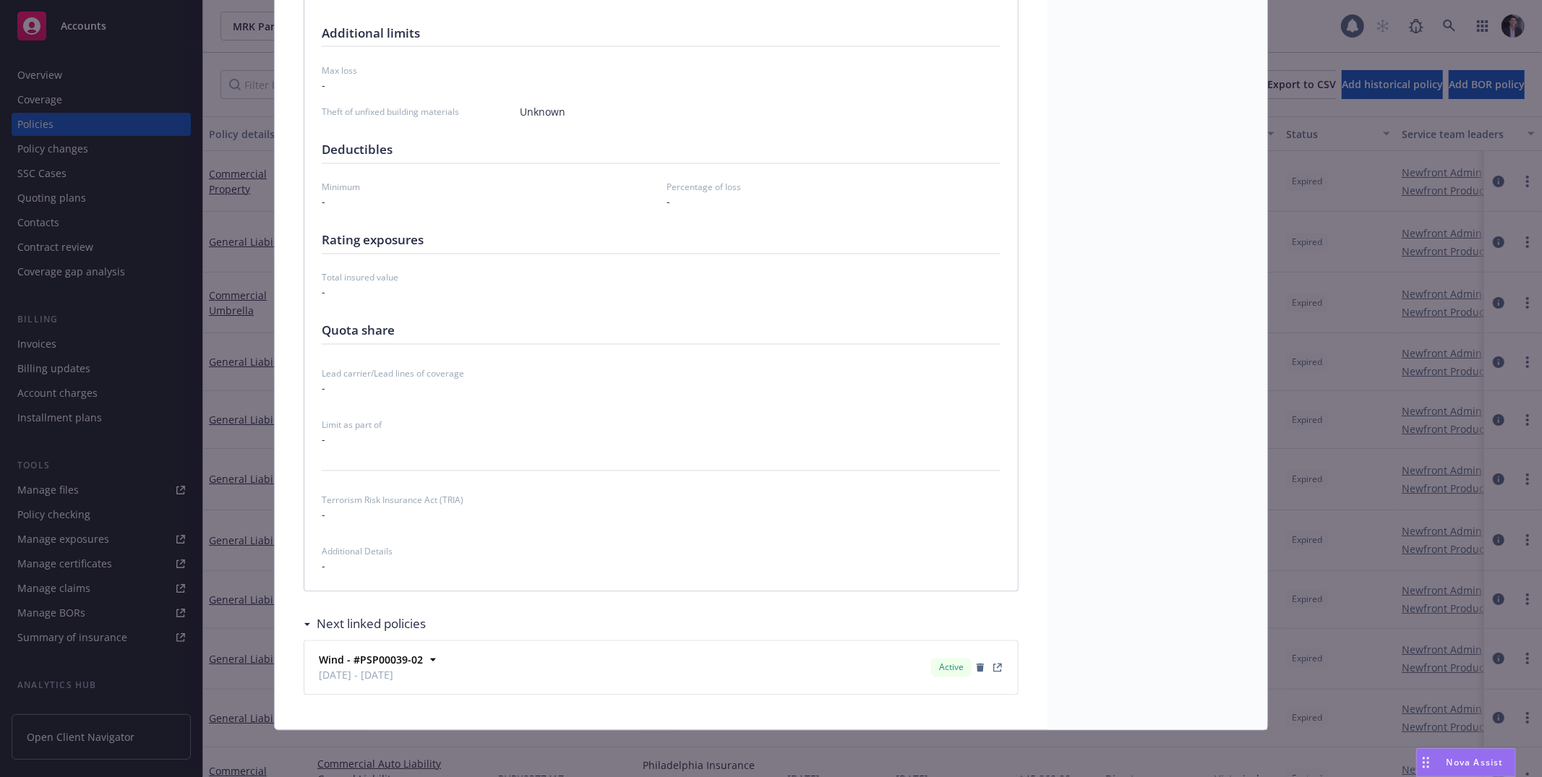
scroll to position [2172, 0]
click at [991, 672] on icon "View Policy" at bounding box center [997, 668] width 9 height 9
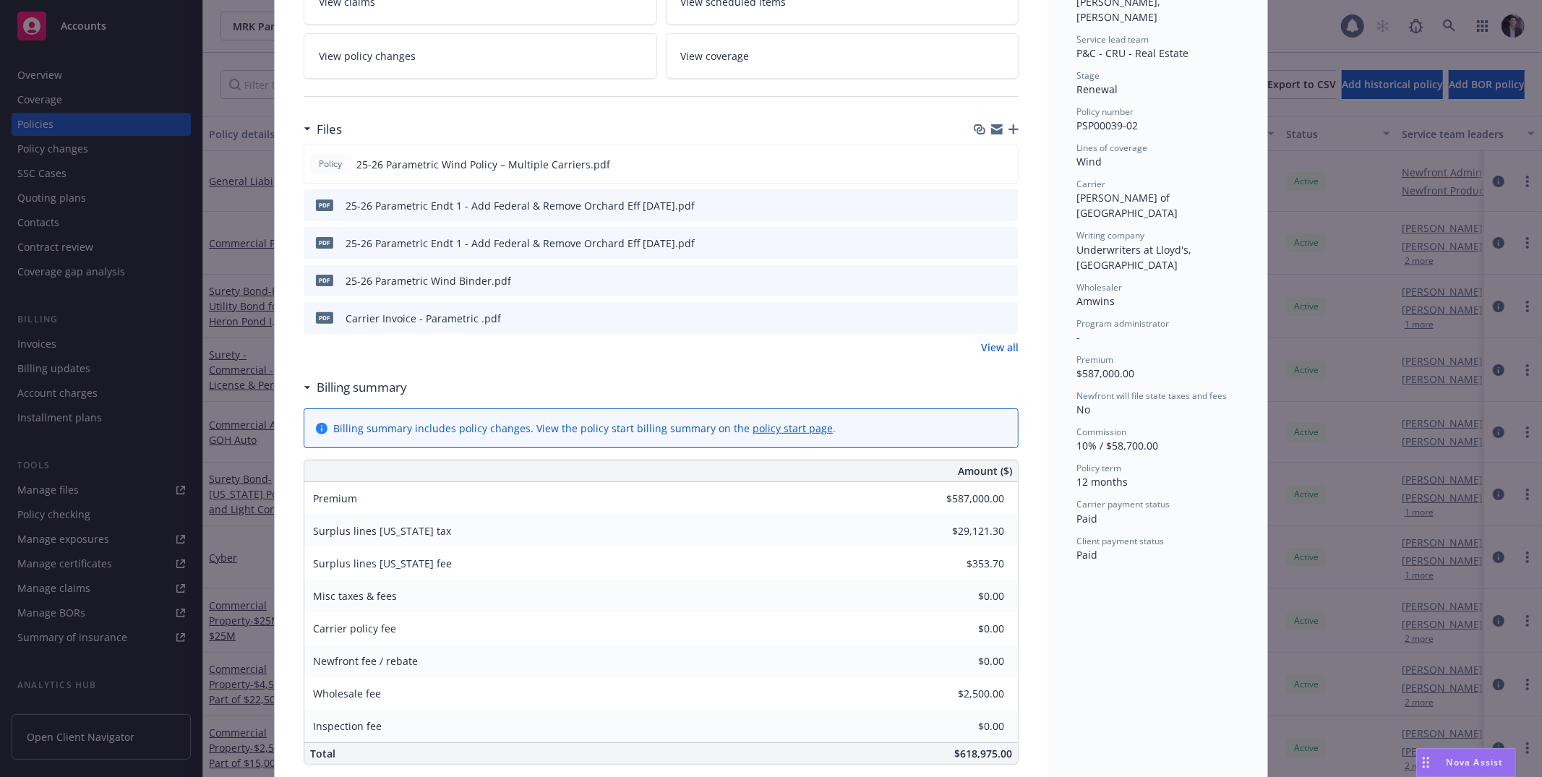
scroll to position [283, 0]
